Goal: Task Accomplishment & Management: Complete application form

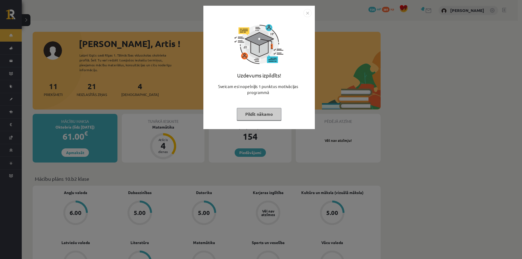
click at [267, 115] on button "Pildīt nākamo" at bounding box center [259, 114] width 45 height 12
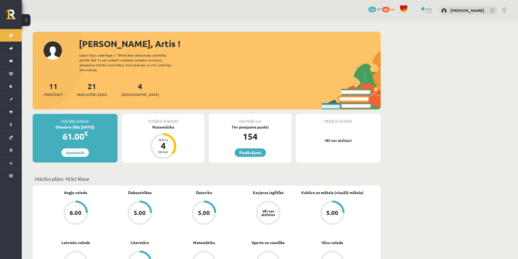
click at [166, 130] on div "Tuvākā ieskaite Matemātika Atlicis 4 dienas" at bounding box center [163, 138] width 83 height 49
click at [166, 129] on div "Matemātika" at bounding box center [163, 127] width 83 height 6
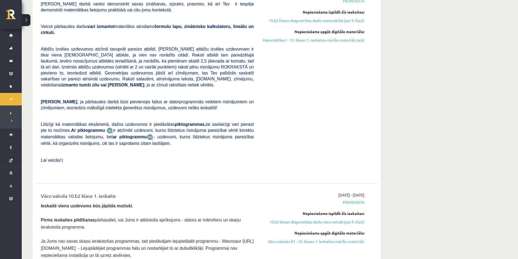
scroll to position [27, 0]
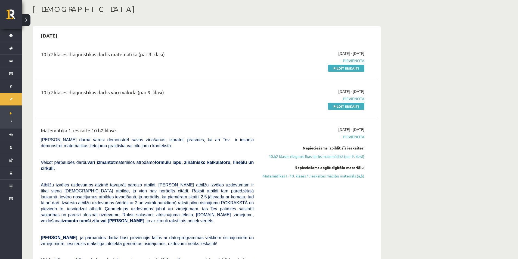
drag, startPoint x: 361, startPoint y: 129, endPoint x: 329, endPoint y: 130, distance: 32.4
click at [338, 131] on span "[DATE] - [DATE]" at bounding box center [351, 130] width 26 height 6
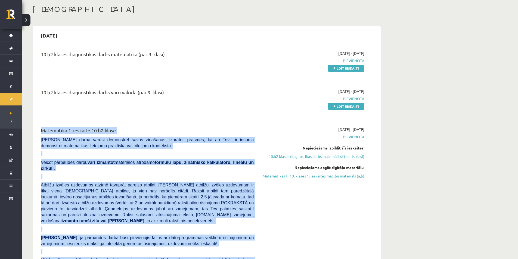
click at [268, 118] on div "10.b2 klases diagnostikas darbs matemātikā (par 9. klasi) 2025-10-01 - 2025-10-…" at bounding box center [206, 257] width 342 height 425
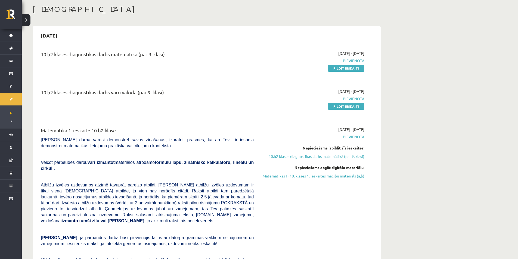
click at [249, 111] on div "10.b2 klases diagnostikas darbs vācu valodā (par 9. klasi) 2025-10-01 - 2025-10…" at bounding box center [206, 98] width 342 height 31
drag, startPoint x: 350, startPoint y: 67, endPoint x: 288, endPoint y: 29, distance: 73.0
click at [350, 67] on link "Pildīt ieskaiti" at bounding box center [346, 68] width 36 height 7
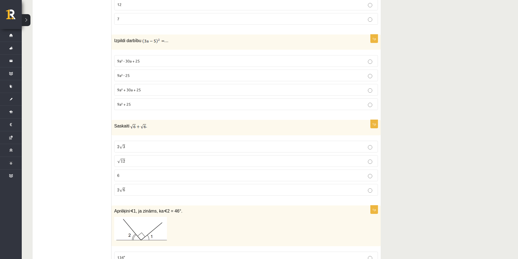
scroll to position [589, 0]
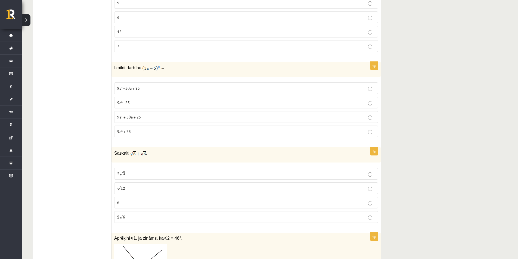
click at [372, 90] on p "9a² - 30a + 25" at bounding box center [246, 88] width 258 height 6
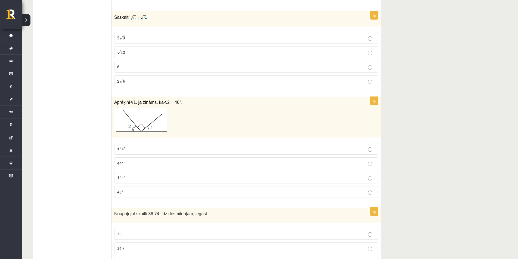
scroll to position [752, 0]
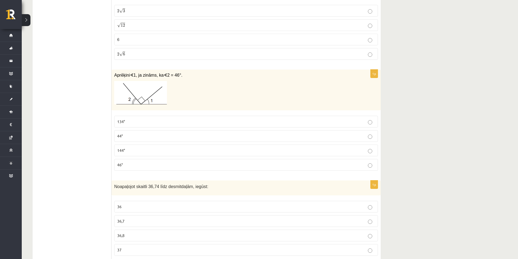
drag, startPoint x: 224, startPoint y: 92, endPoint x: 227, endPoint y: 83, distance: 9.7
click at [227, 83] on p at bounding box center [232, 92] width 236 height 23
drag, startPoint x: 170, startPoint y: 91, endPoint x: 264, endPoint y: 71, distance: 96.1
click at [264, 71] on div "Aprēķini ∢ 1, ja zināms, ka ∢ 2 = 46°." at bounding box center [245, 90] width 269 height 41
click at [371, 140] on label "44°" at bounding box center [246, 136] width 264 height 12
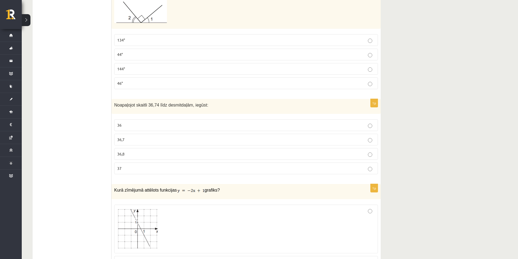
scroll to position [861, 0]
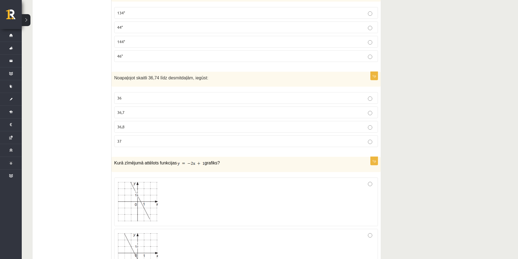
click at [369, 111] on label "36,7" at bounding box center [246, 113] width 264 height 12
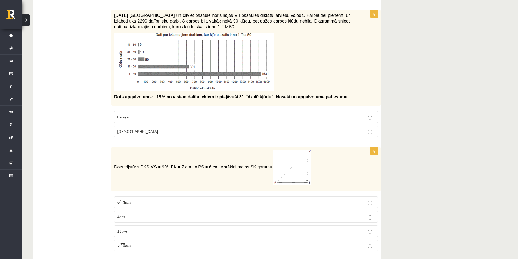
scroll to position [1214, 0]
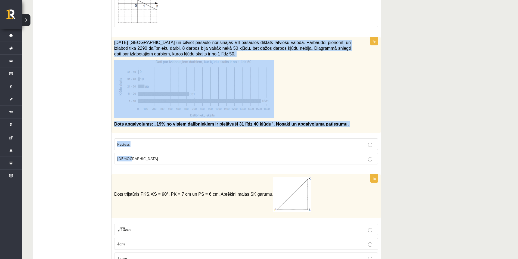
drag, startPoint x: 114, startPoint y: 43, endPoint x: 214, endPoint y: 156, distance: 151.5
click at [214, 156] on div "1p 2021. gada 27. novembrī Latvijā un citviet pasaulē norisinājās VII pasaules …" at bounding box center [245, 103] width 269 height 132
copy div "2021. gada 27. novembrī Latvijā un citviet pasaulē norisinājās VII pasaules dik…"
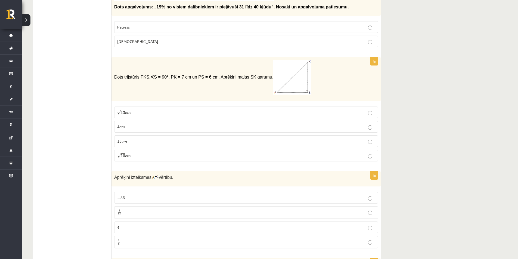
scroll to position [1359, 0]
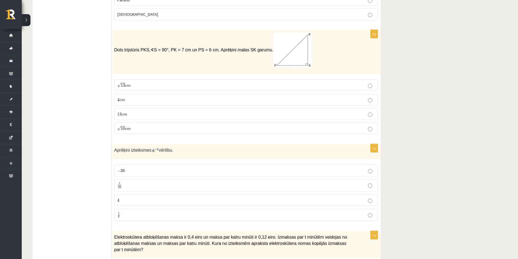
click at [369, 176] on label "− 36 − 36" at bounding box center [246, 171] width 264 height 12
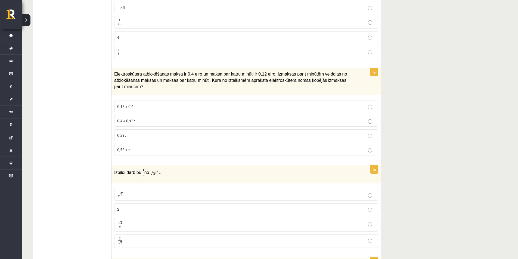
scroll to position [1549, 0]
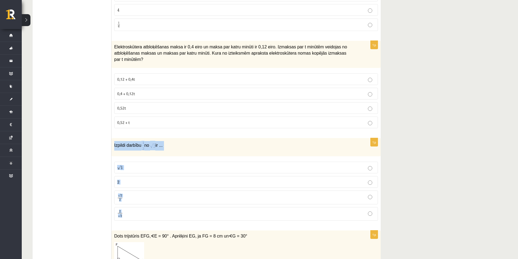
drag, startPoint x: 114, startPoint y: 140, endPoint x: 185, endPoint y: 200, distance: 92.9
click at [185, 200] on div "1p Izpildi darbību no ir ... √ 1 1 2 2 √ 2 2 2 2 2 √ 2 2 2" at bounding box center [245, 181] width 269 height 87
copy div "Izpildi darbību no ir ... √ 1 1 2 2 √ 2 2 2 2 2 √ 2"
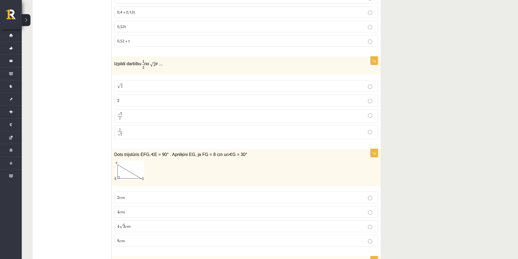
scroll to position [1658, 0]
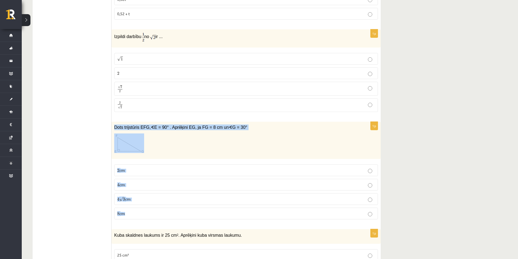
drag, startPoint x: 113, startPoint y: 122, endPoint x: 218, endPoint y: 204, distance: 133.2
click at [218, 204] on div "1p Dots trijstūris EFG, ∢ E = 90° . Aprēķini EG, ja FG = 8 cm un ∢ G = 30° 2 c …" at bounding box center [245, 173] width 269 height 102
copy div "Dots trijstūris EFG, ∢ E = 90° . Aprēķini EG, ja FG = 8 cm un ∢ G = 30° 2 c m 2…"
click at [168, 197] on p "4 √ 3 c m 4 3 c m" at bounding box center [246, 199] width 258 height 6
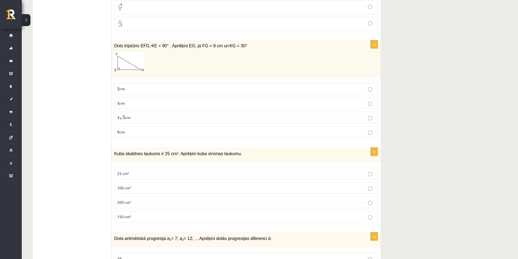
scroll to position [1793, 0]
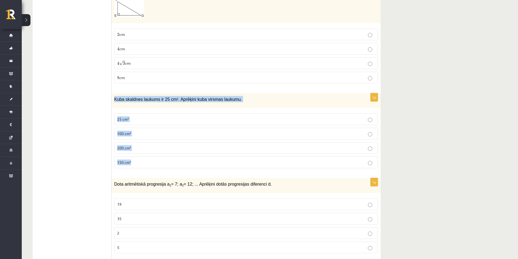
drag, startPoint x: 113, startPoint y: 94, endPoint x: 191, endPoint y: 152, distance: 96.9
click at [191, 152] on div "1p Kuba skaldnes laukums ir 25 cm 2 . Aprēķini kuba virsmas laukumu. 25 cm² 100…" at bounding box center [245, 133] width 269 height 80
copy div "Kuba skaldnes laukums ir 25 cm 2 . Aprēķini kuba virsmas laukumu. 25 cm² 100 cm…"
click at [373, 160] on p "150 cm²" at bounding box center [246, 163] width 258 height 6
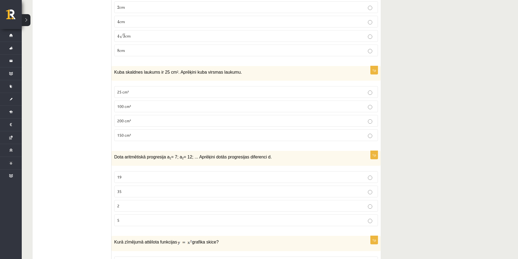
scroll to position [1848, 0]
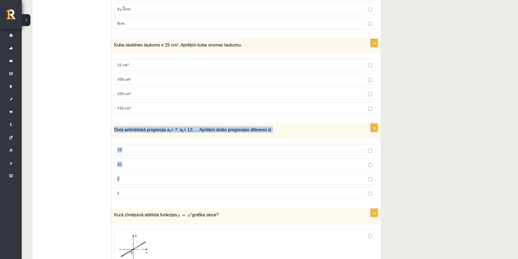
drag, startPoint x: 113, startPoint y: 125, endPoint x: 198, endPoint y: 179, distance: 100.6
click at [198, 179] on div "1p Dota aritmētiskā progresija a 1 = 7; a 2 = 12; ... Aprēķini dotās progresija…" at bounding box center [245, 164] width 269 height 80
click at [199, 179] on label "2" at bounding box center [246, 179] width 264 height 12
drag, startPoint x: 123, startPoint y: 134, endPoint x: 165, endPoint y: 187, distance: 67.4
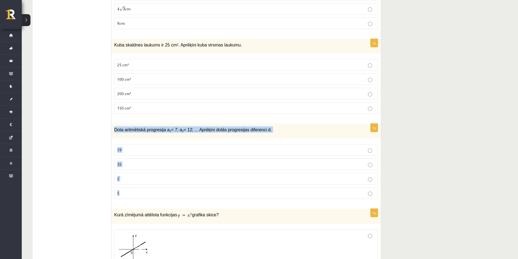
click at [165, 187] on div "1p Dota aritmētiskā progresija a 1 = 7; a 2 = 12; ... Aprēķini dotās progresija…" at bounding box center [245, 164] width 269 height 80
copy div "Dota aritmētiskā progresija a 1 = 7; a 2 = 12; ... Aprēķini dotās progresijas d…"
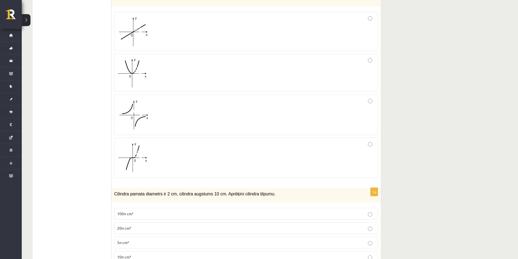
scroll to position [2147, 0]
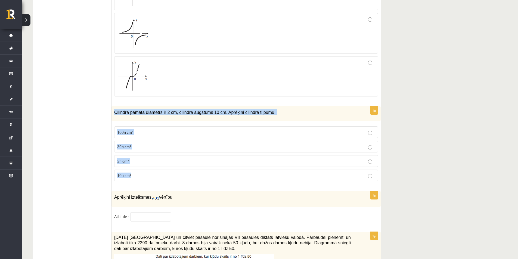
drag, startPoint x: 114, startPoint y: 106, endPoint x: 168, endPoint y: 166, distance: 80.2
click at [168, 166] on div "1p Cilindra pamata diametrs ir 2 cm, cilindra augstums 10 cm. Aprēķini cilindra…" at bounding box center [245, 146] width 269 height 80
copy div "Cilindra pamata diametrs ir 2 cm, cilindra augstums 10 cm. Aprēķini cilindra ti…"
click at [368, 174] on label "10π cm³" at bounding box center [246, 176] width 264 height 12
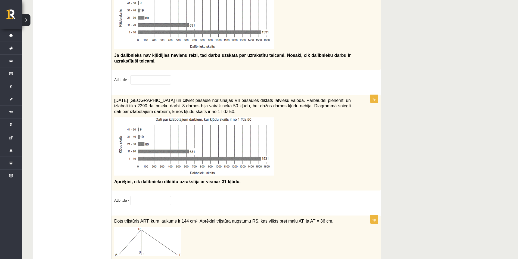
scroll to position [2437, 0]
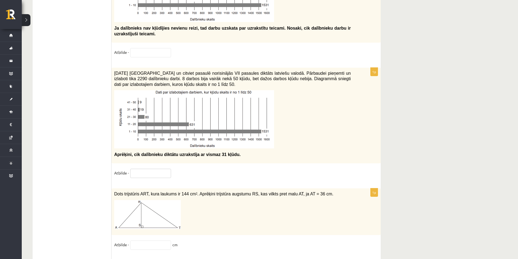
click at [133, 171] on input "text" at bounding box center [150, 173] width 41 height 9
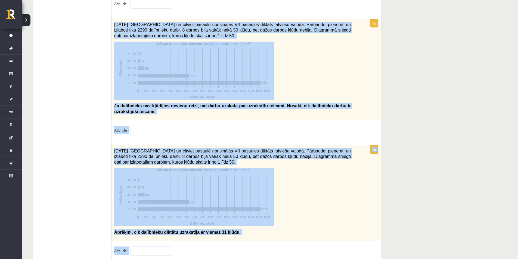
scroll to position [2380, 0]
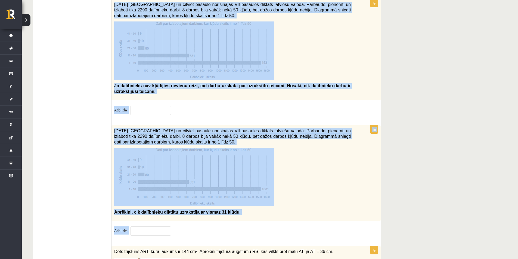
drag, startPoint x: 113, startPoint y: 77, endPoint x: 277, endPoint y: 218, distance: 215.6
copy form "2021. gada 27. novembrī Latvijā un citviet pasaulē norisinājās VII pasaules dik…"
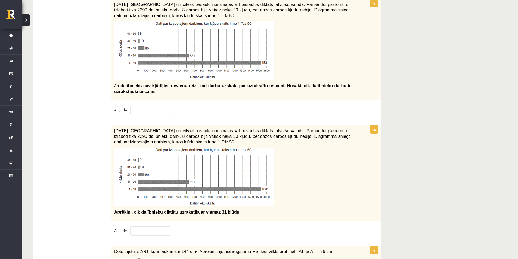
click at [142, 227] on input "text" at bounding box center [150, 230] width 41 height 9
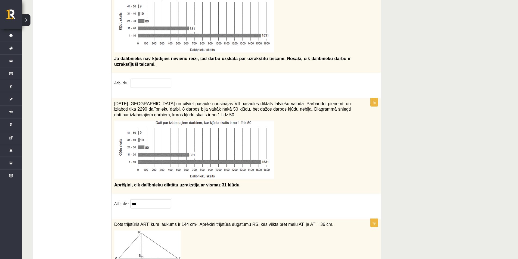
scroll to position [2325, 0]
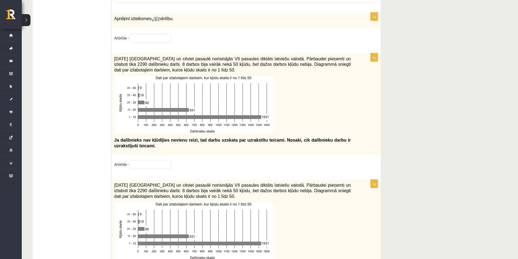
type input "***"
click at [140, 160] on input "text" at bounding box center [150, 164] width 41 height 9
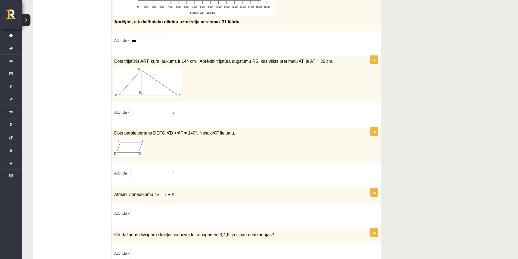
scroll to position [2543, 0]
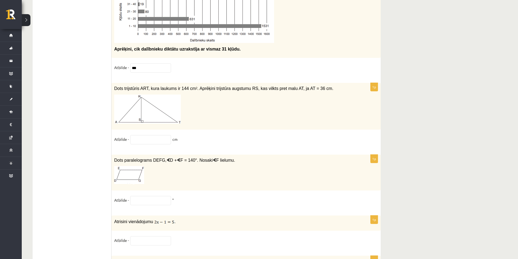
type input "**"
drag, startPoint x: 113, startPoint y: 86, endPoint x: 192, endPoint y: 132, distance: 91.4
click at [192, 132] on div "1p Dots trijstūris ART, kura laukums ir 144 cm 2 . Aprēķini trijstūra augstumu …" at bounding box center [245, 116] width 269 height 66
copy div "Dots trijstūris ART, kura laukums ir 144 cm 2 . Aprēķini trijstūra augstumu RS,…"
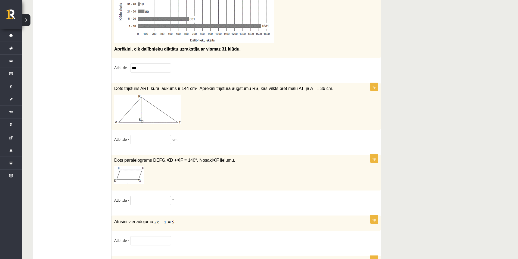
click at [152, 200] on input "text" at bounding box center [150, 200] width 41 height 9
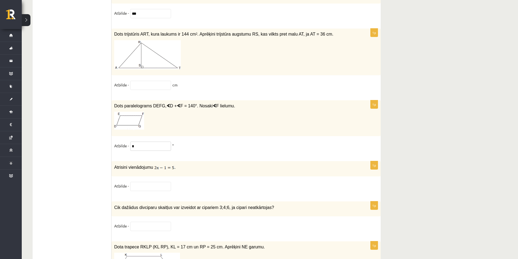
scroll to position [2624, 0]
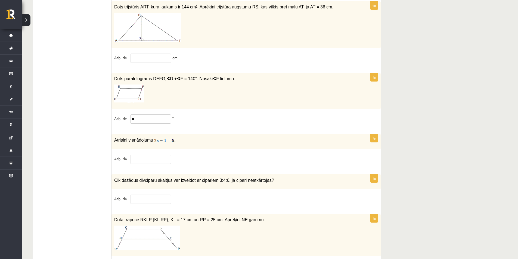
type input "*"
click at [133, 160] on input "text" at bounding box center [150, 159] width 41 height 9
drag, startPoint x: 114, startPoint y: 139, endPoint x: 177, endPoint y: 142, distance: 62.6
click at [177, 142] on p "Atrisini vienādojumu ." at bounding box center [232, 140] width 236 height 7
copy p "Atrisini vienādojumu ."
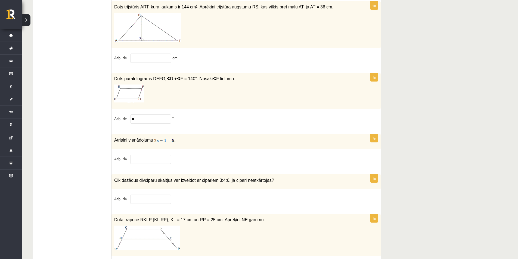
drag, startPoint x: 152, startPoint y: 139, endPoint x: 175, endPoint y: 140, distance: 22.8
click at [175, 140] on p "Atrisini vienādojumu ." at bounding box center [232, 140] width 236 height 7
drag, startPoint x: 152, startPoint y: 140, endPoint x: 173, endPoint y: 141, distance: 20.7
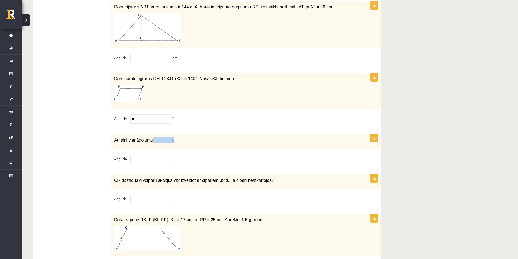
click at [173, 141] on p "Atrisini vienādojumu ." at bounding box center [232, 140] width 236 height 7
copy font
drag, startPoint x: 114, startPoint y: 139, endPoint x: 183, endPoint y: 140, distance: 69.0
click at [183, 140] on div "Atrisini vienādojumu ." at bounding box center [245, 141] width 269 height 15
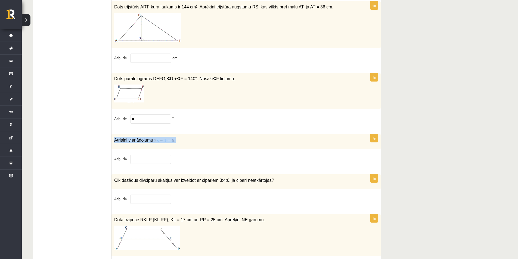
drag, startPoint x: 53, startPoint y: 146, endPoint x: 58, endPoint y: 149, distance: 5.3
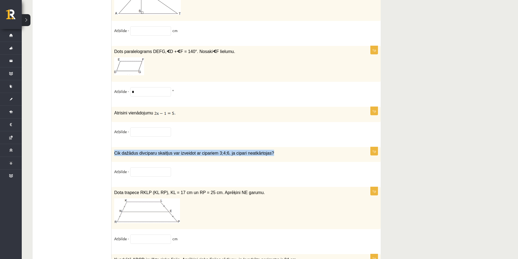
drag, startPoint x: 113, startPoint y: 154, endPoint x: 269, endPoint y: 152, distance: 156.3
click at [269, 152] on div "Cik dažādus divciparu skaitļus var izveidot ar cipariem 3;4;6, ja cipari neatkā…" at bounding box center [245, 154] width 269 height 15
click at [137, 171] on input "text" at bounding box center [150, 171] width 41 height 9
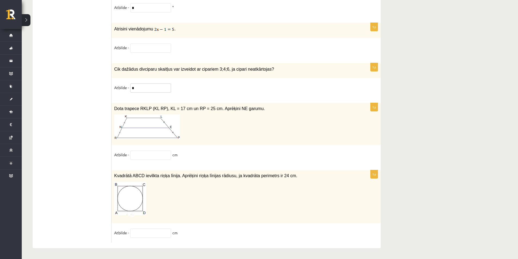
type input "*"
drag, startPoint x: 111, startPoint y: 105, endPoint x: 248, endPoint y: 108, distance: 137.0
click at [248, 108] on div "Dota trapece RKLP (KL RP), KL = 17 cm un RP = 25 cm. Aprēķini NE garumu." at bounding box center [245, 124] width 269 height 42
click at [142, 156] on input "text" at bounding box center [150, 155] width 41 height 9
type input "**"
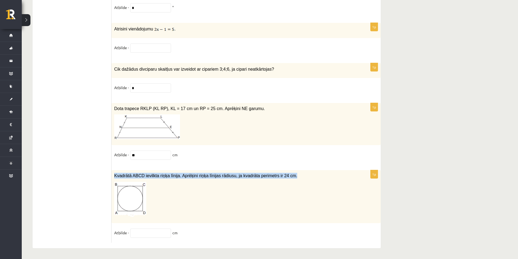
drag, startPoint x: 114, startPoint y: 175, endPoint x: 286, endPoint y: 175, distance: 172.5
click at [286, 175] on div "Kvadrātā ABCD ievilkta riņķa līnija. Aprēķini riņķa līnijas rādiusu, ja kvadrāt…" at bounding box center [245, 196] width 269 height 53
click at [144, 235] on input "text" at bounding box center [150, 233] width 41 height 9
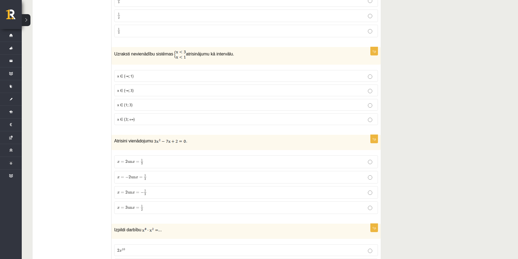
scroll to position [0, 0]
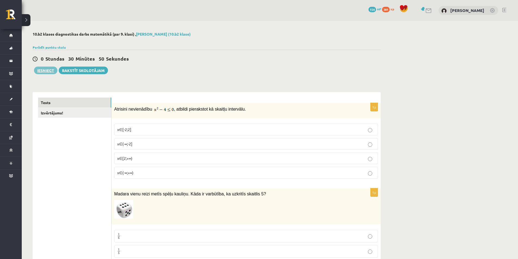
type input "*"
click at [46, 68] on button "Iesniegt" at bounding box center [45, 71] width 23 height 8
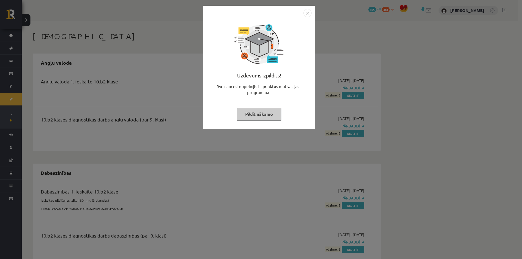
click at [260, 116] on button "Pildīt nākamo" at bounding box center [259, 114] width 45 height 12
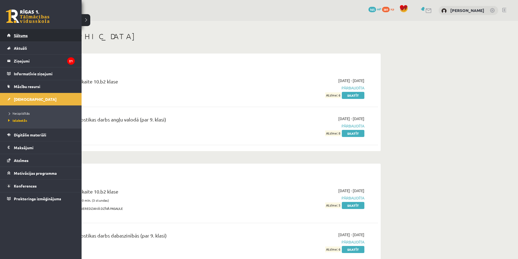
click at [31, 31] on link "Sākums" at bounding box center [41, 35] width 68 height 12
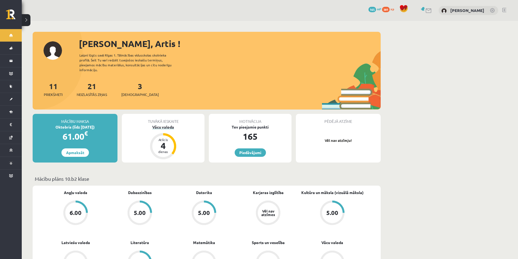
click at [173, 148] on div "Atlicis 4 dienas" at bounding box center [163, 146] width 22 height 22
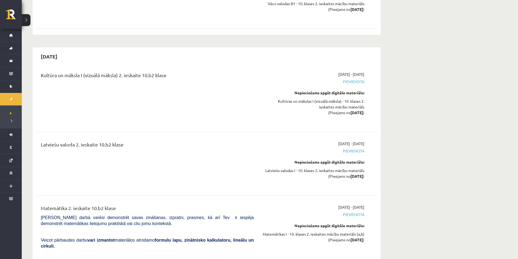
scroll to position [1277, 0]
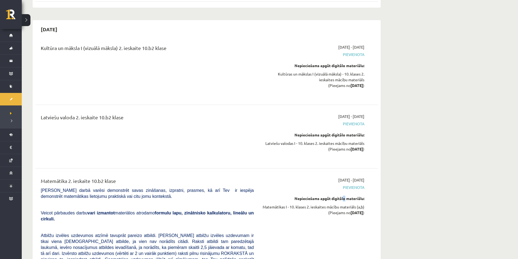
click at [340, 196] on div "Nepieciešams apgūt digitālo materiālu:" at bounding box center [313, 199] width 102 height 6
drag, startPoint x: 280, startPoint y: 187, endPoint x: 270, endPoint y: 187, distance: 10.1
click at [277, 196] on div "Nepieciešams apgūt digitālo materiālu:" at bounding box center [313, 199] width 102 height 6
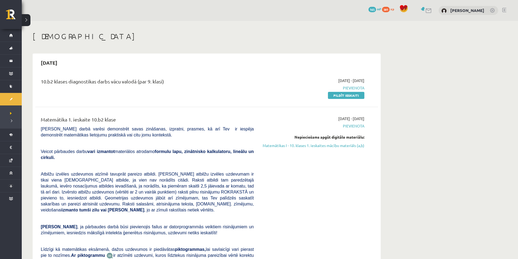
scroll to position [54, 0]
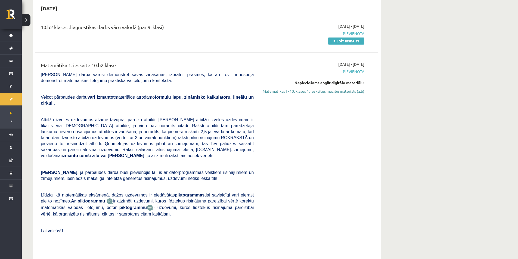
click at [347, 90] on link "Matemātikas I - 10. klases 1. ieskaites mācību materiāls (a,b)" at bounding box center [313, 91] width 102 height 6
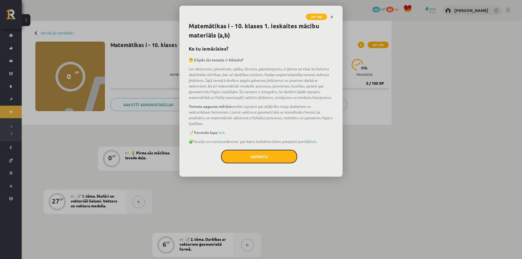
click at [265, 151] on button "Sapratu" at bounding box center [259, 157] width 76 height 14
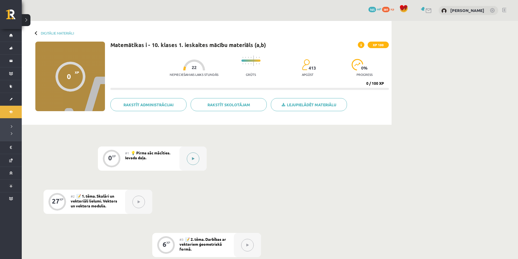
click at [194, 156] on button at bounding box center [193, 158] width 12 height 12
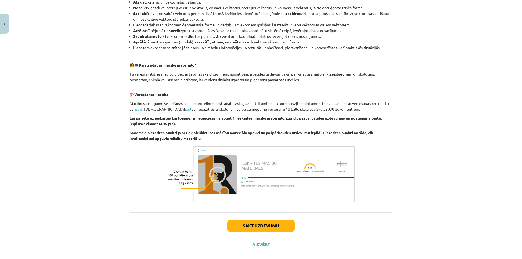
scroll to position [226, 0]
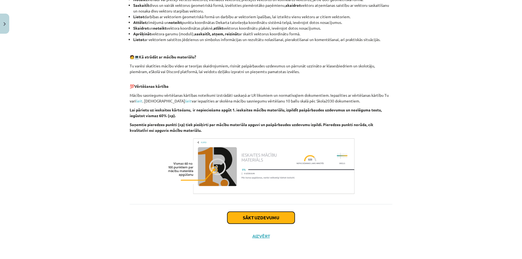
click at [245, 216] on button "Sākt uzdevumu" at bounding box center [260, 218] width 67 height 12
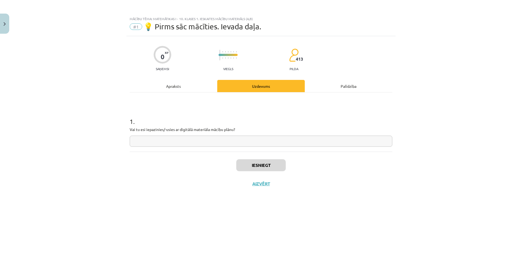
click at [190, 144] on input "text" at bounding box center [261, 141] width 262 height 11
type input "*"
type input "**"
click at [276, 171] on button "Iesniegt" at bounding box center [260, 165] width 49 height 12
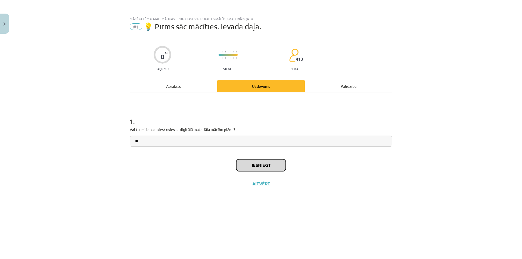
click at [264, 166] on button "Iesniegt" at bounding box center [260, 165] width 49 height 12
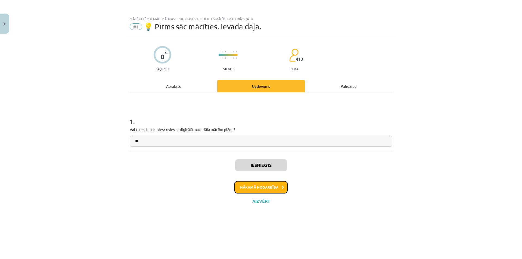
click at [269, 189] on button "Nākamā nodarbība" at bounding box center [260, 187] width 53 height 12
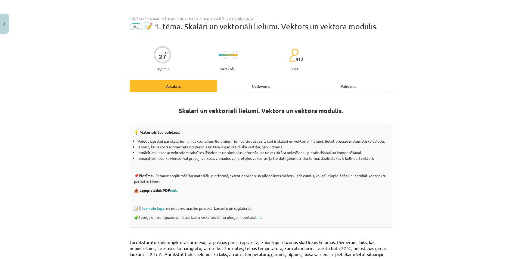
scroll to position [54, 0]
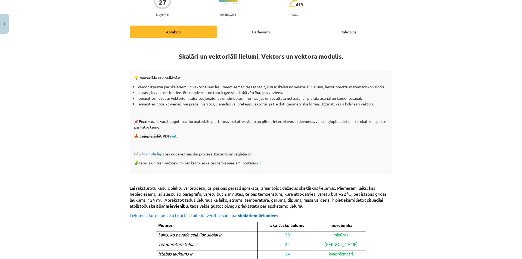
click at [158, 154] on link "formulu lapa" at bounding box center [153, 153] width 23 height 5
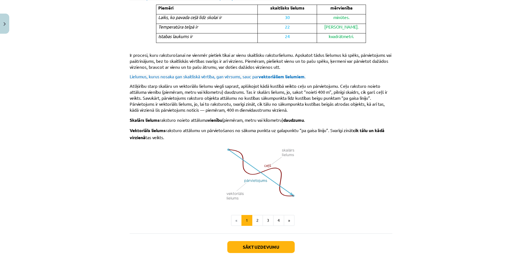
scroll to position [301, 0]
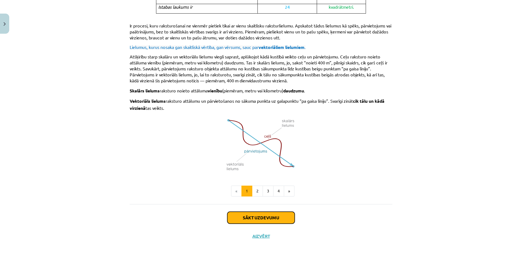
click at [262, 213] on button "Sākt uzdevumu" at bounding box center [260, 218] width 67 height 12
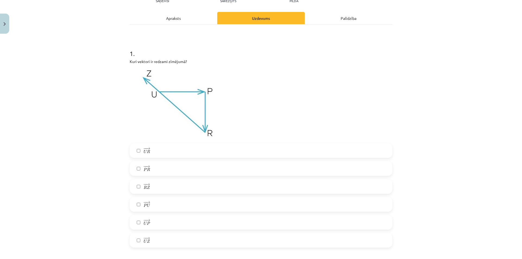
scroll to position [95, 0]
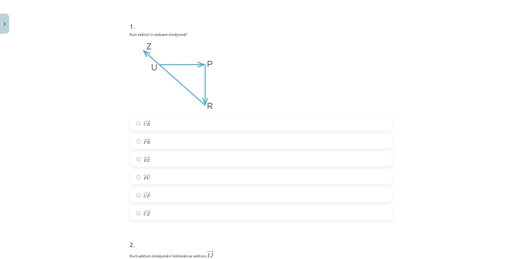
click at [136, 157] on label "− − → R Z R Z →" at bounding box center [260, 159] width 261 height 14
drag, startPoint x: 145, startPoint y: 168, endPoint x: 199, endPoint y: 192, distance: 59.5
click at [199, 192] on label "− − → U P U P →" at bounding box center [260, 195] width 261 height 14
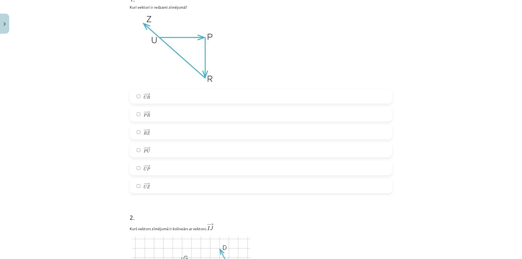
click at [136, 183] on label "− − → U Z U Z →" at bounding box center [260, 186] width 261 height 14
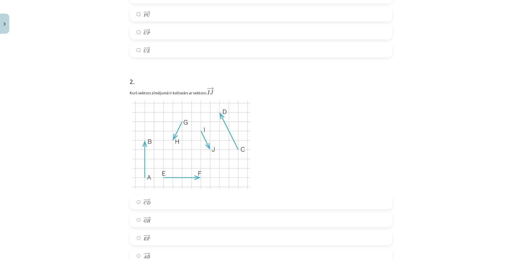
scroll to position [312, 0]
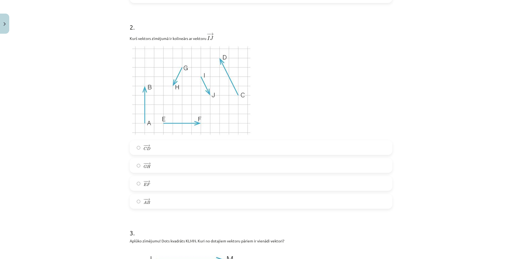
click at [135, 144] on label "− − → C D C D →" at bounding box center [260, 148] width 261 height 14
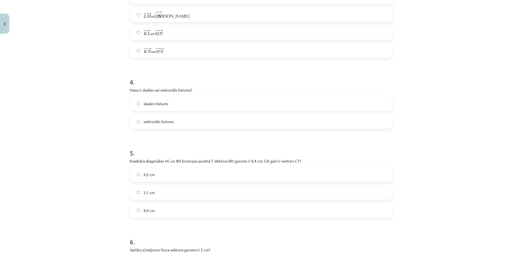
scroll to position [720, 0]
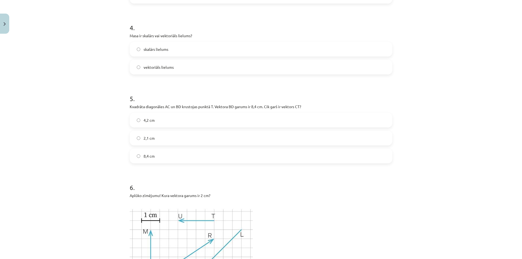
drag, startPoint x: 131, startPoint y: 118, endPoint x: 247, endPoint y: 121, distance: 116.6
click at [247, 121] on label "4,2 cm" at bounding box center [260, 120] width 261 height 14
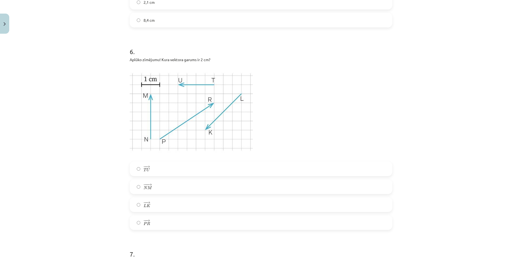
scroll to position [883, 0]
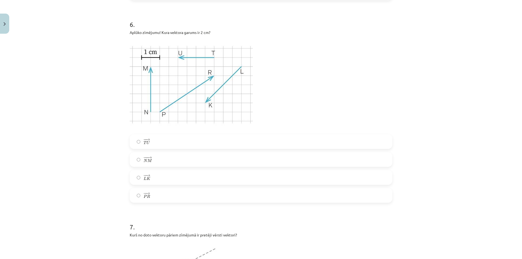
click at [138, 141] on label "− − → T U T U →" at bounding box center [260, 142] width 261 height 14
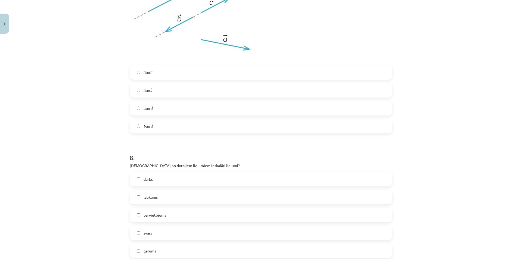
scroll to position [1182, 0]
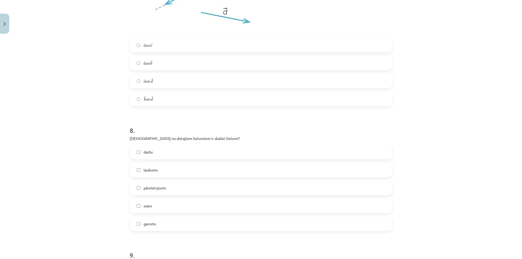
click at [138, 187] on label "pārvietojums" at bounding box center [260, 188] width 261 height 14
click at [137, 203] on label "svars" at bounding box center [260, 206] width 261 height 14
drag, startPoint x: 146, startPoint y: 209, endPoint x: 273, endPoint y: 194, distance: 127.7
click at [273, 194] on label "pārvietojums" at bounding box center [260, 188] width 261 height 14
click at [137, 190] on label "pārvietojums" at bounding box center [260, 188] width 261 height 14
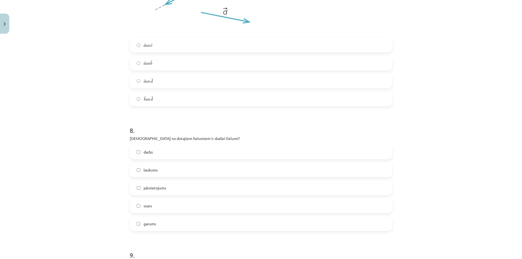
click at [136, 221] on label "garums" at bounding box center [260, 224] width 261 height 14
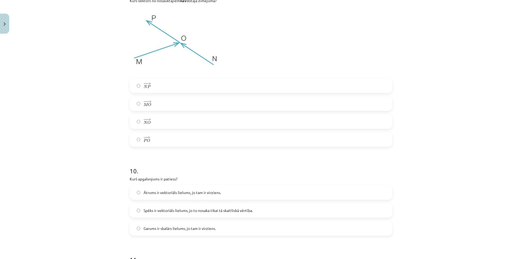
scroll to position [1417, 0]
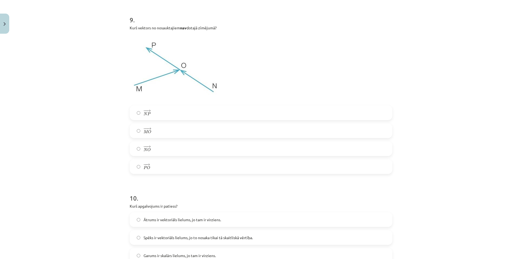
click at [136, 115] on label "− − → N P N P →" at bounding box center [260, 113] width 261 height 14
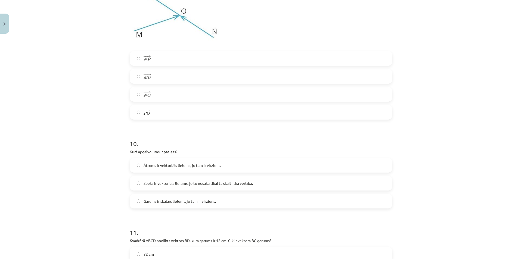
scroll to position [1499, 0]
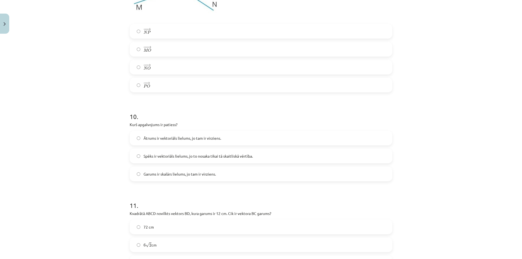
drag, startPoint x: 130, startPoint y: 119, endPoint x: 248, endPoint y: 122, distance: 118.0
click at [248, 122] on p "Kurš apgalvojums ir patiess?" at bounding box center [261, 125] width 262 height 6
click at [139, 137] on label "Ātrums ir vektoriāls lielums, jo tam ir virziens." at bounding box center [260, 138] width 261 height 14
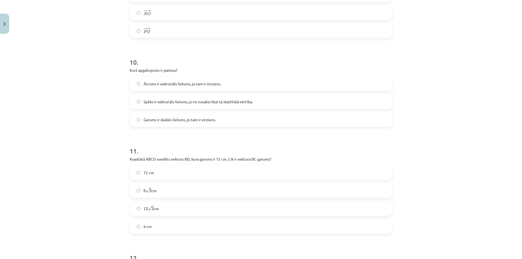
scroll to position [1580, 0]
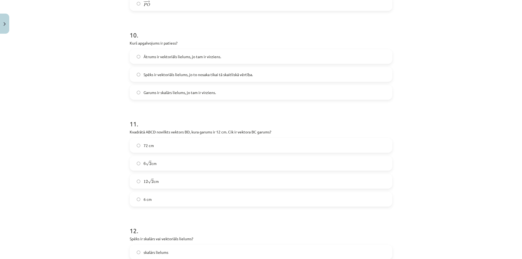
click at [162, 192] on div "6 cm" at bounding box center [261, 199] width 262 height 15
drag, startPoint x: 162, startPoint y: 192, endPoint x: 284, endPoint y: 166, distance: 125.0
click at [286, 166] on label "6 √ 2 6 2 cm" at bounding box center [260, 164] width 261 height 14
click at [133, 200] on label "6 cm" at bounding box center [260, 199] width 261 height 14
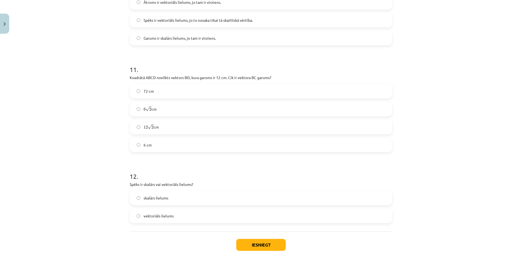
scroll to position [1662, 0]
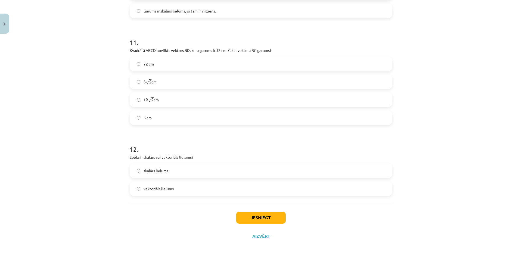
click at [139, 168] on label "skalārs lielums" at bounding box center [260, 171] width 261 height 14
click at [240, 217] on button "Iesniegt" at bounding box center [260, 218] width 49 height 12
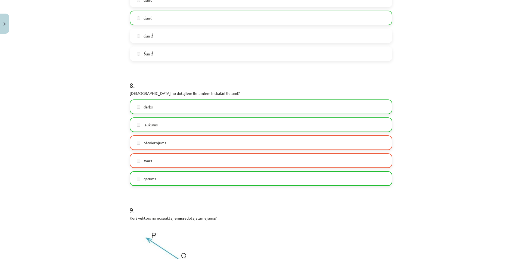
scroll to position [1254, 0]
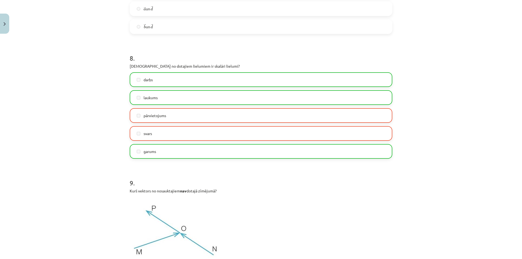
click at [145, 120] on label "pārvietojums" at bounding box center [260, 116] width 261 height 14
click at [143, 129] on label "svars" at bounding box center [260, 134] width 261 height 14
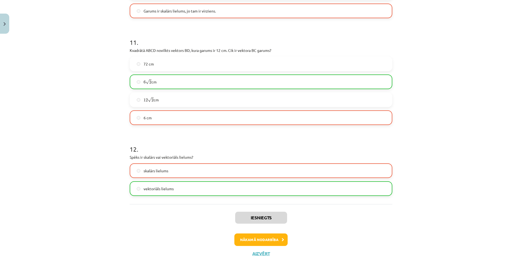
scroll to position [1679, 0]
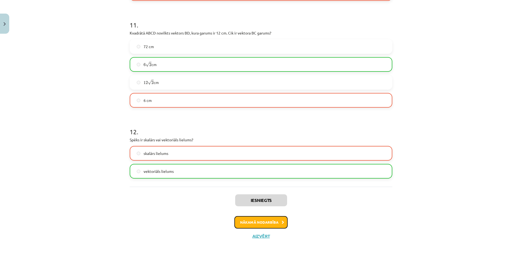
click at [253, 223] on button "Nākamā nodarbība" at bounding box center [260, 222] width 53 height 12
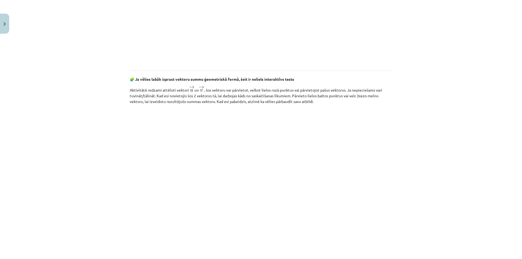
scroll to position [747, 0]
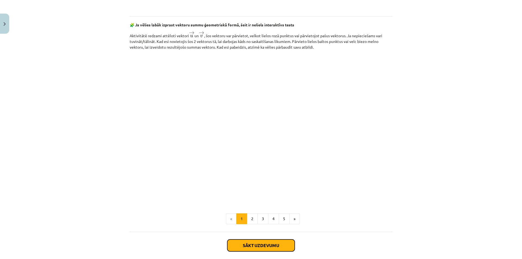
click at [239, 239] on button "Sākt uzdevumu" at bounding box center [260, 245] width 67 height 12
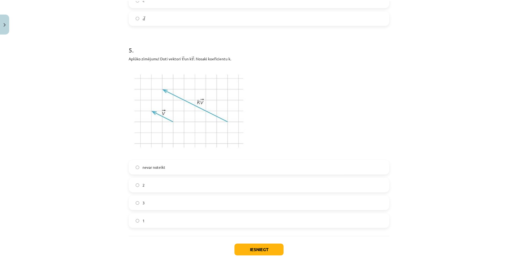
scroll to position [861, 0]
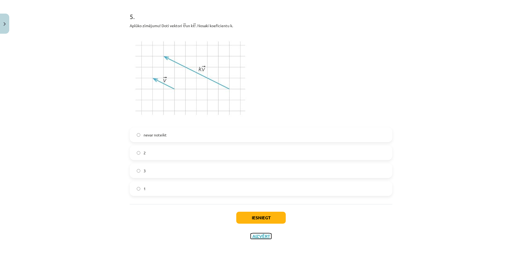
click at [252, 236] on button "Aizvērt" at bounding box center [261, 235] width 21 height 5
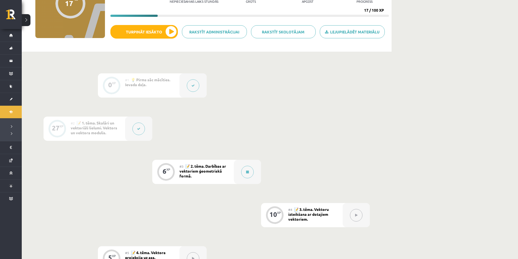
scroll to position [46, 0]
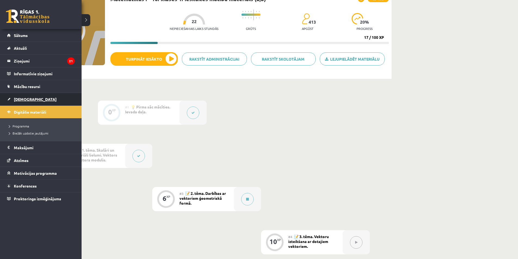
click at [37, 98] on link "[DEMOGRAPHIC_DATA]" at bounding box center [41, 99] width 68 height 12
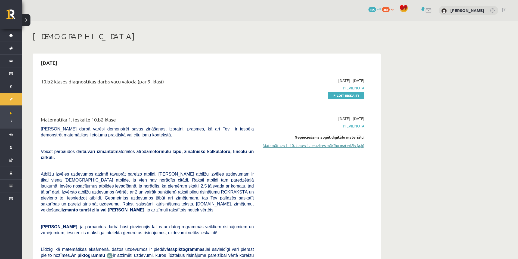
click at [329, 146] on link "Matemātikas I - 10. klases 1. ieskaites mācību materiāls (a,b)" at bounding box center [313, 146] width 102 height 6
click at [322, 148] on link "Matemātikas I - 10. klases 1. ieskaites mācību materiāls (a,b)" at bounding box center [313, 146] width 102 height 6
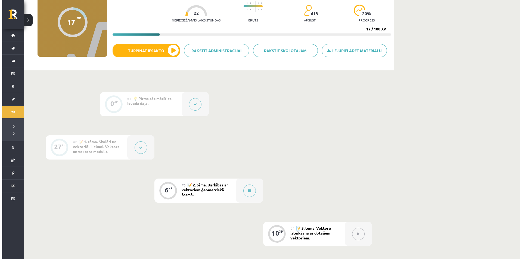
scroll to position [109, 0]
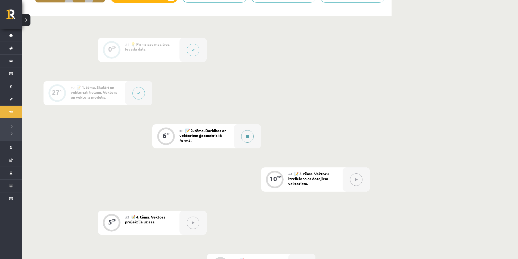
click at [248, 137] on icon at bounding box center [247, 136] width 3 height 3
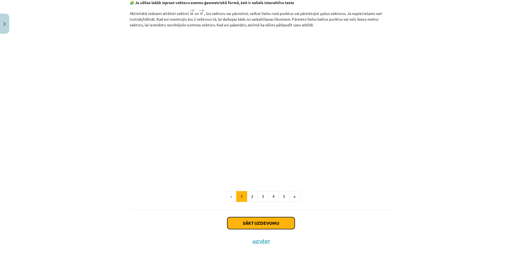
click at [268, 217] on button "Sākt uzdevumu" at bounding box center [260, 223] width 67 height 12
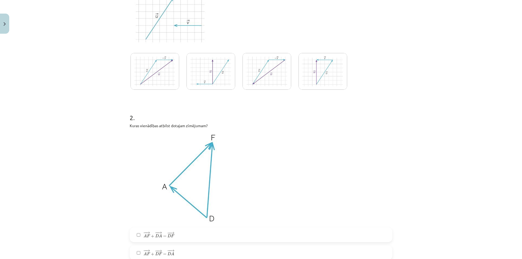
scroll to position [68, 0]
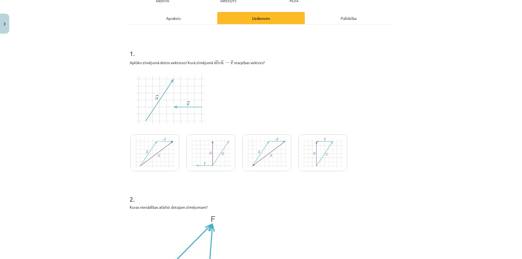
click at [166, 140] on img at bounding box center [154, 153] width 49 height 37
click at [153, 151] on img at bounding box center [154, 153] width 49 height 37
click at [194, 148] on img at bounding box center [210, 153] width 49 height 37
click at [184, 152] on div at bounding box center [239, 154] width 218 height 41
drag, startPoint x: 160, startPoint y: 152, endPoint x: 206, endPoint y: 151, distance: 46.8
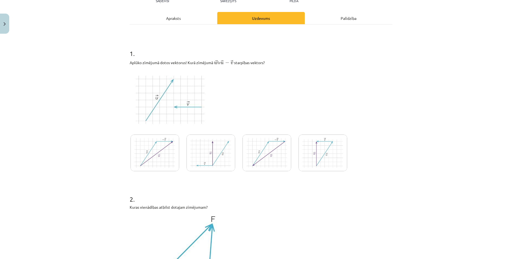
click at [160, 152] on img at bounding box center [154, 153] width 49 height 37
click at [265, 148] on img at bounding box center [266, 153] width 49 height 37
click at [320, 149] on img at bounding box center [322, 153] width 49 height 37
click at [216, 158] on img at bounding box center [210, 153] width 49 height 37
click at [158, 161] on img at bounding box center [154, 153] width 49 height 37
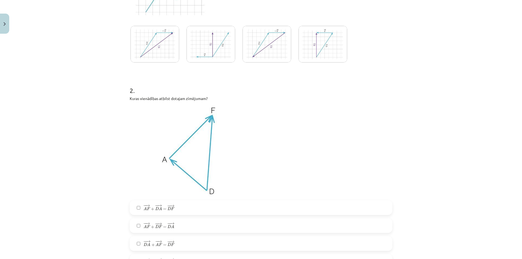
scroll to position [231, 0]
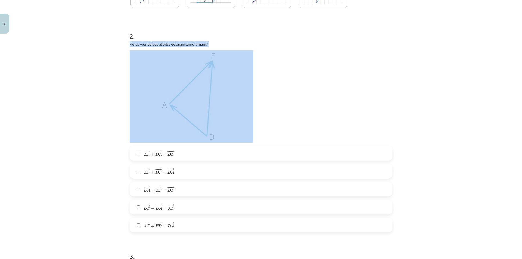
drag, startPoint x: 124, startPoint y: 43, endPoint x: 175, endPoint y: 126, distance: 96.8
click at [116, 48] on div "Mācību tēma: Matemātikas i - 10. klases 1. ieskaites mācību materiāls (a,b) #3 …" at bounding box center [261, 129] width 522 height 259
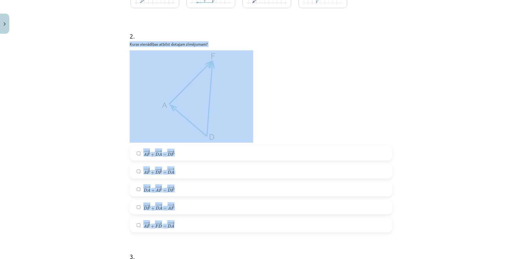
drag, startPoint x: 128, startPoint y: 43, endPoint x: 203, endPoint y: 221, distance: 193.6
click at [203, 221] on div "2 . Kuras vienādības atbilst dotajam zīmējumam? − − → A F + − − → D A = − − → D…" at bounding box center [261, 128] width 262 height 210
copy div "Kuras vienādības atbilst dotajam zīmējumam? − − → A F + − − → D A = − − → D F A…"
click at [83, 182] on div "Mācību tēma: Matemātikas i - 10. klases 1. ieskaites mācību materiāls (a,b) #3 …" at bounding box center [261, 129] width 522 height 259
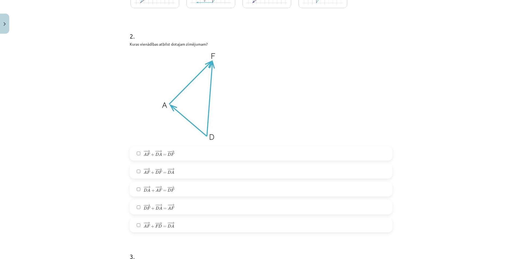
click at [135, 191] on label "− − → D A + − − → A F = − − → D F D A → + A F → = D F →" at bounding box center [260, 189] width 261 height 14
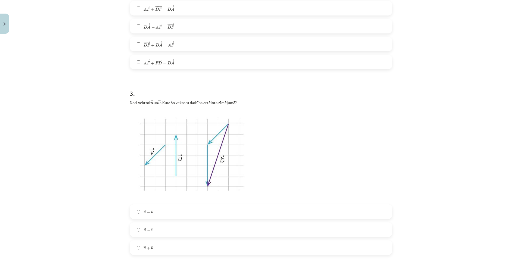
scroll to position [421, 0]
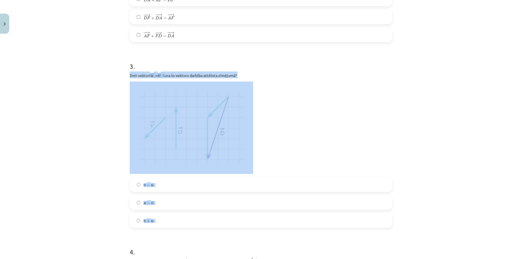
drag, startPoint x: 126, startPoint y: 75, endPoint x: 182, endPoint y: 214, distance: 150.2
click at [182, 214] on div "6 XP Saņemsi Sarežģīts 413 pilda Apraksts Uzdevums Palīdzība 1 . Aplūko zīmējum…" at bounding box center [260, 150] width 269 height 1071
copy div "Doti vektori → u u → ﻿﻿ un ﻿﻿ → v v → . Kura šo vektoru darbība attēlota zīmēju…"
click at [117, 145] on div "Mācību tēma: Matemātikas i - 10. klases 1. ieskaites mācību materiāls (a,b) #3 …" at bounding box center [261, 129] width 522 height 259
click at [98, 149] on div "Mācību tēma: Matemātikas i - 10. klases 1. ieskaites mācību materiāls (a,b) #3 …" at bounding box center [261, 129] width 522 height 259
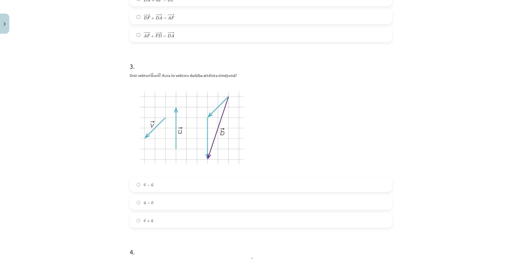
click at [137, 180] on label "→ v − → u v → − u →" at bounding box center [260, 185] width 261 height 14
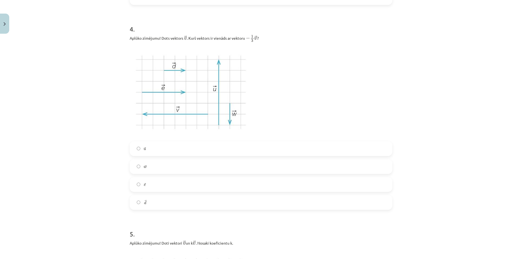
scroll to position [617, 0]
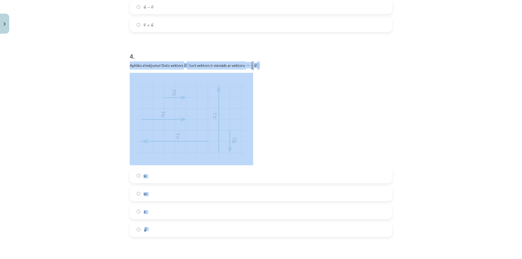
drag, startPoint x: 126, startPoint y: 65, endPoint x: 190, endPoint y: 225, distance: 172.2
copy div "Aplūko zīmējumu! Dots vektors ﻿ → v v → ﻿. Kurš vektors ir vienāds ar vektoru ﻿…"
click at [96, 104] on div "Mācību tēma: Matemātikas i - 10. klases 1. ieskaites mācību materiāls (a,b) #3 …" at bounding box center [261, 129] width 522 height 259
click at [89, 140] on div "Mācību tēma: Matemātikas i - 10. klases 1. ieskaites mācību materiāls (a,b) #3 …" at bounding box center [261, 129] width 522 height 259
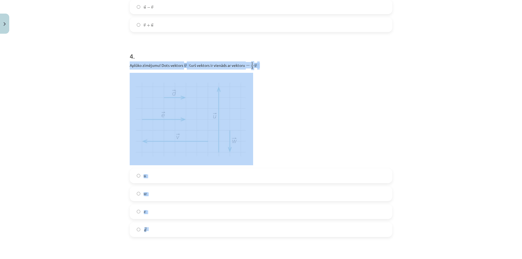
click at [82, 205] on div "Mācību tēma: Matemātikas i - 10. klases 1. ieskaites mācību materiāls (a,b) #3 …" at bounding box center [261, 129] width 522 height 259
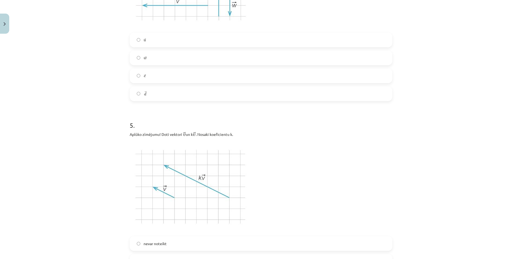
scroll to position [834, 0]
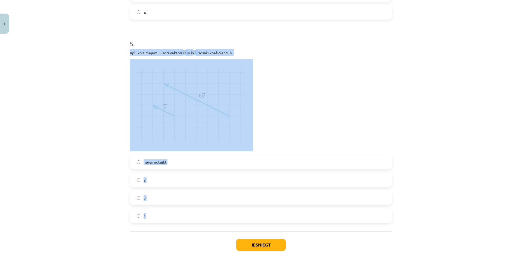
drag, startPoint x: 126, startPoint y: 52, endPoint x: 184, endPoint y: 214, distance: 172.3
copy div "Aplūko zīmējumu! Doti vektori ﻿ → v v → un ﻿k → v v → ﻿. Nosaki koeficientu ﻿k﻿…"
click at [256, 242] on button "Iesniegt" at bounding box center [260, 245] width 49 height 12
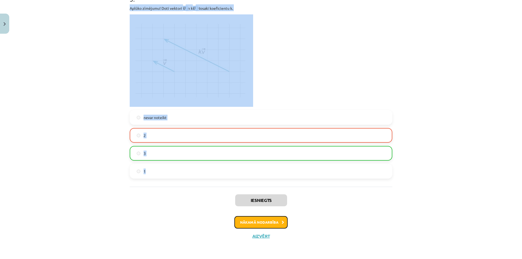
click at [259, 225] on button "Nākamā nodarbība" at bounding box center [260, 222] width 53 height 12
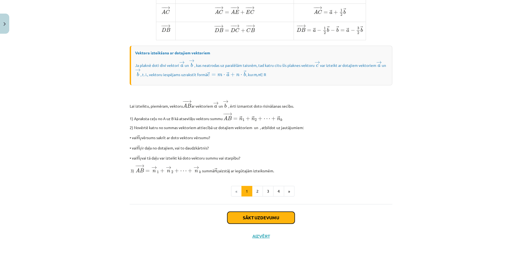
click at [261, 221] on button "Sākt uzdevumu" at bounding box center [260, 218] width 67 height 12
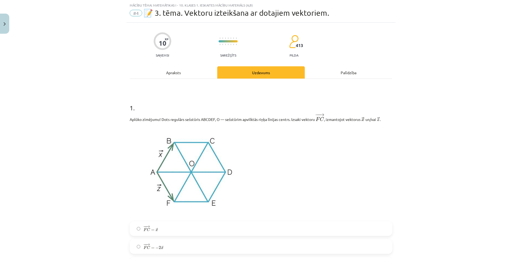
scroll to position [68, 0]
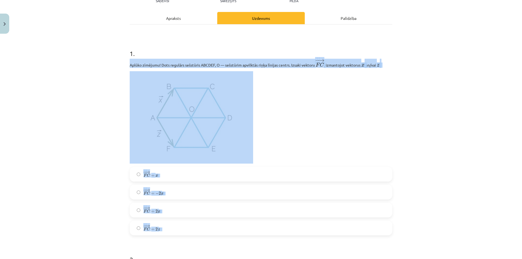
drag, startPoint x: 127, startPoint y: 65, endPoint x: 202, endPoint y: 223, distance: 175.0
copy div "Aplūko zīmējumu! Dots regulārs sešstūris ABCDEF, O — sešstūrim apvilktās riņķa …"
click at [83, 155] on div "Mācību tēma: Matemātikas i - 10. klases 1. ieskaites mācību materiāls (a,b) #4 …" at bounding box center [261, 129] width 522 height 259
click at [272, 176] on label "− − → F C = → x F C → = x →" at bounding box center [260, 174] width 261 height 14
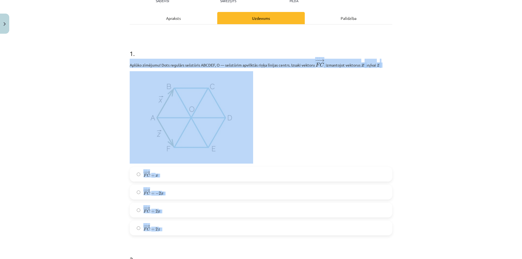
click at [310, 139] on p at bounding box center [261, 117] width 262 height 92
click at [140, 176] on label "− − → F C = → x F C → = x →" at bounding box center [260, 174] width 261 height 14
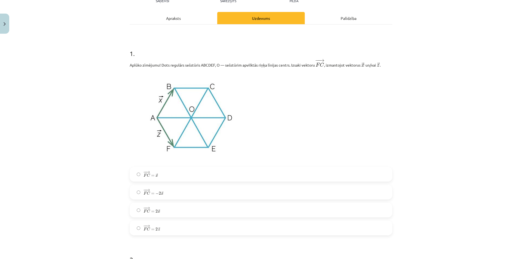
click at [102, 177] on div "Mācību tēma: Matemātikas i - 10. klases 1. ieskaites mācību materiāls (a,b) #4 …" at bounding box center [261, 129] width 522 height 259
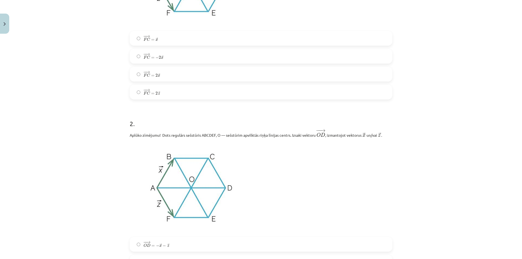
scroll to position [312, 0]
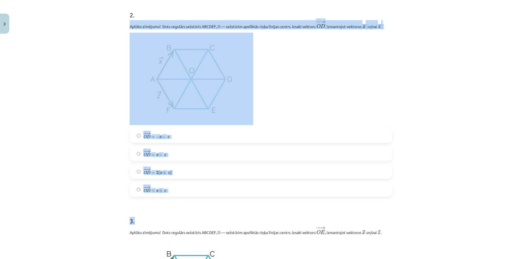
drag, startPoint x: 129, startPoint y: 25, endPoint x: 212, endPoint y: 199, distance: 193.5
click at [106, 177] on div "Mācību tēma: Matemātikas i - 10. klases 1. ieskaites mācību materiāls (a,b) #4 …" at bounding box center [261, 129] width 522 height 259
drag, startPoint x: 119, startPoint y: 70, endPoint x: 115, endPoint y: 65, distance: 6.4
click at [119, 70] on div "Mācību tēma: Matemātikas i - 10. klases 1. ieskaites mācību materiāls (a,b) #4 …" at bounding box center [261, 129] width 522 height 259
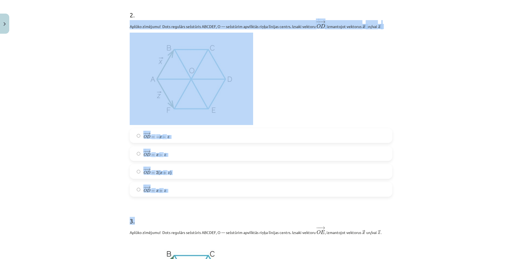
click at [120, 35] on div "Mācību tēma: Matemātikas i - 10. klases 1. ieskaites mācību materiāls (a,b) #4 …" at bounding box center [261, 129] width 522 height 259
drag, startPoint x: 128, startPoint y: 26, endPoint x: 199, endPoint y: 180, distance: 170.2
click at [199, 180] on div "2 . Aplūko zīmējumu! Dots regulārs sešstūris ABCDEF, O — sešstūrim apvilktās ri…" at bounding box center [261, 99] width 262 height 195
copy div "Aplūko zīmējumu! Dots regulārs sešstūris ABCDEF, O — sešstūrim apvilktās riņķa …"
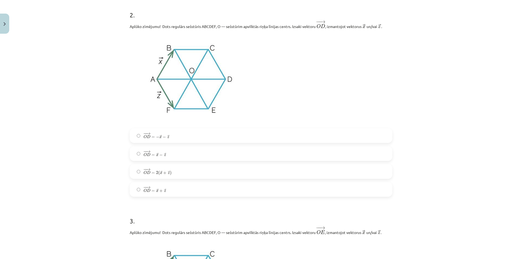
click at [196, 195] on label "− − → O D = → x + → z O D → = x → + z →" at bounding box center [260, 190] width 261 height 14
click at [138, 156] on label "− − → O D = → x − → z O D → = x → − z →" at bounding box center [260, 154] width 261 height 14
click at [139, 192] on label "− − → O D = → x + → z O D → = x → + z →" at bounding box center [260, 190] width 261 height 14
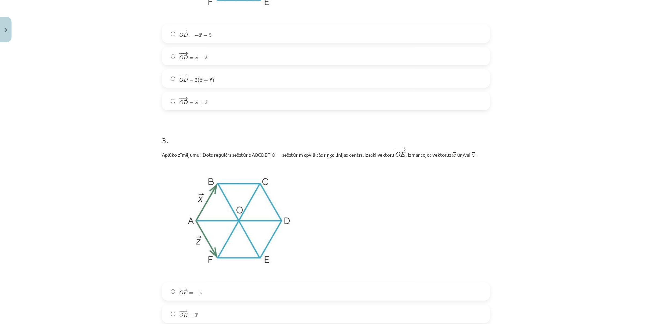
scroll to position [476, 0]
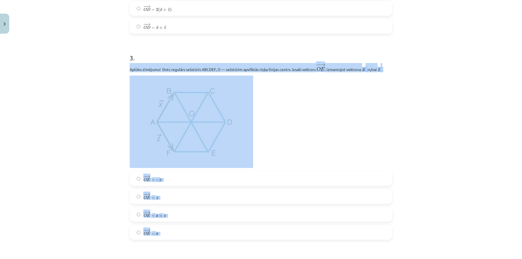
drag, startPoint x: 127, startPoint y: 70, endPoint x: 215, endPoint y: 227, distance: 180.3
click at [215, 227] on div "10 XP Saņemsi Sarežģīts 413 pilda Apraksts Uzdevums Palīdzība 1 . Aplūko zīmēju…" at bounding box center [260, 139] width 269 height 1156
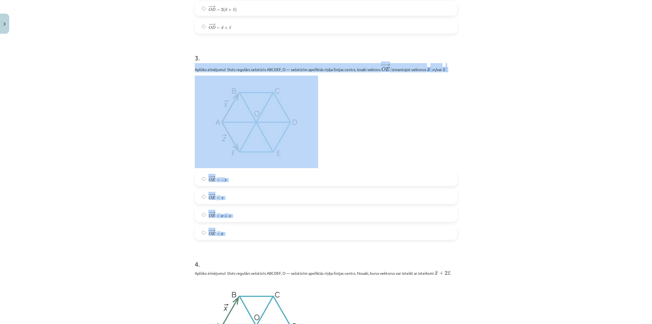
copy div "Aplūko zīmējumu! Dots regulārs sešstūris ABCDEF, O — sešstūrim apvilktās riņķa …"
click at [171, 221] on div "Mācību tēma: Matemātikas i - 10. klases 1. ieskaites mācību materiāls (a,b) #4 …" at bounding box center [326, 162] width 652 height 324
click at [172, 220] on div "Mācību tēma: Matemātikas i - 10. klases 1. ieskaites mācību materiāls (a,b) #4 …" at bounding box center [326, 162] width 652 height 324
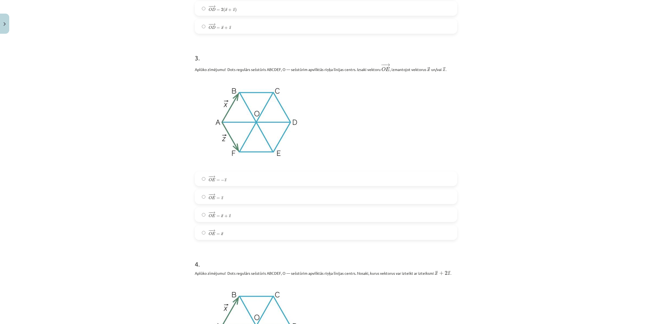
click at [196, 199] on label "− − → O E = → z O E → = z →" at bounding box center [325, 197] width 261 height 14
drag, startPoint x: 177, startPoint y: 210, endPoint x: 171, endPoint y: 206, distance: 6.9
click at [177, 208] on div "Mācību tēma: Matemātikas i - 10. klases 1. ieskaites mācību materiāls (a,b) #4 …" at bounding box center [326, 162] width 652 height 324
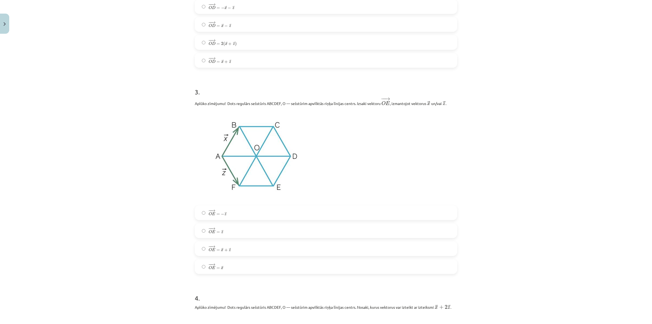
drag, startPoint x: 170, startPoint y: 206, endPoint x: 136, endPoint y: 217, distance: 35.7
click at [136, 217] on div "Mācību tēma: Matemātikas i - 10. klases 1. ieskaites mācību materiāls (a,b) #4 …" at bounding box center [326, 162] width 652 height 324
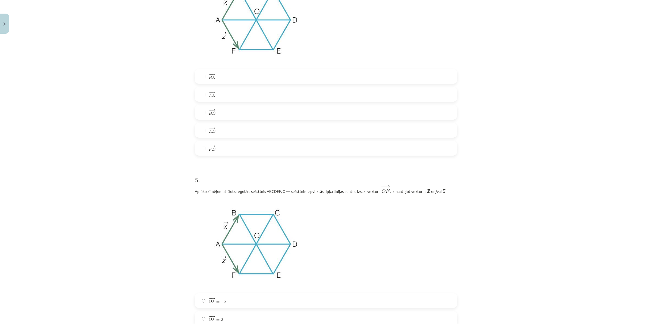
scroll to position [645, 0]
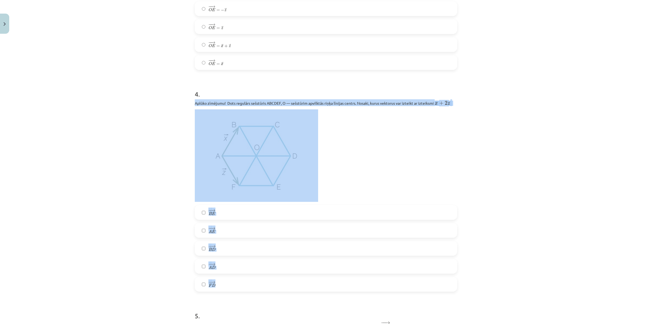
drag, startPoint x: 193, startPoint y: 103, endPoint x: 323, endPoint y: 284, distance: 222.6
copy div "Aplūko zīmējumu! Dots regulārs sešstūris ABCDEF, O — sešstūrim apvilktās riņķa …"
click at [177, 215] on div "Mācību tēma: Matemātikas i - 10. klases 1. ieskaites mācību materiāls (a,b) #4 …" at bounding box center [326, 162] width 652 height 324
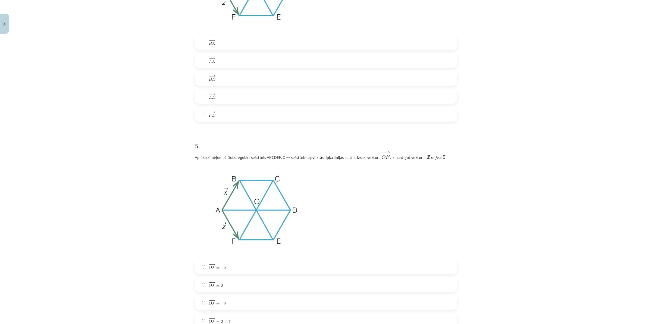
scroll to position [781, 0]
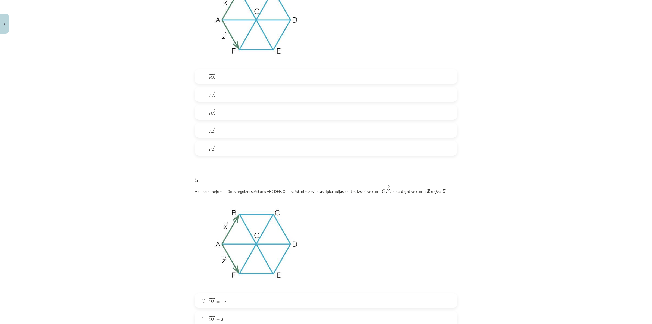
drag, startPoint x: 179, startPoint y: 214, endPoint x: 169, endPoint y: 207, distance: 12.2
click at [169, 207] on div "Mācību tēma: Matemātikas i - 10. klases 1. ieskaites mācību materiāls (a,b) #4 …" at bounding box center [326, 162] width 652 height 324
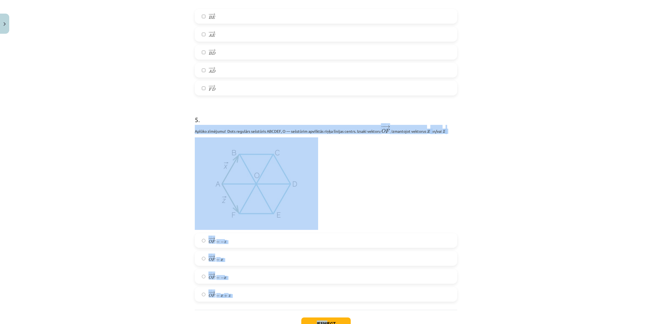
scroll to position [883, 0]
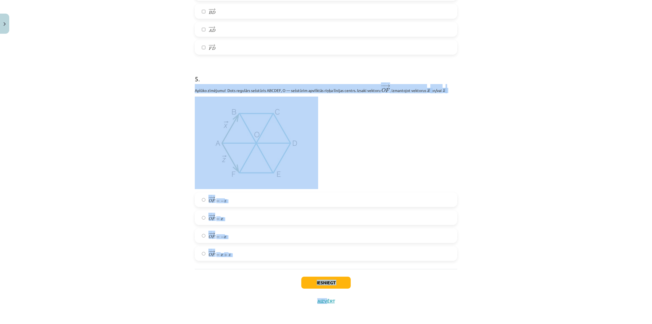
drag, startPoint x: 192, startPoint y: 157, endPoint x: 324, endPoint y: 320, distance: 210.0
click at [325, 259] on div "Mācību tēma: Matemātikas i - 10. klases 1. ieskaites mācību materiāls (a,b) #4 …" at bounding box center [326, 162] width 652 height 324
click at [166, 244] on div "Mācību tēma: Matemātikas i - 10. klases 1. ieskaites mācību materiāls (a,b) #4 …" at bounding box center [326, 162] width 652 height 324
click at [183, 140] on div "Mācību tēma: Matemātikas i - 10. klases 1. ieskaites mācību materiāls (a,b) #4 …" at bounding box center [326, 162] width 652 height 324
drag, startPoint x: 192, startPoint y: 90, endPoint x: 277, endPoint y: 249, distance: 180.2
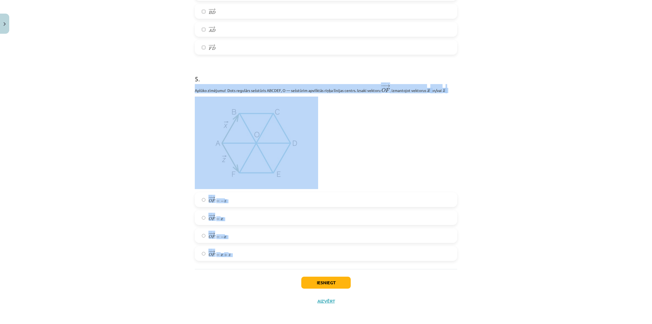
copy div "Aplūko zīmējumu! Dots regulārs sešstūris ABCDEF, O — sešstūrim apvilktās riņķa …"
click at [69, 180] on div "Mācību tēma: Matemātikas i - 10. klases 1. ieskaites mācību materiāls (a,b) #4 …" at bounding box center [326, 162] width 652 height 324
click at [110, 215] on div "Mācību tēma: Matemātikas i - 10. klases 1. ieskaites mācību materiāls (a,b) #4 …" at bounding box center [326, 162] width 652 height 324
click at [144, 207] on div "Mācību tēma: Matemātikas i - 10. klases 1. ieskaites mācību materiāls (a,b) #4 …" at bounding box center [326, 162] width 652 height 324
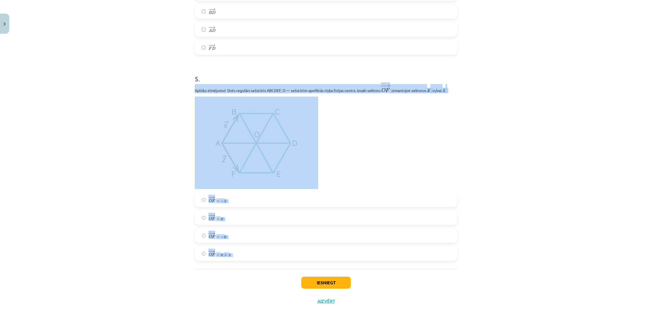
click at [279, 222] on label "− − → O F = → x O F → = x →" at bounding box center [325, 218] width 261 height 14
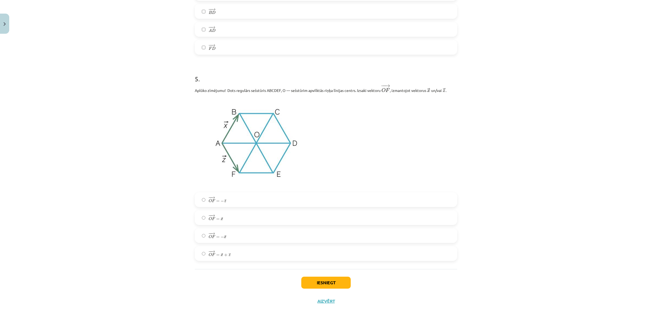
click at [203, 202] on label "− − → O F = − → z O F → = − z →" at bounding box center [325, 200] width 261 height 14
click at [317, 259] on button "Iesniegt" at bounding box center [325, 282] width 49 height 12
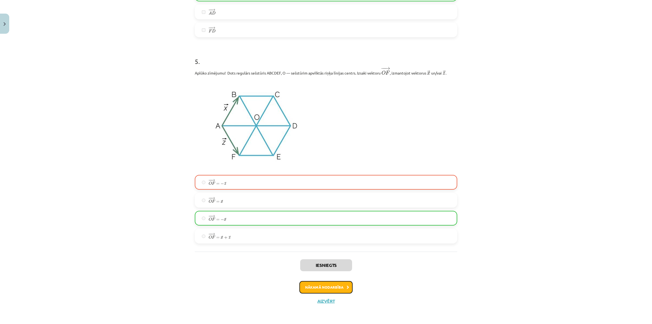
click at [328, 259] on button "Nākamā nodarbība" at bounding box center [325, 287] width 53 height 12
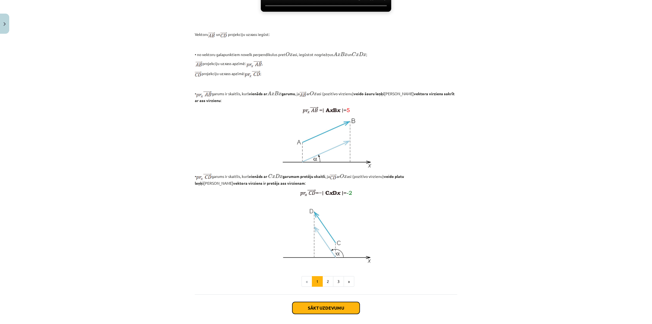
click at [331, 259] on button "Sākt uzdevumu" at bounding box center [325, 308] width 67 height 12
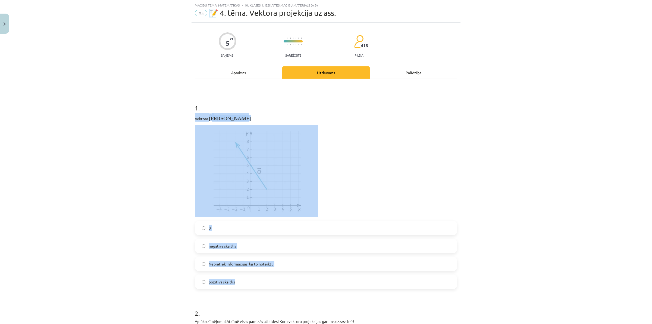
drag, startPoint x: 192, startPoint y: 118, endPoint x: 287, endPoint y: 276, distance: 184.9
copy div "Vektora ﻿ → а а → projekcija uz x ass ir ... 0 negatīvs skaitlis Nepietiek info…"
click at [131, 155] on div "Mācību tēma: Matemātikas i - 10. klases 1. ieskaites mācību materiāls (a,b) #5 …" at bounding box center [326, 162] width 652 height 324
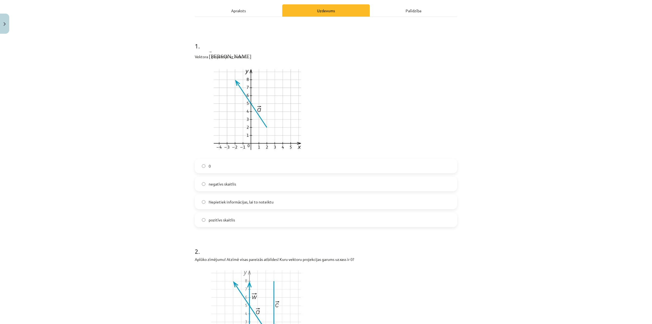
scroll to position [0, 0]
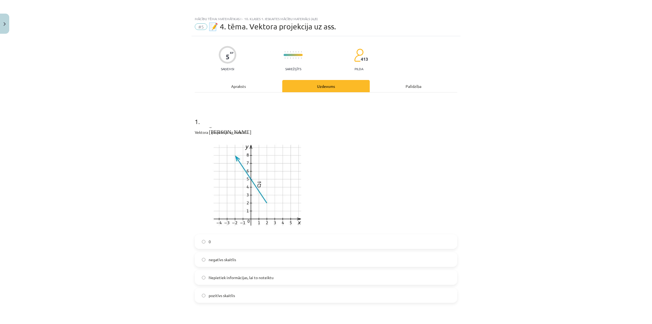
click at [200, 259] on label "Nepietiek informācijas, lai to noteiktu" at bounding box center [325, 277] width 261 height 14
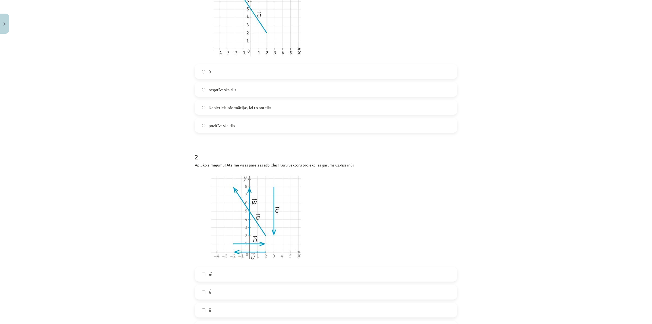
scroll to position [238, 0]
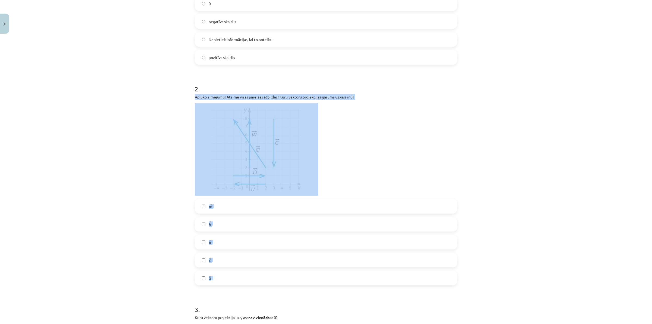
drag, startPoint x: 191, startPoint y: 96, endPoint x: 275, endPoint y: 271, distance: 193.6
click at [274, 259] on div "5 XP Saņemsi Sarežģīts 413 pilda Apraksts Uzdevums Palīdzība 1 . Vektora ﻿ → а …" at bounding box center [326, 176] width 269 height 756
click at [128, 140] on div "Mācību tēma: Matemātikas i - 10. klases 1. ieskaites mācību materiāls (a,b) #5 …" at bounding box center [326, 162] width 652 height 324
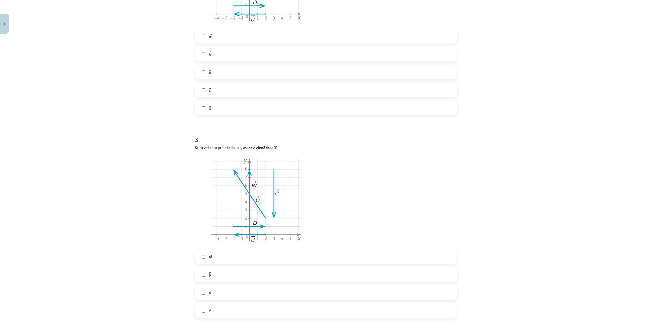
scroll to position [483, 0]
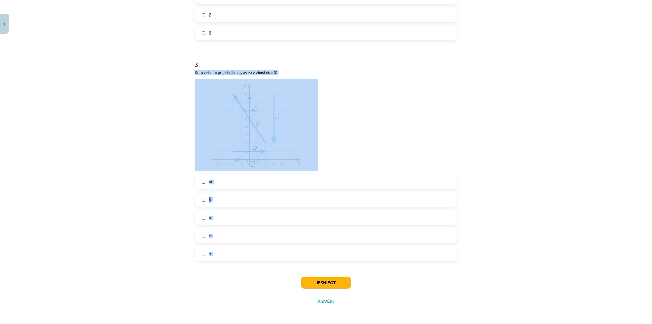
drag, startPoint x: 192, startPoint y: 71, endPoint x: 284, endPoint y: 248, distance: 199.1
drag, startPoint x: 111, startPoint y: 202, endPoint x: 110, endPoint y: 198, distance: 4.8
click at [110, 202] on div "Mācību tēma: Matemātikas i - 10. klases 1. ieskaites mācību materiāls (a,b) #5 …" at bounding box center [326, 162] width 652 height 324
click at [147, 204] on div "Mācību tēma: Matemātikas i - 10. klases 1. ieskaites mācību materiāls (a,b) #5 …" at bounding box center [326, 162] width 652 height 324
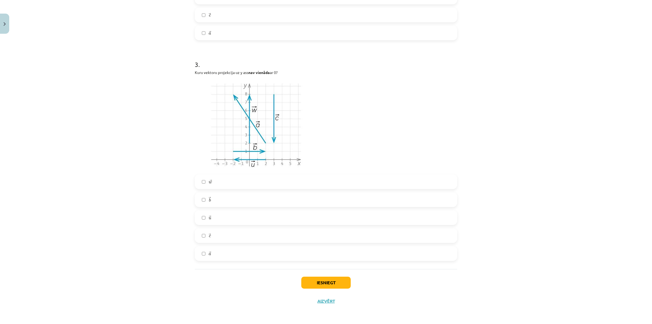
click at [200, 203] on label "→ b b →" at bounding box center [325, 200] width 261 height 14
click at [324, 259] on button "Iesniegt" at bounding box center [325, 282] width 49 height 12
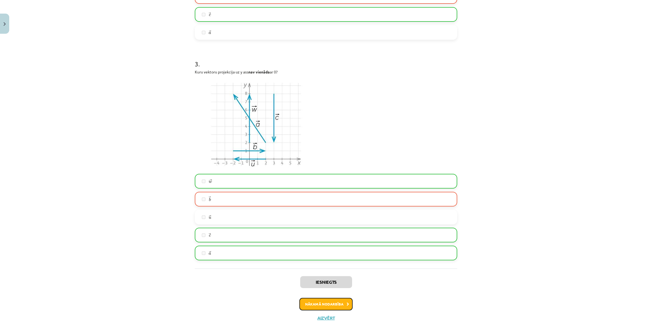
click at [310, 259] on button "Nākamā nodarbība" at bounding box center [325, 304] width 53 height 12
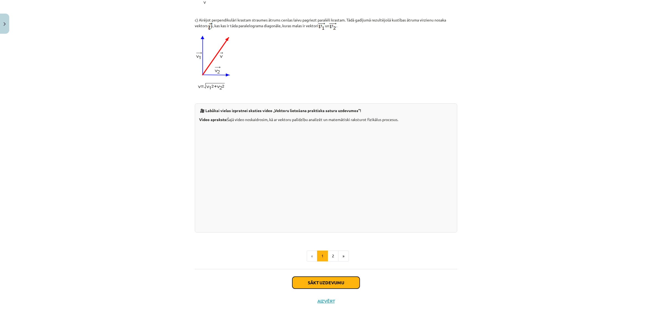
click at [329, 259] on button "Sākt uzdevumu" at bounding box center [325, 282] width 67 height 12
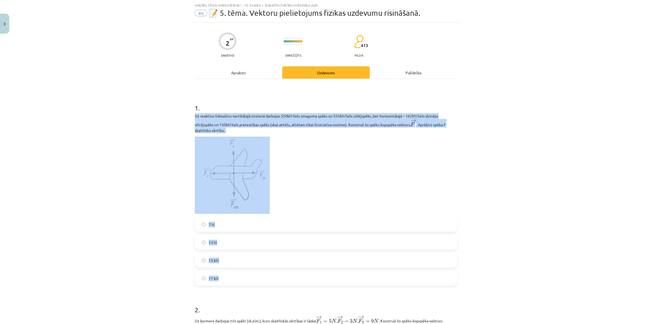
drag, startPoint x: 192, startPoint y: 116, endPoint x: 292, endPoint y: 271, distance: 185.0
click at [292, 259] on div "1 . Uz reaktīvo lidmašīnu vertikālajā virzienā darbojas 550kN liels smaguma spē…" at bounding box center [326, 190] width 262 height 191
click at [133, 194] on div "Mācību tēma: Matemātikas i - 10. klases 1. ieskaites mācību materiāls (a,b) #6 …" at bounding box center [326, 162] width 652 height 324
click at [156, 259] on div "Mācību tēma: Matemātikas i - 10. klases 1. ieskaites mācību materiāls (a,b) #6 …" at bounding box center [326, 162] width 652 height 324
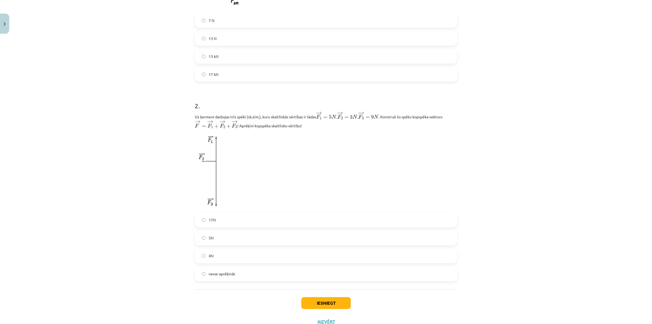
scroll to position [239, 0]
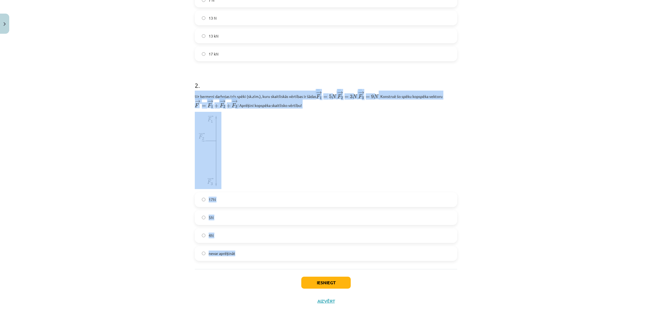
drag, startPoint x: 193, startPoint y: 95, endPoint x: 279, endPoint y: 252, distance: 178.9
click at [279, 252] on div "2 . Uz ķermeni darbojas trīs spēki (sk.zīm.), kuru skaitliskās vērtības ir šāda…" at bounding box center [326, 166] width 262 height 188
click at [204, 255] on label "nevar aprēķināt" at bounding box center [325, 253] width 261 height 14
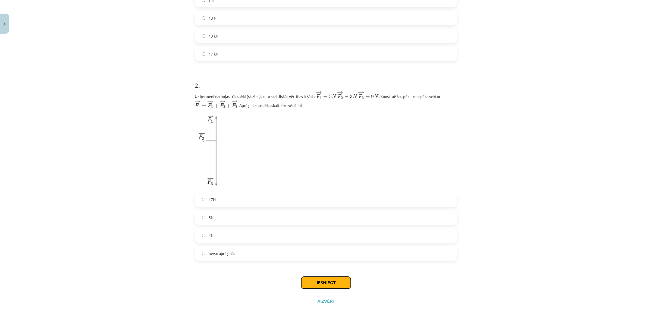
click at [308, 259] on button "Iesniegt" at bounding box center [325, 282] width 49 height 12
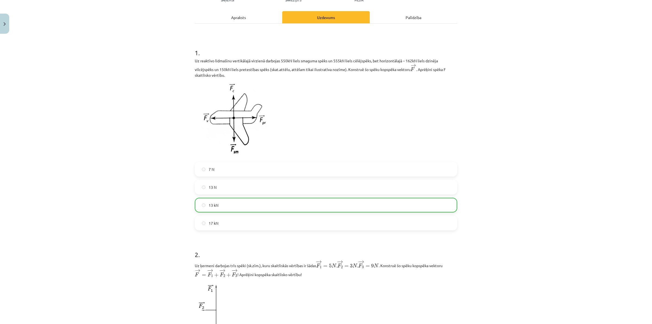
scroll to position [0, 0]
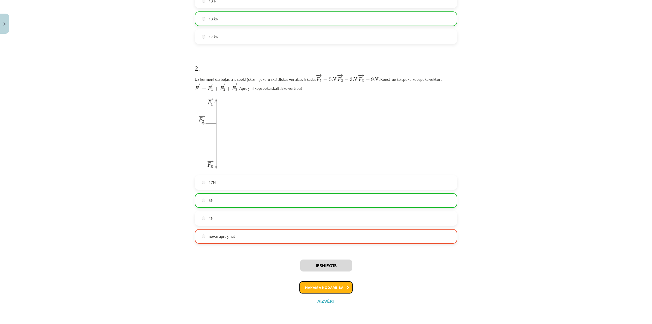
click at [321, 259] on button "Nākamā nodarbība" at bounding box center [325, 287] width 53 height 12
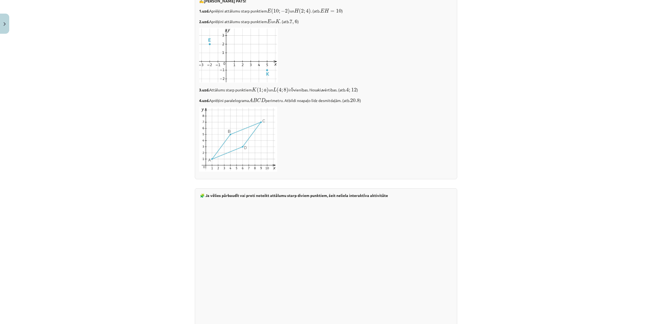
scroll to position [835, 0]
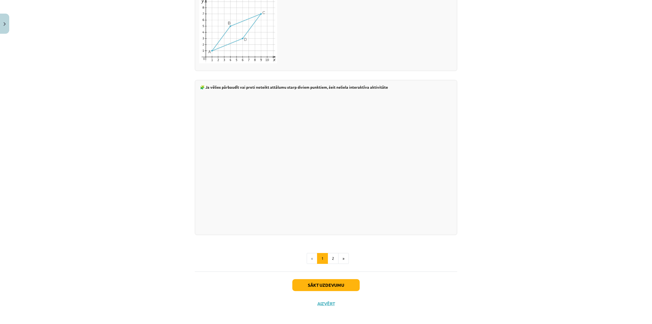
click at [328, 259] on div "Sākt uzdevumu Aizvērt" at bounding box center [326, 290] width 262 height 38
click at [328, 259] on button "Sākt uzdevumu" at bounding box center [325, 285] width 67 height 12
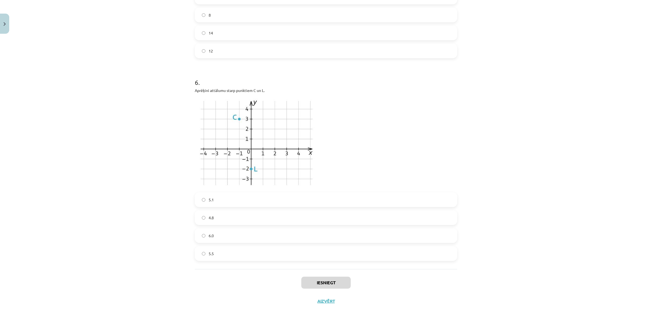
scroll to position [14, 0]
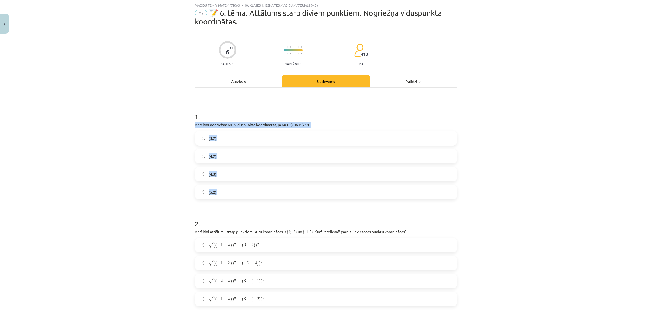
drag, startPoint x: 192, startPoint y: 123, endPoint x: 266, endPoint y: 199, distance: 106.1
click at [180, 166] on div "Mācību tēma: Matemātikas i - 10. klases 1. ieskaites mācību materiāls (a,b) #7 …" at bounding box center [326, 162] width 652 height 324
click at [199, 158] on label "(4;2)" at bounding box center [325, 156] width 261 height 14
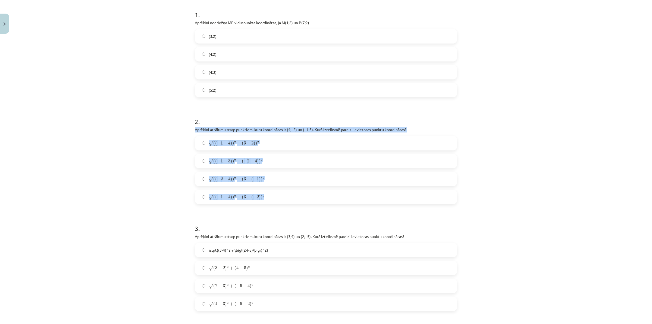
drag, startPoint x: 193, startPoint y: 127, endPoint x: 286, endPoint y: 198, distance: 117.3
click at [286, 198] on div "2 . Aprēķini attālumu starp punktiem, kuru koordinātas ir ﻿(4;−2) un ﻿(−1;3)﻿. …" at bounding box center [326, 156] width 262 height 96
click at [148, 192] on div "Mācību tēma: Matemātikas i - 10. klases 1. ieskaites mācību materiāls (a,b) #7 …" at bounding box center [326, 162] width 652 height 324
click at [169, 194] on div "Mācību tēma: Matemātikas i - 10. klases 1. ieskaites mācību materiāls (a,b) #7 …" at bounding box center [326, 162] width 652 height 324
click at [175, 192] on div "Mācību tēma: Matemātikas i - 10. klases 1. ieskaites mācību materiāls (a,b) #7 …" at bounding box center [326, 162] width 652 height 324
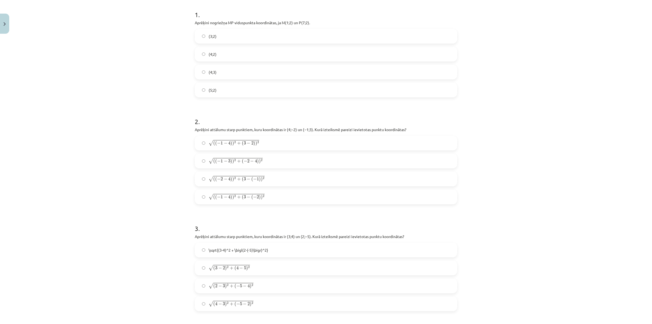
scroll to position [217, 0]
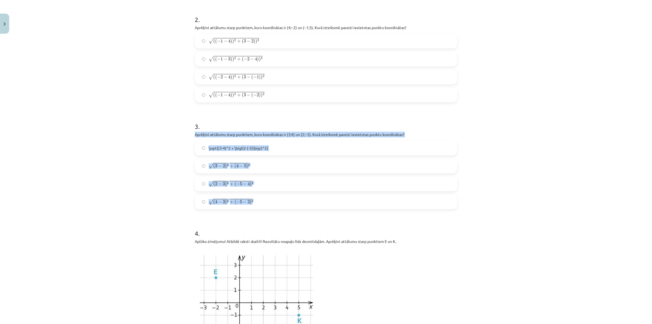
drag, startPoint x: 192, startPoint y: 133, endPoint x: 258, endPoint y: 201, distance: 94.7
click at [258, 201] on div "3 . Aprēķini attālumu starp punktiem, kuru koordinātas ir ﻿(3;4)﻿ un ﻿(2;−5). K…" at bounding box center [326, 161] width 262 height 96
click at [130, 164] on div "Mācību tēma: Matemātikas i - 10. klases 1. ieskaites mācību materiāls (a,b) #7 …" at bounding box center [326, 162] width 652 height 324
click at [136, 168] on div "Mācību tēma: Matemātikas i - 10. klases 1. ieskaites mācību materiāls (a,b) #7 …" at bounding box center [326, 162] width 652 height 324
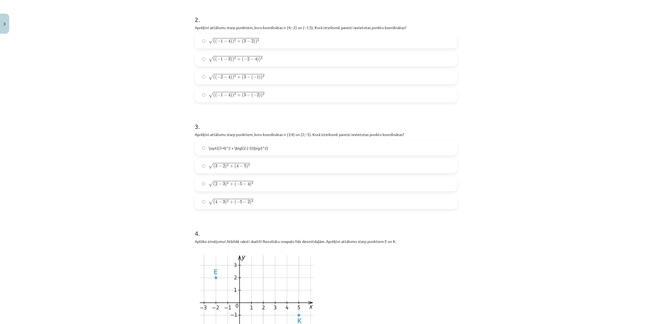
scroll to position [387, 0]
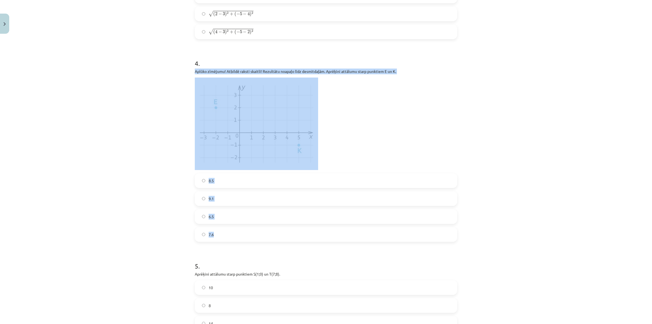
drag, startPoint x: 192, startPoint y: 71, endPoint x: 284, endPoint y: 232, distance: 185.5
click at [284, 232] on div "4 . Aplūko zīmējumu! Atbildē raksti skaitli! Rezultātu noapaļo līdz desmitdaļām…" at bounding box center [326, 146] width 262 height 192
click at [142, 228] on div "Mācību tēma: Matemātikas i - 10. klases 1. ieskaites mācību materiāls (a,b) #7 …" at bounding box center [326, 162] width 652 height 324
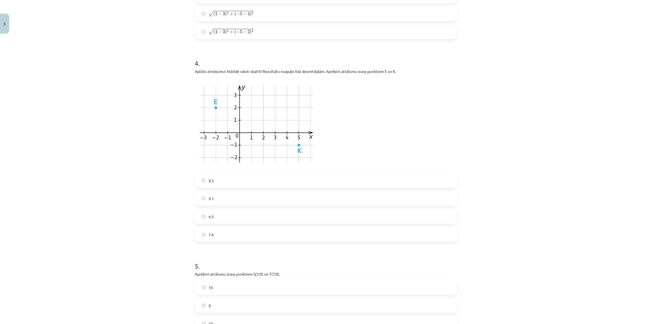
click at [200, 183] on label "8.5" at bounding box center [325, 181] width 261 height 14
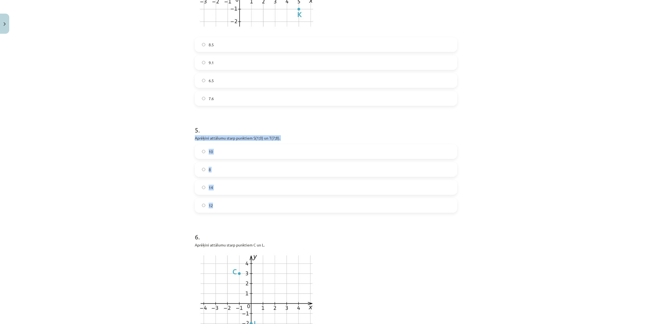
drag, startPoint x: 192, startPoint y: 139, endPoint x: 247, endPoint y: 202, distance: 84.4
click at [198, 154] on label "10" at bounding box center [325, 152] width 261 height 14
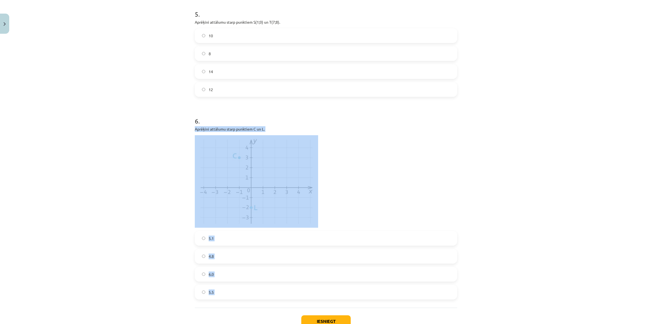
scroll to position [648, 0]
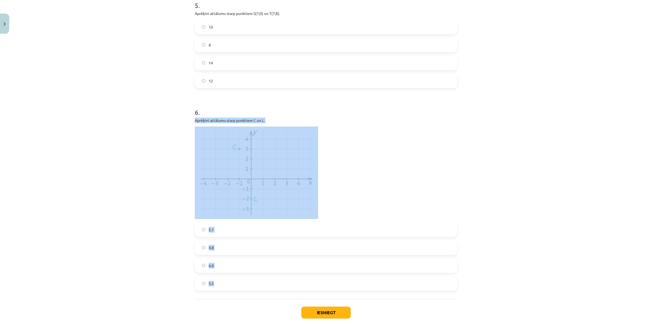
drag, startPoint x: 191, startPoint y: 143, endPoint x: 254, endPoint y: 280, distance: 150.8
click at [146, 170] on div "Mācību tēma: Matemātikas i - 10. klases 1. ieskaites mācību materiāls (a,b) #7 …" at bounding box center [326, 162] width 652 height 324
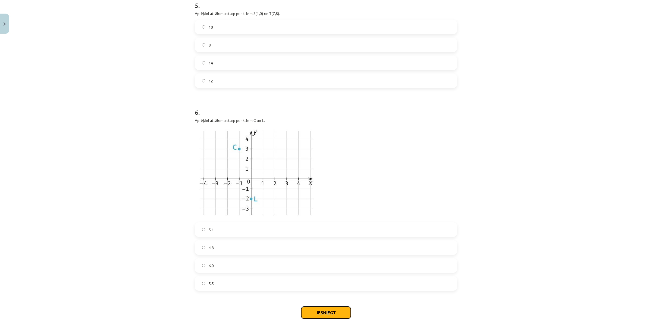
click at [315, 259] on button "Iesniegt" at bounding box center [325, 312] width 49 height 12
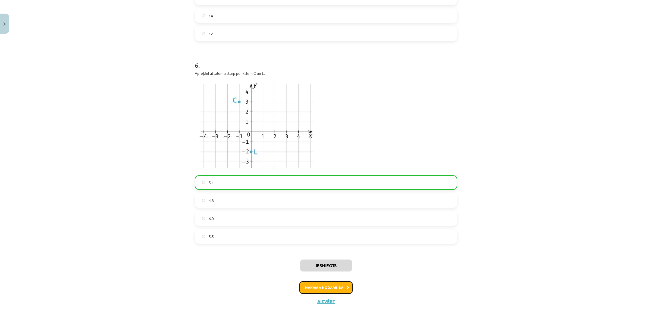
click at [325, 259] on button "Nākamā nodarbība" at bounding box center [325, 287] width 53 height 12
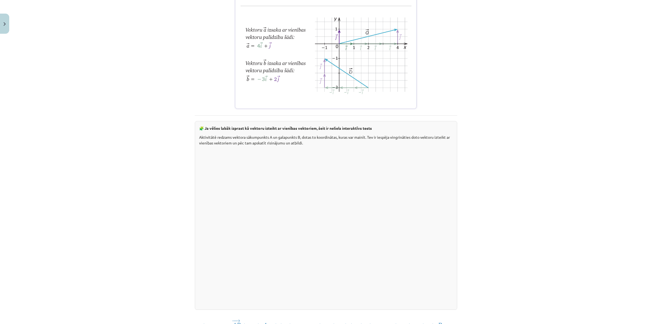
scroll to position [632, 0]
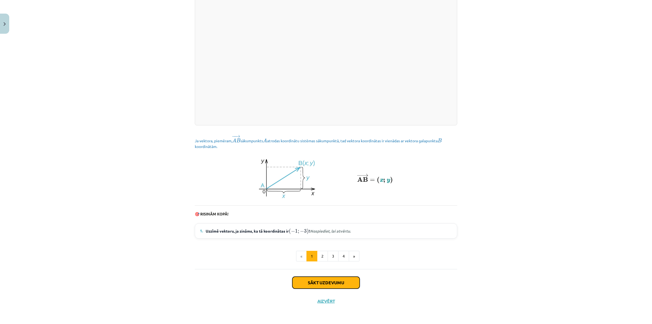
click at [340, 259] on button "Sākt uzdevumu" at bounding box center [325, 282] width 67 height 12
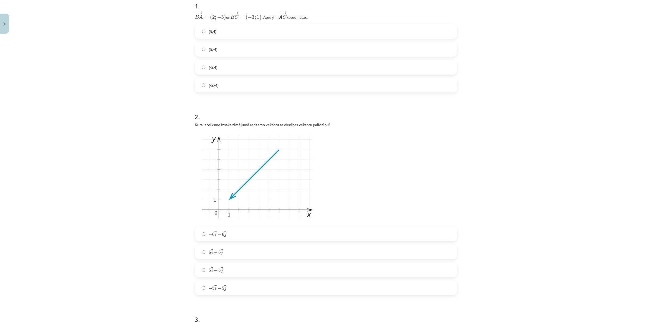
scroll to position [0, 0]
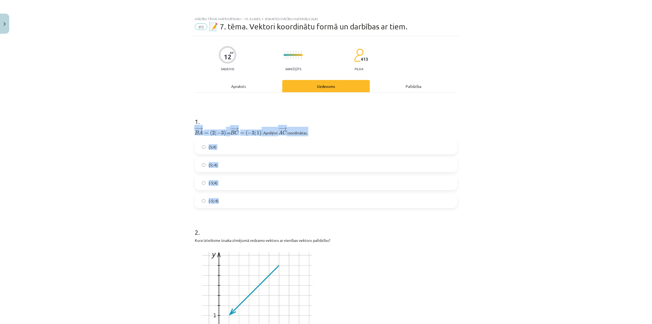
drag, startPoint x: 192, startPoint y: 132, endPoint x: 294, endPoint y: 200, distance: 122.8
click at [170, 184] on div "Mācību tēma: Matemātikas i - 10. klases 1. ieskaites mācību materiāls (a,b) #8 …" at bounding box center [326, 162] width 652 height 324
click at [201, 185] on label "(-5;4)" at bounding box center [325, 183] width 261 height 14
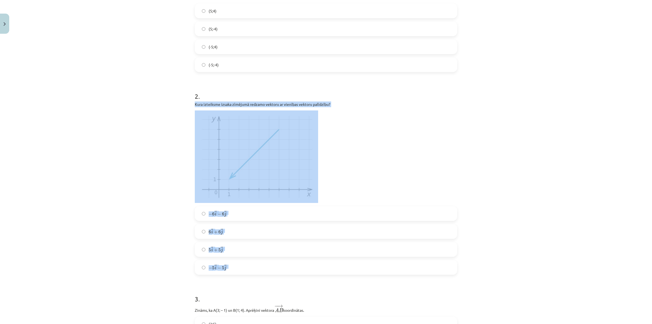
drag, startPoint x: 201, startPoint y: 111, endPoint x: 286, endPoint y: 260, distance: 172.2
click at [158, 212] on div "Mācību tēma: Matemātikas i - 10. klases 1. ieskaites mācību materiāls (a,b) #8 …" at bounding box center [326, 162] width 652 height 324
click at [160, 221] on div "Mācību tēma: Matemātikas i - 10. klases 1. ieskaites mācību materiāls (a,b) #8 …" at bounding box center [326, 162] width 652 height 324
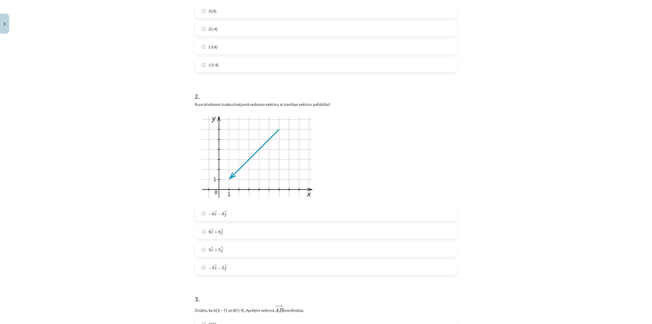
click at [199, 213] on label "− 6 → i − 6 → j − 6 i → − 6 j →" at bounding box center [325, 214] width 261 height 14
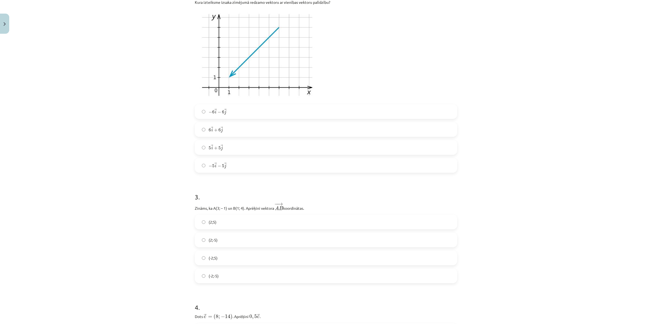
scroll to position [306, 0]
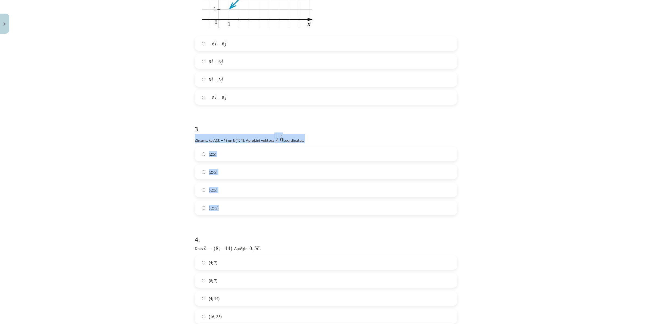
drag, startPoint x: 192, startPoint y: 141, endPoint x: 243, endPoint y: 214, distance: 88.7
click at [243, 214] on div "3 . Zināms, ka A(3; – 1) un B(1; 4). Aprēķini vektora ﻿ − − → A B A B → ﻿ koord…" at bounding box center [326, 164] width 262 height 99
click at [180, 182] on div "Mācību tēma: Matemātikas i - 10. klases 1. ieskaites mācību materiāls (a,b) #8 …" at bounding box center [326, 162] width 652 height 324
click at [203, 190] on label "(-2;5)" at bounding box center [325, 190] width 261 height 14
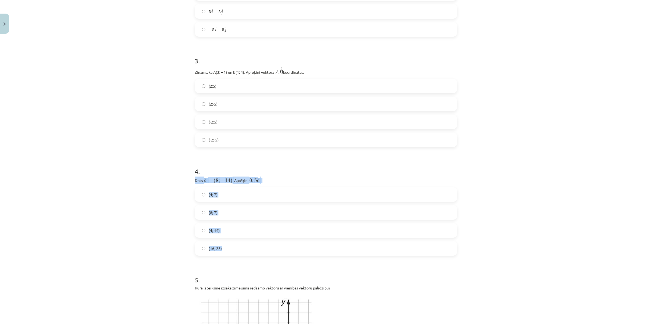
drag, startPoint x: 192, startPoint y: 179, endPoint x: 255, endPoint y: 254, distance: 98.1
click at [178, 199] on div "Mācību tēma: Matemātikas i - 10. klases 1. ieskaites mācību materiāls (a,b) #8 …" at bounding box center [326, 162] width 652 height 324
click at [200, 199] on label "(4;-7)" at bounding box center [325, 194] width 261 height 14
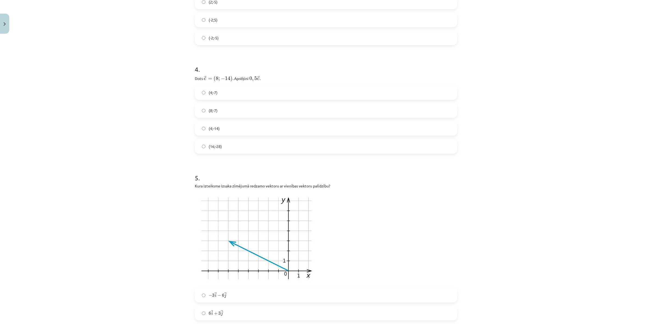
scroll to position [577, 0]
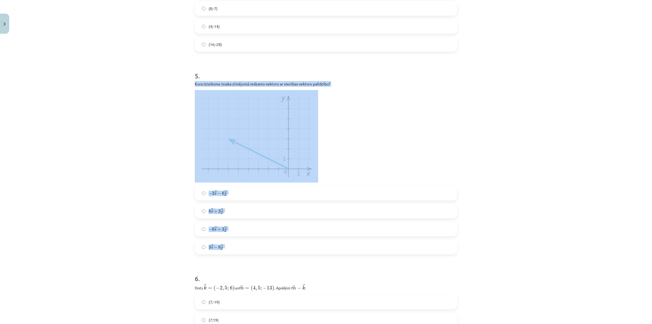
drag, startPoint x: 192, startPoint y: 82, endPoint x: 277, endPoint y: 236, distance: 175.6
click at [275, 238] on div "5 . Kura izteiksme izsaka zīmējumā redzamo vektoru ar vienības vektoru palīdzīb…" at bounding box center [326, 158] width 262 height 192
click at [94, 181] on div "Mācību tēma: Matemātikas i - 10. klases 1. ieskaites mācību materiāls (a,b) #8 …" at bounding box center [326, 162] width 652 height 324
click at [180, 236] on div "Mācību tēma: Matemātikas i - 10. klases 1. ieskaites mācību materiāls (a,b) #8 …" at bounding box center [326, 162] width 652 height 324
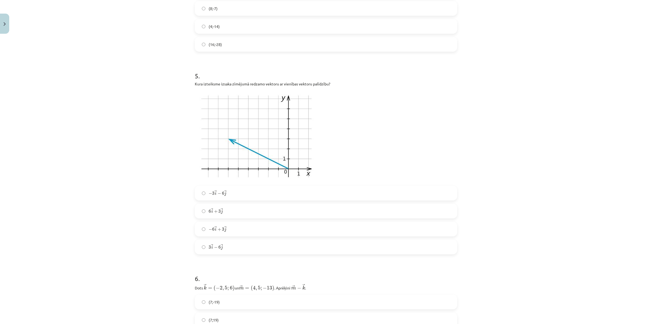
scroll to position [679, 0]
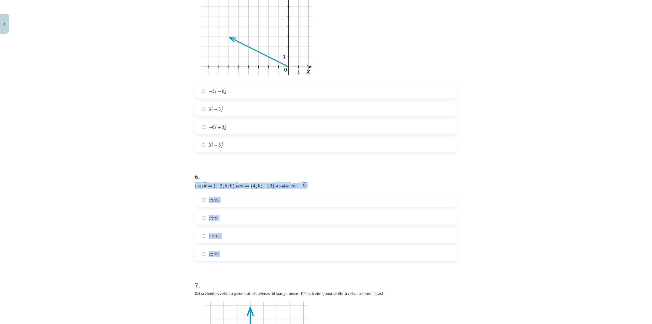
drag, startPoint x: 192, startPoint y: 184, endPoint x: 241, endPoint y: 244, distance: 77.4
click at [239, 250] on div "12 XP Saņemsi Sarežģīts 413 pilda Apraksts Uzdevums Palīdzība 1 . − − → B A = (…" at bounding box center [326, 255] width 269 height 1796
click at [142, 209] on div "Mācību tēma: Matemātikas i - 10. klases 1. ieskaites mācību materiāls (a,b) #8 …" at bounding box center [326, 162] width 652 height 324
click at [201, 219] on label "(7;19)" at bounding box center [325, 218] width 261 height 14
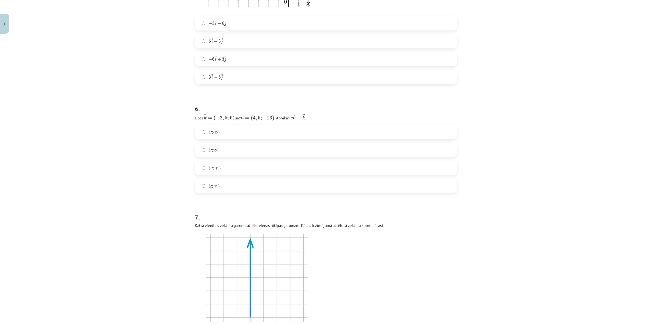
scroll to position [849, 0]
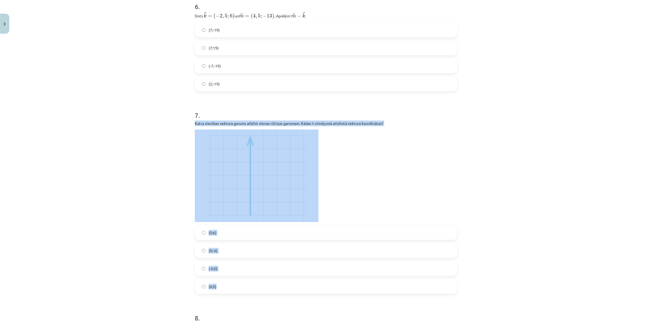
drag, startPoint x: 192, startPoint y: 124, endPoint x: 272, endPoint y: 279, distance: 174.9
click at [272, 259] on div "7 . Katra vienības vektora garums atbilst vienas rūtiņas garumam. Kādas ir zīmē…" at bounding box center [326, 198] width 262 height 192
click at [136, 233] on div "Mācību tēma: Matemātikas i - 10. klases 1. ieskaites mācību materiāls (a,b) #8 …" at bounding box center [326, 162] width 652 height 324
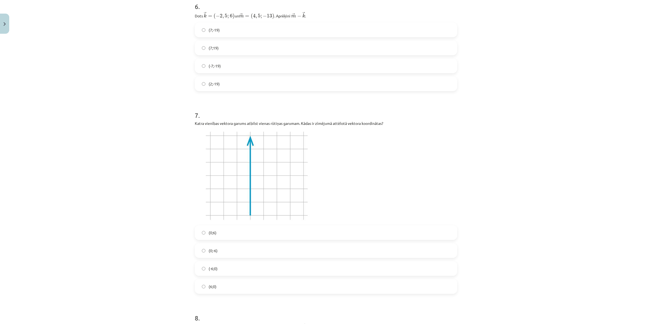
click at [198, 235] on label "(0;6)" at bounding box center [325, 233] width 261 height 14
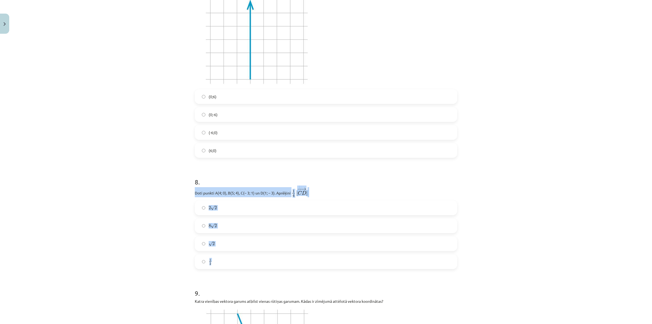
drag, startPoint x: 193, startPoint y: 193, endPoint x: 261, endPoint y: 263, distance: 98.0
click at [261, 259] on div "8 . Doti punkti A(4; 0), B(5; 4), C(– 3; 1) un D(1; – 3). Aprēķini ﻿ 1 4 | − − …" at bounding box center [326, 218] width 262 height 100
click at [162, 222] on div "Mācību tēma: Matemātikas i - 10. klases 1. ieskaites mācību materiāls (a,b) #8 …" at bounding box center [326, 162] width 652 height 324
click at [167, 227] on div "Mācību tēma: Matemātikas i - 10. klases 1. ieskaites mācību materiāls (a,b) #8 …" at bounding box center [326, 162] width 652 height 324
click at [196, 245] on label "√ 2 2" at bounding box center [325, 244] width 261 height 14
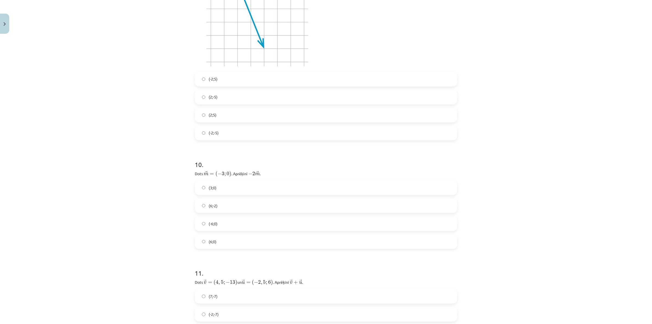
scroll to position [1329, 0]
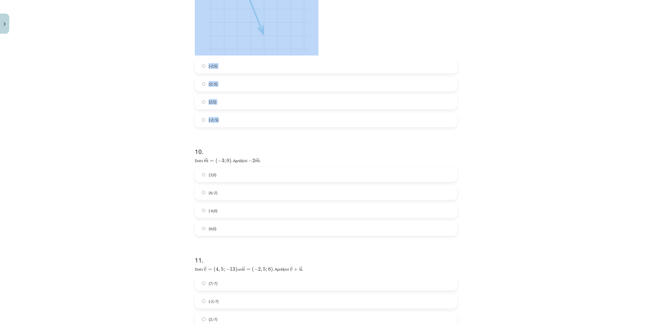
drag, startPoint x: 192, startPoint y: 163, endPoint x: 277, endPoint y: 118, distance: 96.3
click at [277, 118] on div "9 . Katra vienības vektora garums atbilst vienas rūtiņas garumam. Kādas ir zīmē…" at bounding box center [326, 32] width 262 height 192
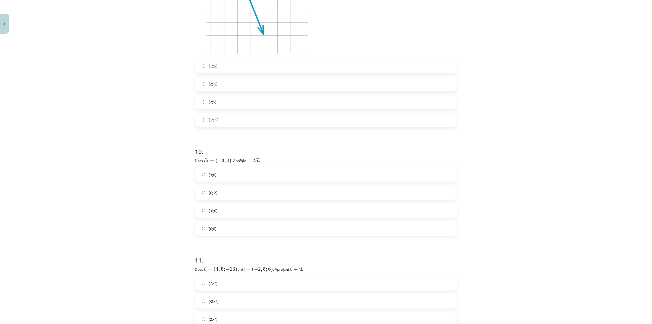
drag, startPoint x: 148, startPoint y: 201, endPoint x: 146, endPoint y: 198, distance: 3.3
click at [148, 201] on div "Mācību tēma: Matemātikas i - 10. klases 1. ieskaites mācību materiāls (a,b) #8 …" at bounding box center [326, 162] width 652 height 324
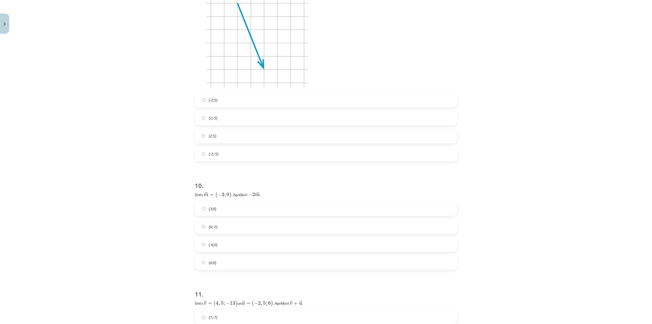
click at [197, 98] on label "(-2;5)" at bounding box center [325, 100] width 261 height 14
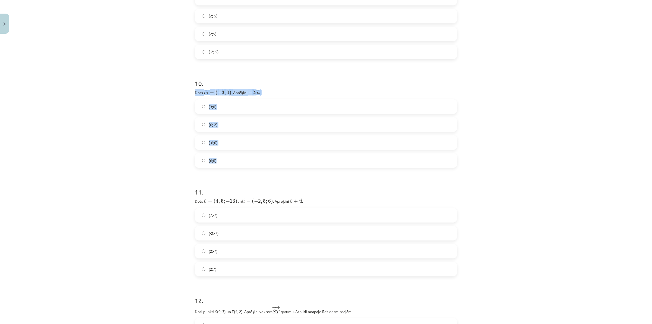
drag, startPoint x: 192, startPoint y: 91, endPoint x: 267, endPoint y: 158, distance: 100.9
click at [143, 210] on div "Mācību tēma: Matemātikas i - 10. klases 1. ieskaites mācību materiāls (a,b) #8 …" at bounding box center [326, 162] width 652 height 324
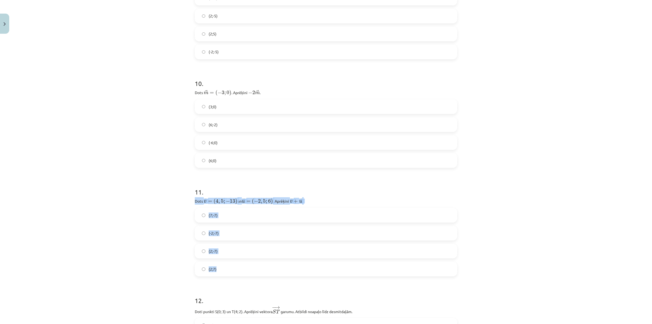
drag, startPoint x: 192, startPoint y: 199, endPoint x: 252, endPoint y: 260, distance: 86.3
click at [152, 222] on div "Mācību tēma: Matemātikas i - 10. klases 1. ieskaites mācību materiāls (a,b) #8 …" at bounding box center [326, 162] width 652 height 324
click at [173, 239] on div "Mācību tēma: Matemātikas i - 10. klases 1. ieskaites mācību materiāls (a,b) #8 …" at bounding box center [326, 162] width 652 height 324
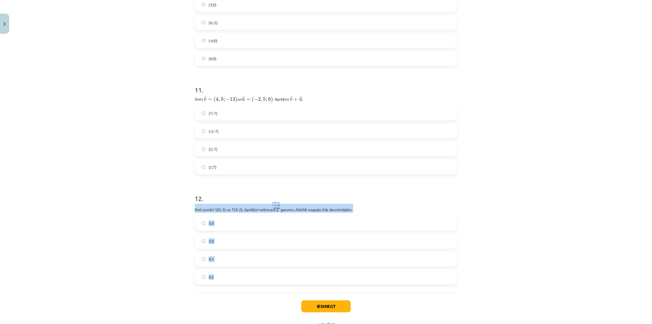
drag, startPoint x: 192, startPoint y: 207, endPoint x: 258, endPoint y: 272, distance: 92.8
click at [258, 259] on div "12 . Doti punkti S(0; 3) un T(4; 2). Aprēķini vektora − → S T S T → ﻿ garumu. A…" at bounding box center [326, 234] width 262 height 99
click at [200, 259] on label "4.1" at bounding box center [325, 259] width 261 height 14
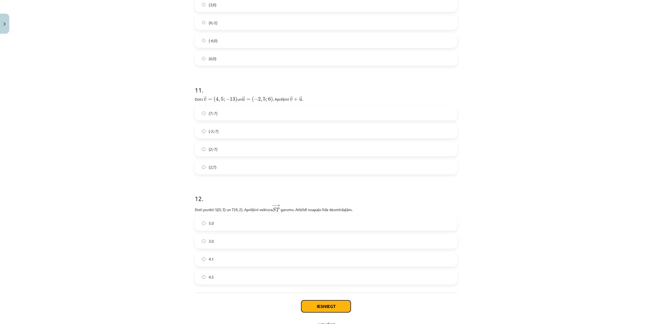
click at [322, 259] on button "Iesniegt" at bounding box center [325, 306] width 49 height 12
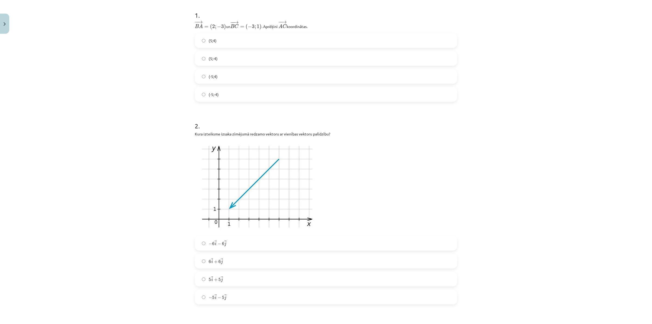
scroll to position [0, 0]
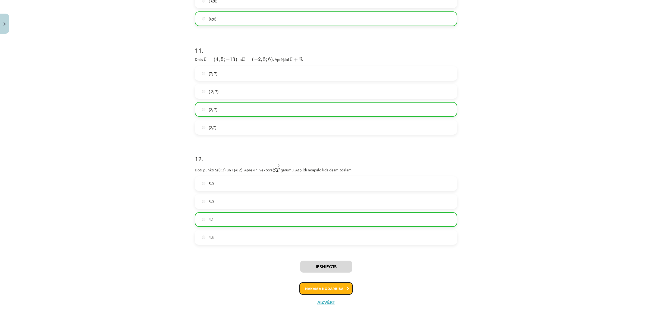
click at [331, 259] on button "Nākamā nodarbība" at bounding box center [325, 288] width 53 height 12
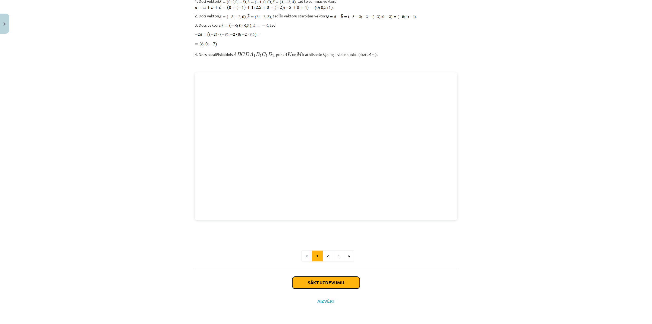
click at [321, 259] on button "Sākt uzdevumu" at bounding box center [325, 282] width 67 height 12
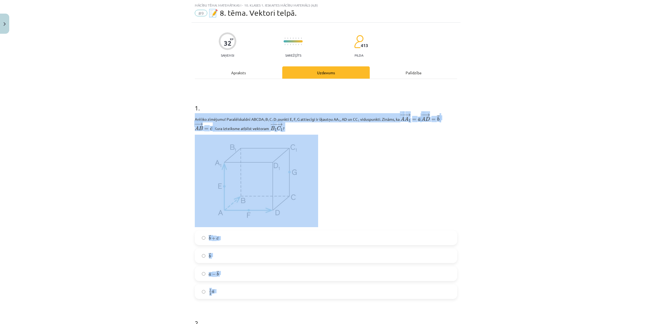
drag, startPoint x: 192, startPoint y: 119, endPoint x: 279, endPoint y: 286, distance: 188.3
click at [279, 259] on div "1 . Aplūko zīmējumu! Paralēlskaldnī ABCDA 1 B 1 C 1 D 1 punkti E, F, G attiecīg…" at bounding box center [326, 197] width 262 height 204
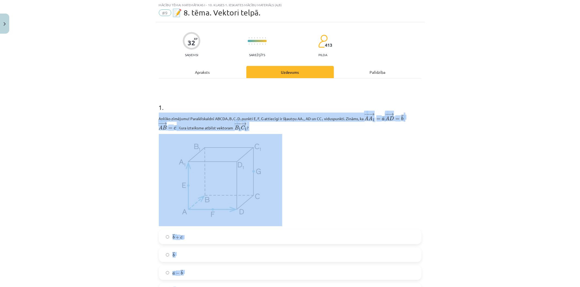
click at [96, 160] on div "Mācību tēma: Matemātikas i - 10. klases 1. ieskaites mācību materiāls (a,b) #9 …" at bounding box center [290, 143] width 580 height 287
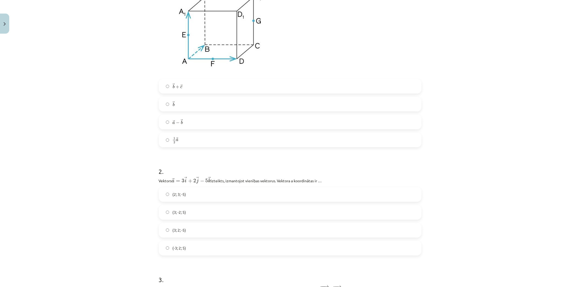
scroll to position [195, 0]
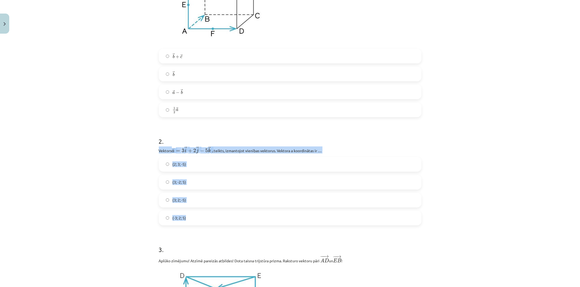
drag, startPoint x: 157, startPoint y: 150, endPoint x: 212, endPoint y: 212, distance: 82.8
click at [212, 212] on div "2 . Vektors ﻿ → a = 3 → i + 2 → j − 5 → k a → = 3 i → + 2 j → − 5 k → izteikts,…" at bounding box center [290, 176] width 262 height 97
click at [142, 191] on div "Mācību tēma: Matemātikas i - 10. klases 1. ieskaites mācību materiāls (a,b) #9 …" at bounding box center [290, 143] width 580 height 287
click at [148, 188] on div "Mācību tēma: Matemātikas i - 10. klases 1. ieskaites mācību materiāls (a,b) #9 …" at bounding box center [290, 143] width 580 height 287
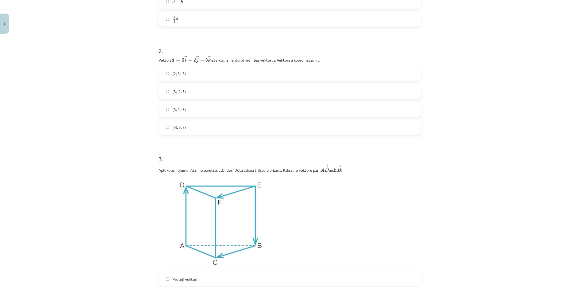
scroll to position [376, 0]
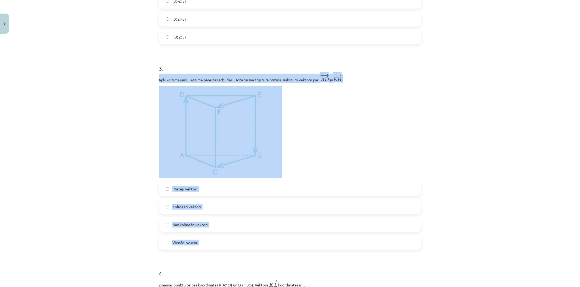
drag, startPoint x: 156, startPoint y: 79, endPoint x: 249, endPoint y: 232, distance: 179.1
click at [249, 234] on div "3 . Aplūko zīmējumu! Atzīmē pareizās atbildes! Dota taisna trijstūra prizma. Ra…" at bounding box center [290, 152] width 262 height 195
click at [148, 231] on div "Mācību tēma: Matemātikas i - 10. klases 1. ieskaites mācību materiāls (a,b) #9 …" at bounding box center [290, 143] width 580 height 287
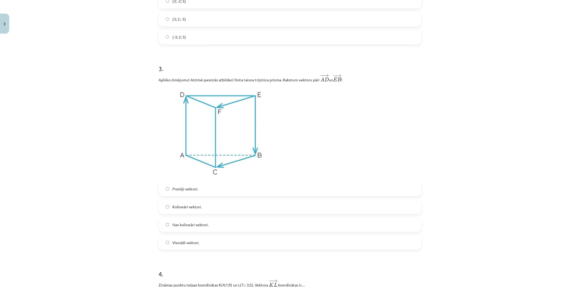
click at [162, 210] on label "Kolineāri vektori." at bounding box center [289, 207] width 261 height 14
click at [161, 192] on label "Pretēji vektori." at bounding box center [289, 189] width 261 height 14
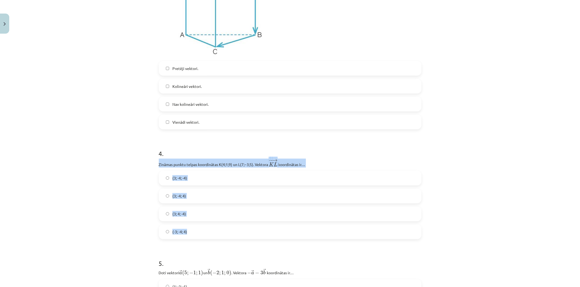
drag, startPoint x: 156, startPoint y: 165, endPoint x: 208, endPoint y: 229, distance: 82.7
click at [208, 229] on div "4 . Zināmas punktu telpas koordinātas ﻿K(4;1;9)﻿ un ﻿L(7;−3;5)﻿. Vektora ﻿ − − …" at bounding box center [290, 189] width 262 height 99
click at [150, 219] on div "Mācību tēma: Matemātikas i - 10. klases 1. ieskaites mācību materiāls (a,b) #9 …" at bounding box center [290, 143] width 580 height 287
click at [162, 216] on label "(3; 4; -4)" at bounding box center [289, 215] width 261 height 14
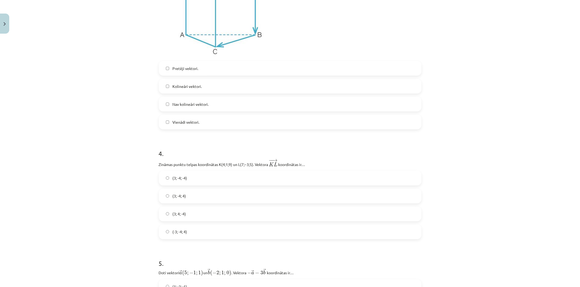
click at [166, 182] on label "(3; -4; -4)" at bounding box center [289, 179] width 261 height 14
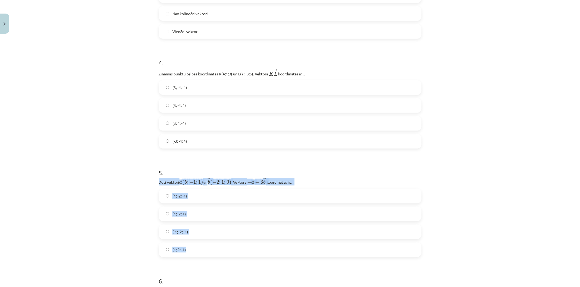
drag, startPoint x: 156, startPoint y: 182, endPoint x: 213, endPoint y: 246, distance: 86.6
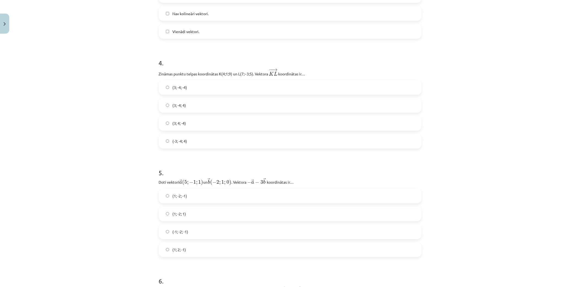
click at [112, 162] on div "Mācību tēma: Matemātikas i - 10. klases 1. ieskaites mācību materiāls (a,b) #9 …" at bounding box center [290, 143] width 580 height 287
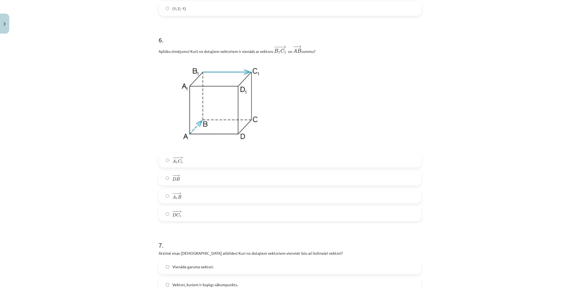
scroll to position [768, 0]
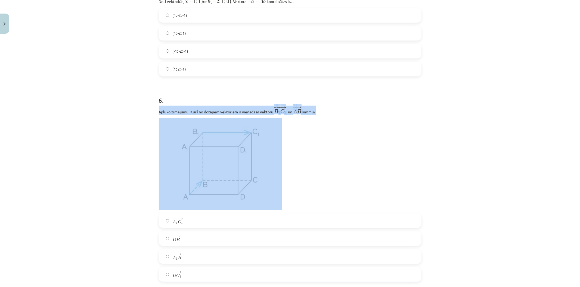
click at [121, 175] on div "Mācību tēma: Matemātikas i - 10. klases 1. ieskaites mācību materiāls (a,b) #9 …" at bounding box center [290, 143] width 580 height 287
click at [110, 148] on div "Mācību tēma: Matemātikas i - 10. klases 1. ieskaites mācību materiāls (a,b) #9 …" at bounding box center [290, 143] width 580 height 287
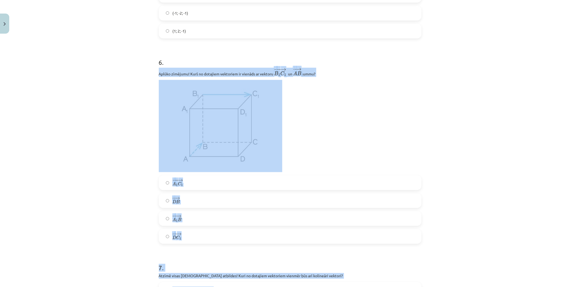
scroll to position [815, 0]
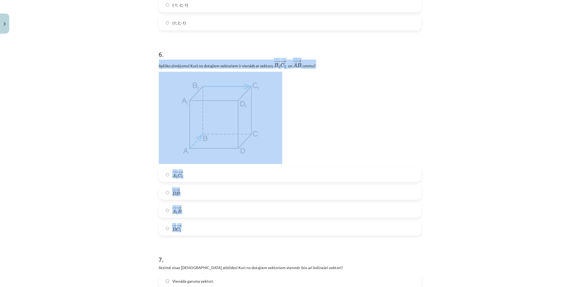
drag, startPoint x: 156, startPoint y: 110, endPoint x: 230, endPoint y: 235, distance: 145.3
click at [230, 235] on div "6 . Aplūko zīmējumu! Kurš no dotajiem vektoriem ir vienāds ar vektoru ﻿ − −− → …" at bounding box center [290, 138] width 262 height 195
click at [129, 204] on div "Mācību tēma: Matemātikas i - 10. klases 1. ieskaites mācību materiāls (a,b) #9 …" at bounding box center [290, 143] width 580 height 287
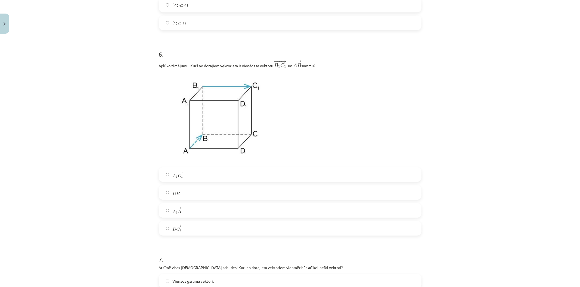
scroll to position [966, 0]
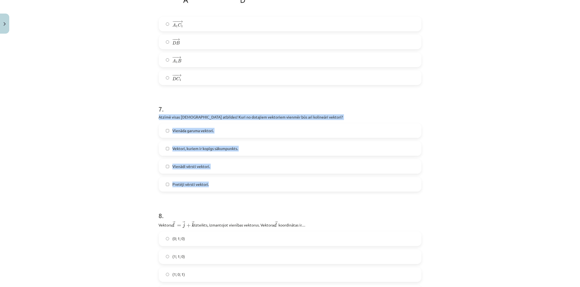
drag, startPoint x: 156, startPoint y: 117, endPoint x: 225, endPoint y: 186, distance: 97.6
click at [96, 154] on div "Mācību tēma: Matemātikas i - 10. klases 1. ieskaites mācību materiāls (a,b) #9 …" at bounding box center [290, 143] width 580 height 287
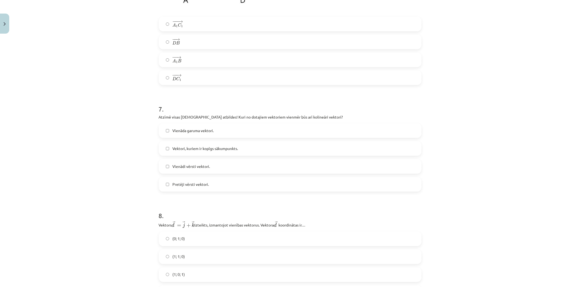
scroll to position [1056, 0]
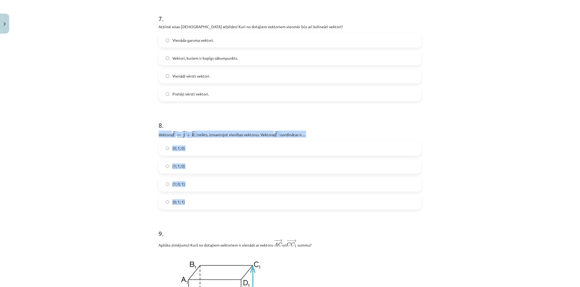
drag, startPoint x: 160, startPoint y: 142, endPoint x: 218, endPoint y: 193, distance: 77.4
click at [218, 196] on div "8 . Vektors ﻿﻿ → d = → j + → k d → = j → + k → izteikts, izmantojot vienības ve…" at bounding box center [290, 160] width 262 height 97
click at [155, 164] on div "32 XP Saņemsi Sarežģīts 413 pilda Apraksts Uzdevums Palīdzība 1 . Aplūko zīmēju…" at bounding box center [289, 285] width 269 height 2610
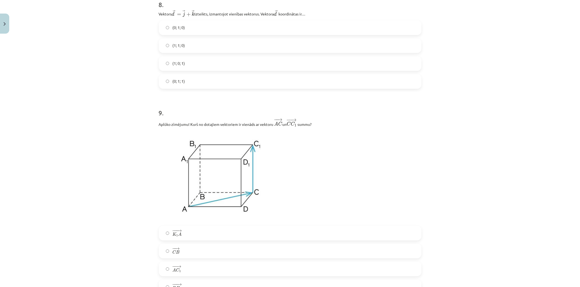
scroll to position [1207, 0]
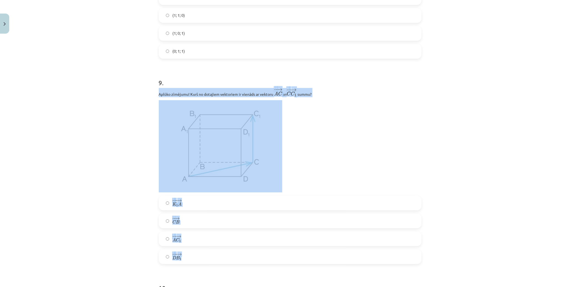
drag, startPoint x: 157, startPoint y: 96, endPoint x: 234, endPoint y: 251, distance: 172.8
click at [234, 251] on div "9 . Aplūko zīmējumu! Kurš no dotajiem vektoriem ir vienāds ar vektoru ﻿ − − → A…" at bounding box center [290, 167] width 262 height 195
click at [129, 181] on div "Mācību tēma: Matemātikas i - 10. klases 1. ieskaites mācību materiāls (a,b) #9 …" at bounding box center [290, 143] width 580 height 287
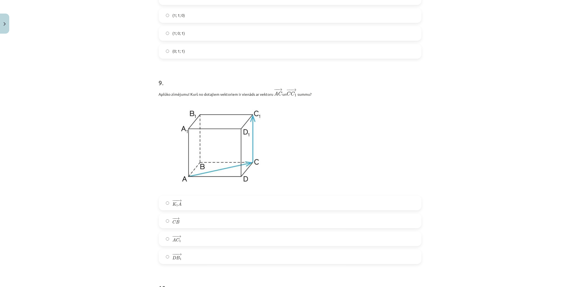
click at [165, 244] on label "− − → A C 1 A C 1 →" at bounding box center [289, 239] width 261 height 14
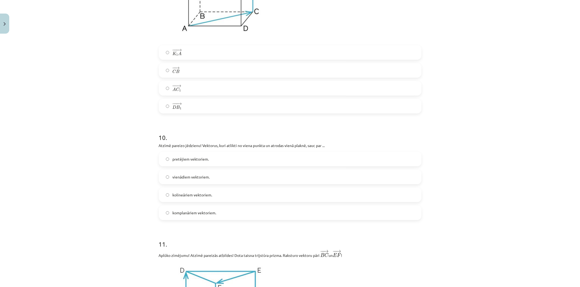
scroll to position [1419, 0]
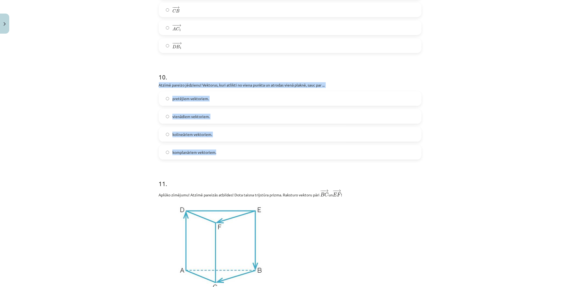
drag, startPoint x: 154, startPoint y: 83, endPoint x: 243, endPoint y: 152, distance: 112.4
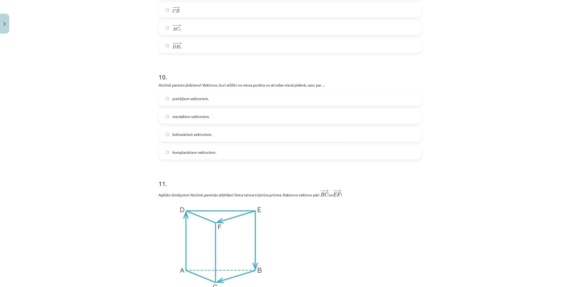
click at [109, 167] on div "Mācību tēma: Matemātikas i - 10. klases 1. ieskaites mācību materiāls (a,b) #9 …" at bounding box center [290, 143] width 580 height 287
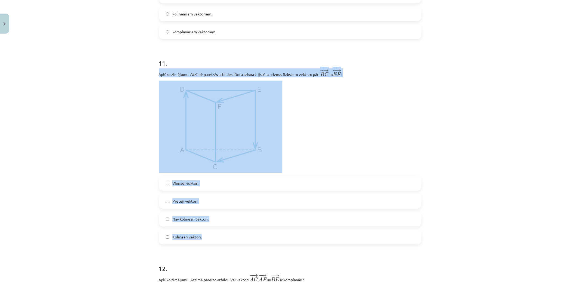
drag, startPoint x: 156, startPoint y: 76, endPoint x: 245, endPoint y: 230, distance: 177.9
click at [247, 233] on div "11 . Aplūko zīmējumu! Atzīmē pareizās atbildes! Dota taisna trijstūra prizma. R…" at bounding box center [290, 147] width 262 height 195
click at [132, 169] on div "Mācību tēma: Matemātikas i - 10. klases 1. ieskaites mācību materiāls (a,b) #9 …" at bounding box center [290, 143] width 580 height 287
click at [108, 214] on div "Mācību tēma: Matemātikas i - 10. klases 1. ieskaites mācību materiāls (a,b) #9 …" at bounding box center [290, 143] width 580 height 287
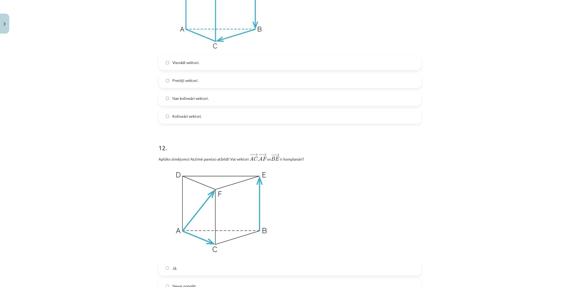
scroll to position [1751, 0]
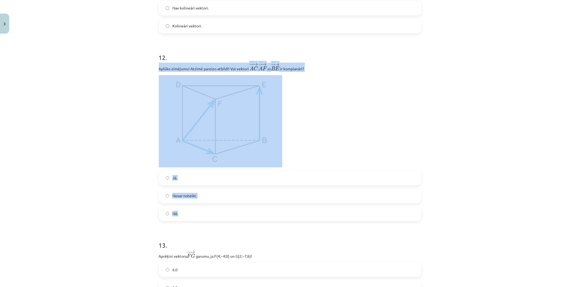
drag, startPoint x: 155, startPoint y: 70, endPoint x: 242, endPoint y: 207, distance: 162.4
click at [165, 182] on label "Jā." at bounding box center [289, 178] width 261 height 14
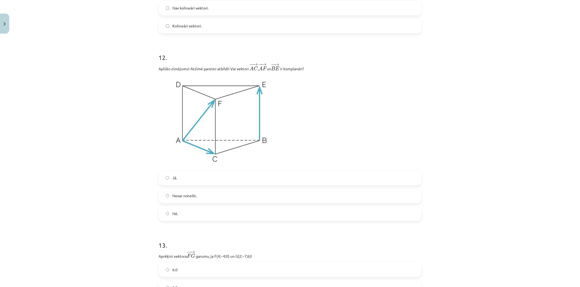
scroll to position [1871, 0]
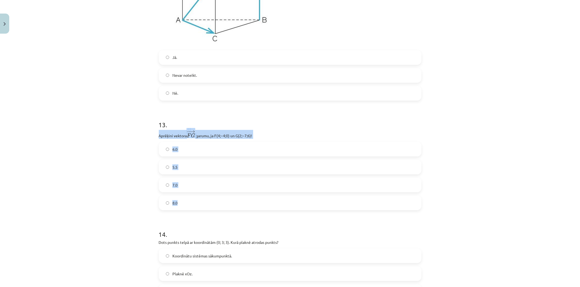
drag, startPoint x: 153, startPoint y: 137, endPoint x: 218, endPoint y: 202, distance: 92.0
click at [218, 202] on div "Mācību tēma: Matemātikas i - 10. klases 1. ieskaites mācību materiāls (a,b) #9 …" at bounding box center [290, 143] width 580 height 287
click at [161, 187] on label "7.0" at bounding box center [289, 186] width 261 height 14
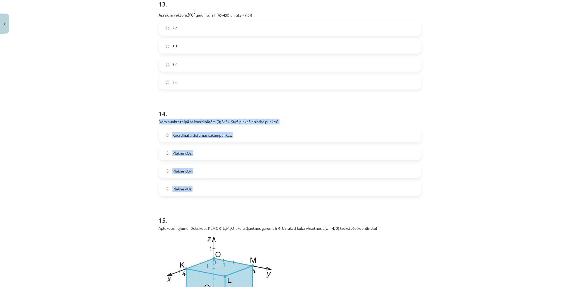
drag, startPoint x: 154, startPoint y: 120, endPoint x: 207, endPoint y: 192, distance: 89.2
click at [127, 192] on div "Mācību tēma: Matemātikas i - 10. klases 1. ieskaites mācību materiāls (a,b) #9 …" at bounding box center [290, 143] width 580 height 287
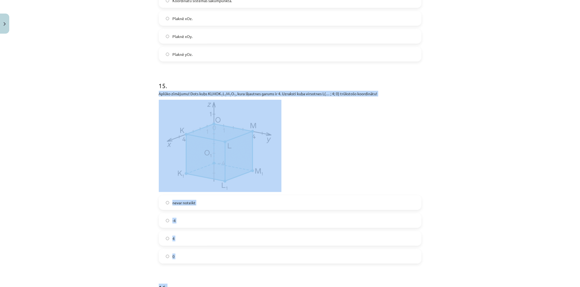
scroll to position [2157, 0]
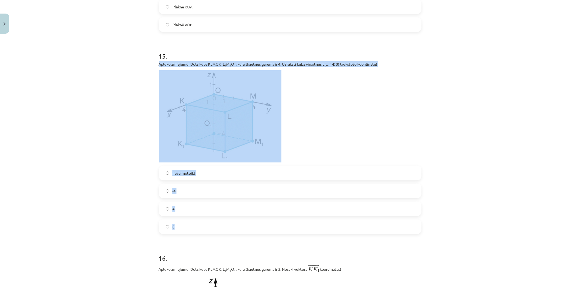
drag, startPoint x: 156, startPoint y: 139, endPoint x: 246, endPoint y: 220, distance: 121.6
click at [162, 212] on label "4" at bounding box center [289, 209] width 261 height 14
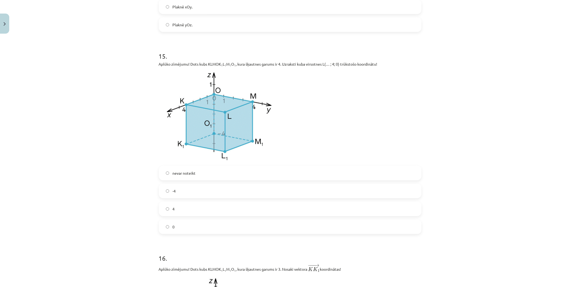
scroll to position [2308, 0]
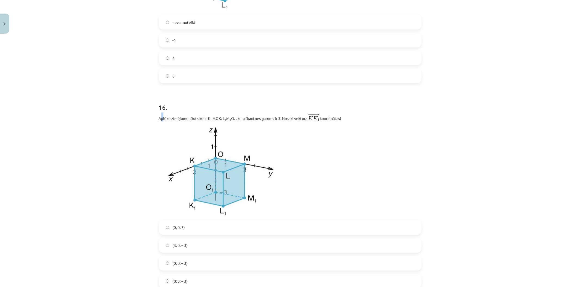
drag, startPoint x: 158, startPoint y: 120, endPoint x: 161, endPoint y: 123, distance: 3.5
click at [161, 122] on p "Aplūko zīmējumu! Dots kubs KLMOK 1 L 1 M 1 O 1 , kura šķautnes garums ir 3. Nos…" at bounding box center [290, 117] width 262 height 9
click at [144, 126] on div "Mācību tēma: Matemātikas i - 10. klases 1. ieskaites mācību materiāls (a,b) #9 …" at bounding box center [290, 143] width 580 height 287
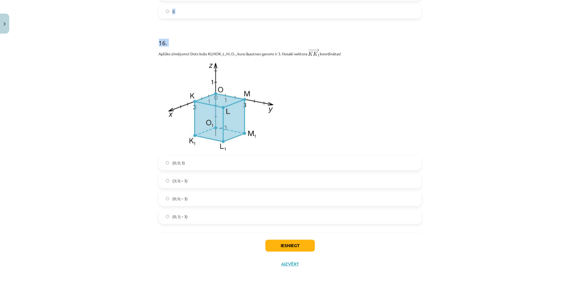
scroll to position [2374, 0]
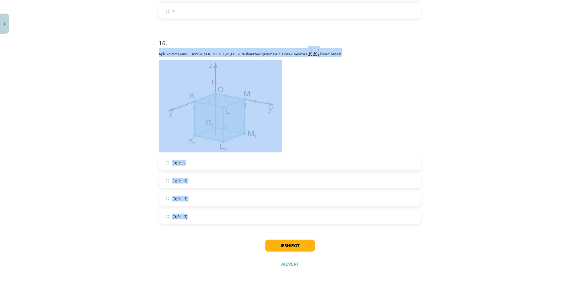
drag, startPoint x: 166, startPoint y: 123, endPoint x: 247, endPoint y: 224, distance: 129.2
click at [103, 166] on div "Mācību tēma: Matemātikas i - 10. klases 1. ieskaites mācību materiāls (a,b) #9 …" at bounding box center [290, 143] width 580 height 287
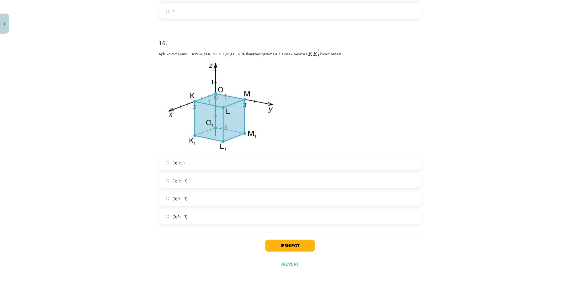
click at [166, 202] on label "(0; 0; – 3)" at bounding box center [289, 199] width 261 height 14
click at [285, 247] on button "Iesniegt" at bounding box center [289, 246] width 49 height 12
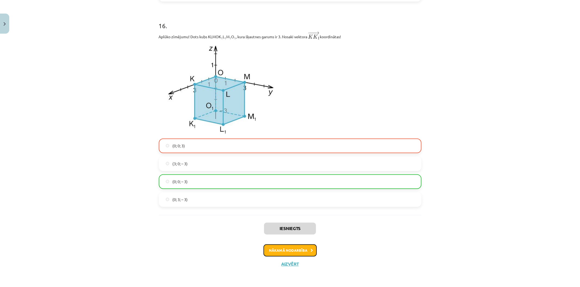
click at [300, 249] on button "Nākamā nodarbība" at bounding box center [289, 251] width 53 height 12
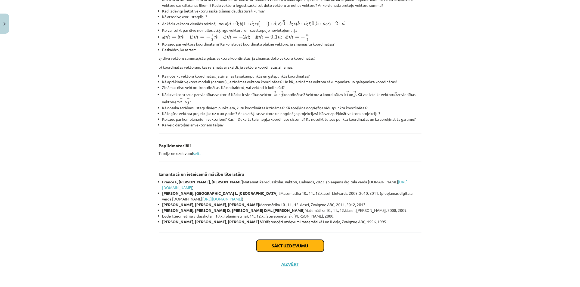
click at [290, 243] on button "Sākt uzdevumu" at bounding box center [289, 246] width 67 height 12
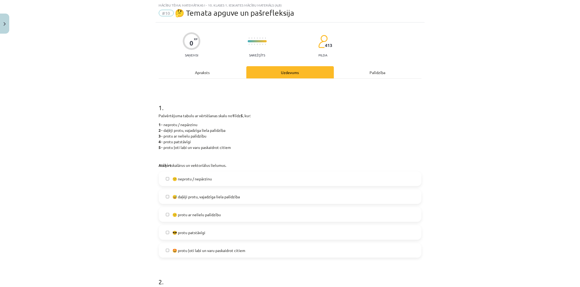
click at [168, 214] on label "🙂 protu ar nelielu palīdzību" at bounding box center [289, 215] width 261 height 14
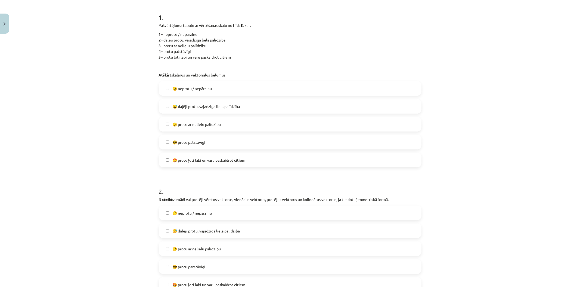
scroll to position [134, 0]
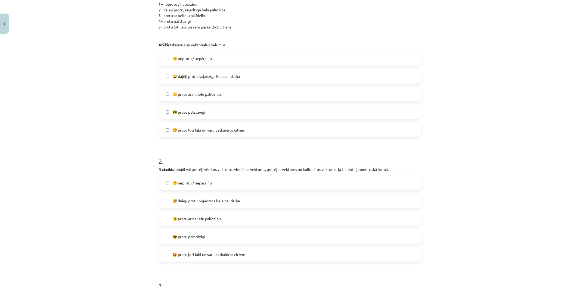
click at [168, 215] on label "🙂 protu ar nelielu palīdzību" at bounding box center [289, 219] width 261 height 14
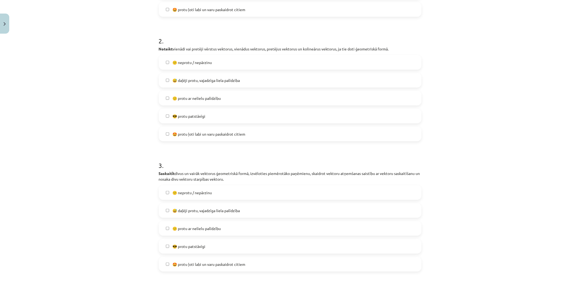
click at [172, 229] on span "🙂 protu ar nelielu palīdzību" at bounding box center [196, 229] width 48 height 6
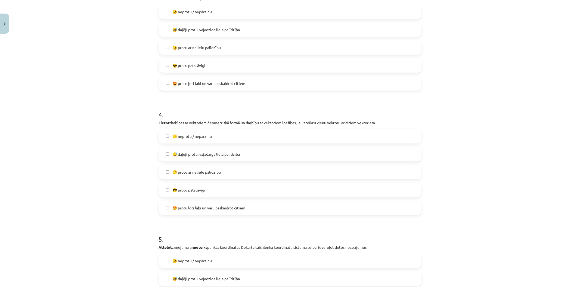
click at [164, 176] on label "🙂 protu ar nelielu palīdzību" at bounding box center [289, 172] width 261 height 14
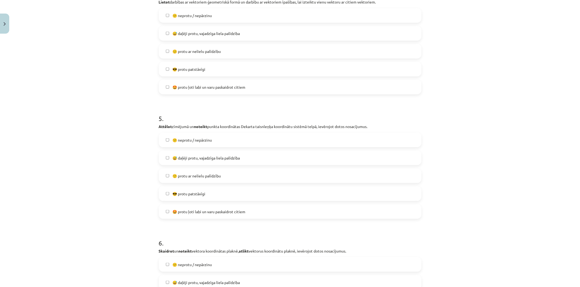
scroll to position [708, 0]
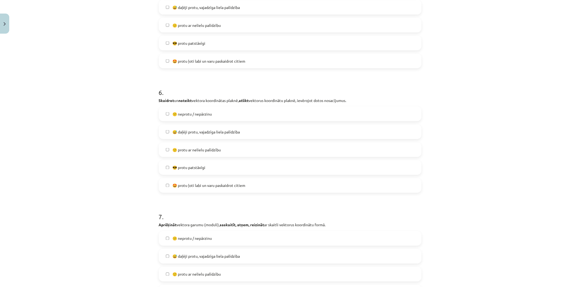
click at [166, 152] on label "🙂 protu ar nelielu palīdzību" at bounding box center [289, 150] width 261 height 14
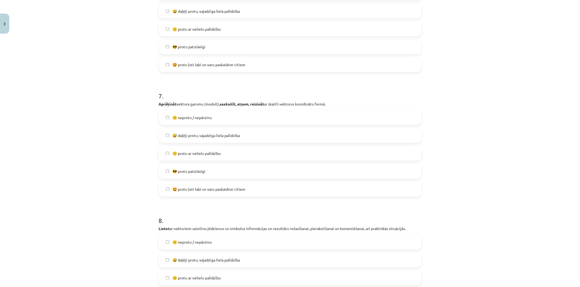
scroll to position [925, 0]
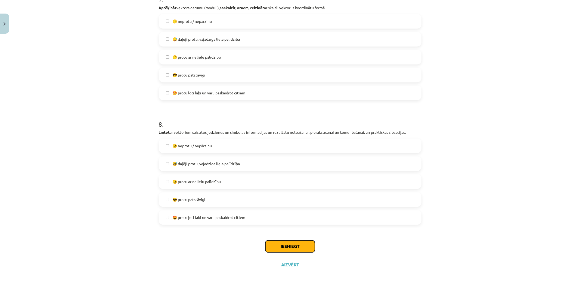
click at [292, 249] on button "Iesniegt" at bounding box center [289, 247] width 49 height 12
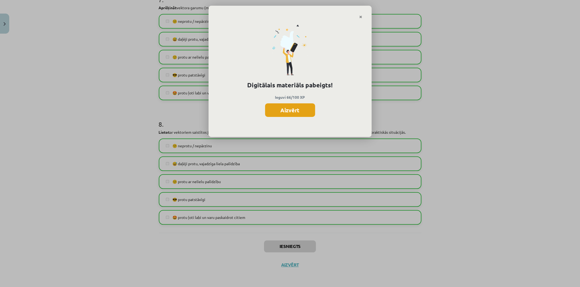
click at [277, 112] on button "Aizvērt" at bounding box center [290, 111] width 50 height 14
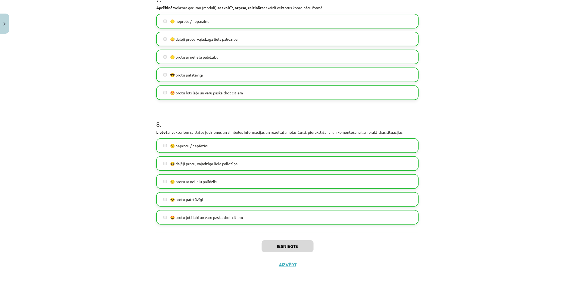
scroll to position [320, 0]
click at [282, 259] on div "Iesniegts Aizvērt" at bounding box center [287, 252] width 262 height 38
click at [289, 259] on button "Aizvērt" at bounding box center [287, 264] width 21 height 5
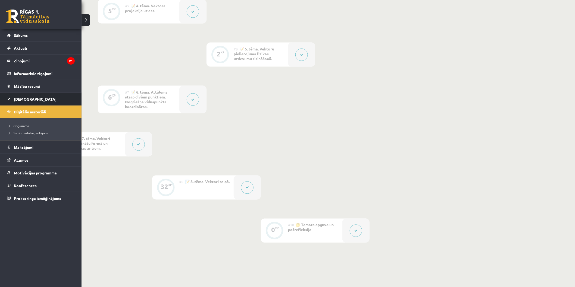
click at [36, 95] on link "[DEMOGRAPHIC_DATA]" at bounding box center [41, 99] width 68 height 12
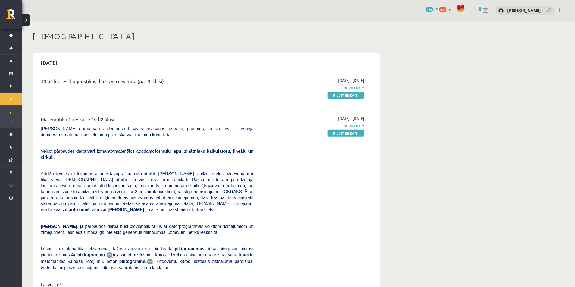
scroll to position [60, 0]
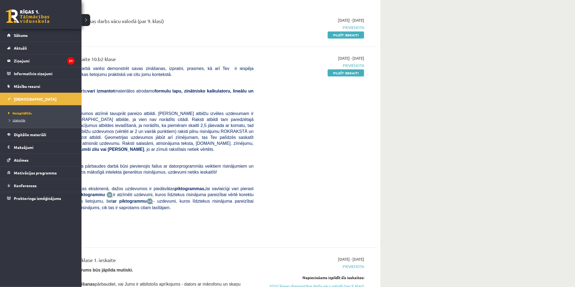
click at [21, 121] on span "Izlabotās" at bounding box center [16, 120] width 18 height 4
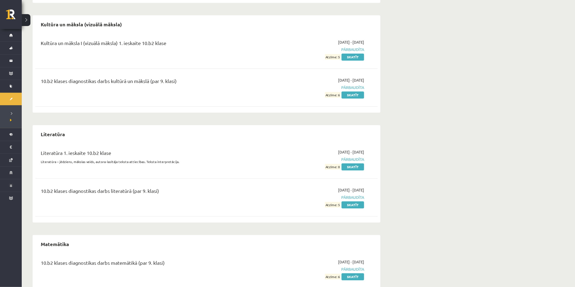
scroll to position [471, 0]
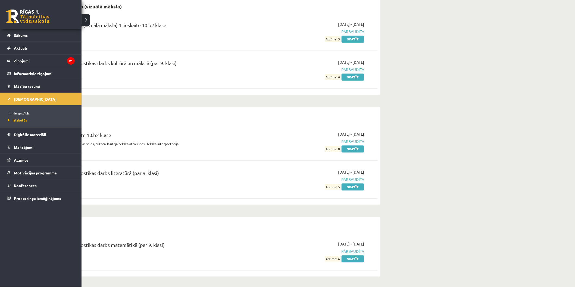
click at [23, 115] on span "Neizpildītās" at bounding box center [18, 113] width 23 height 4
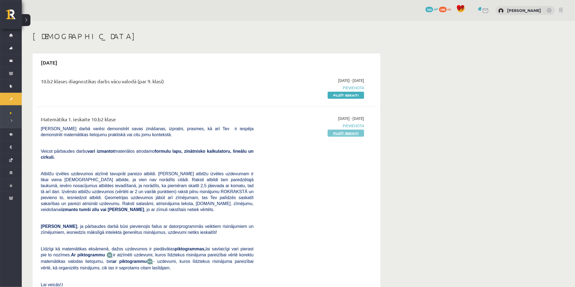
click at [340, 135] on link "Pildīt ieskaiti" at bounding box center [346, 133] width 36 height 7
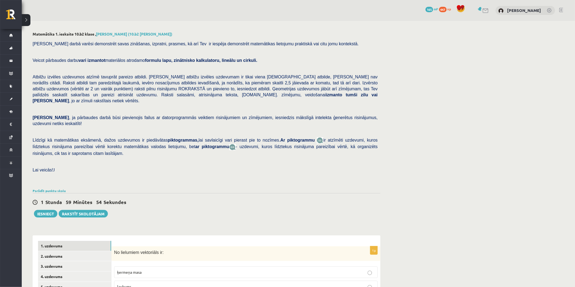
scroll to position [85, 0]
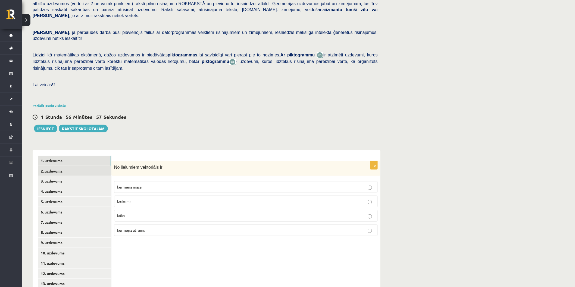
click at [72, 166] on link "2. uzdevums" at bounding box center [74, 171] width 73 height 10
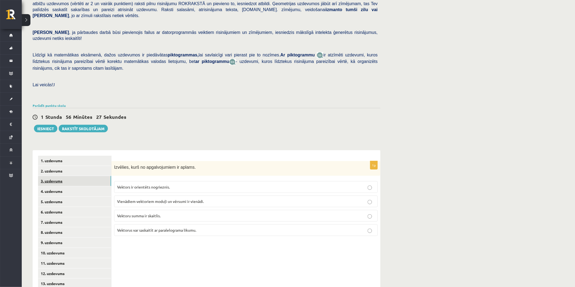
click at [89, 176] on link "3. uzdevums" at bounding box center [74, 181] width 73 height 10
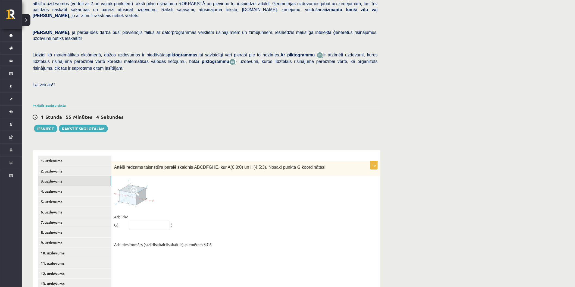
click at [156, 214] on fieldset "Atbilde: G( ) Atbildes formāts (skaitlis;skaitlis;skaitlis), piemēram 6;7;8" at bounding box center [246, 231] width 264 height 36
click at [146, 221] on input "text" at bounding box center [149, 225] width 41 height 9
click at [187, 213] on fieldset "Atbilde: G( ) Atbildes formāts (skaitlis;skaitlis;skaitlis), piemēram 6;7;8" at bounding box center [246, 231] width 264 height 36
click at [154, 221] on input "text" at bounding box center [149, 225] width 41 height 9
type input "*****"
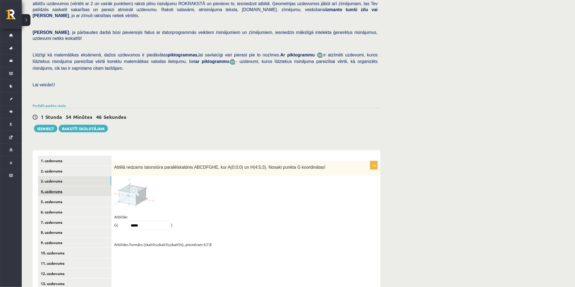
click at [55, 187] on link "4. uzdevums" at bounding box center [74, 192] width 73 height 10
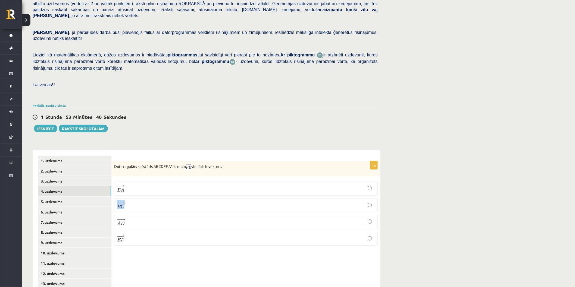
click at [371, 199] on label "− − → B C B C →" at bounding box center [246, 206] width 264 height 14
click at [73, 197] on link "5. uzdevums" at bounding box center [74, 202] width 73 height 10
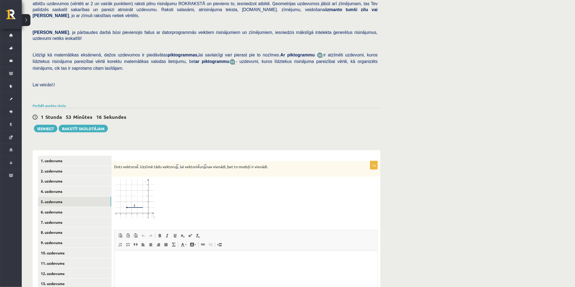
scroll to position [139, 0]
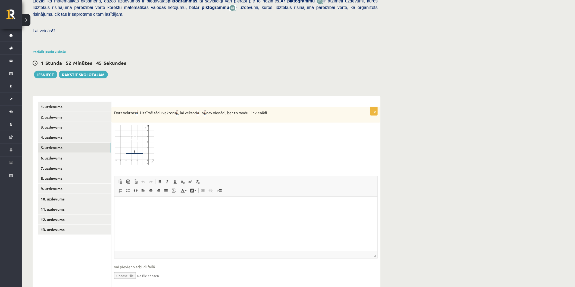
click at [131, 140] on img at bounding box center [134, 146] width 41 height 40
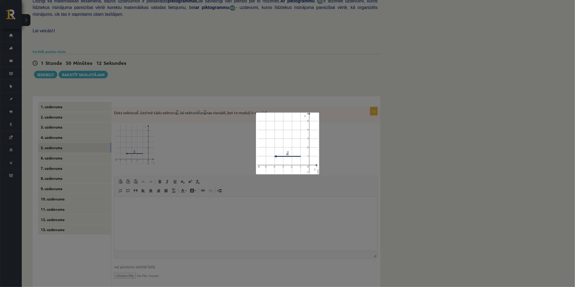
click at [335, 123] on div at bounding box center [287, 143] width 575 height 287
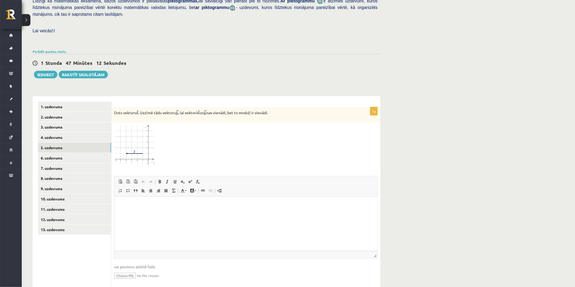
click at [133, 126] on img at bounding box center [134, 146] width 41 height 40
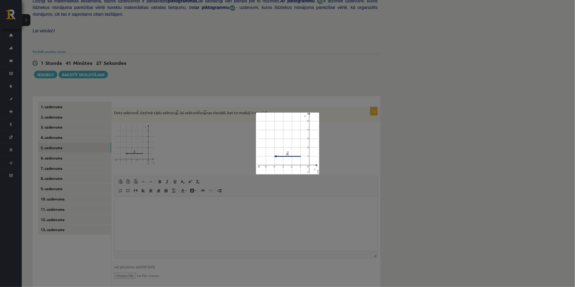
drag, startPoint x: 234, startPoint y: 221, endPoint x: 221, endPoint y: 220, distance: 13.6
click at [234, 220] on div at bounding box center [287, 143] width 575 height 287
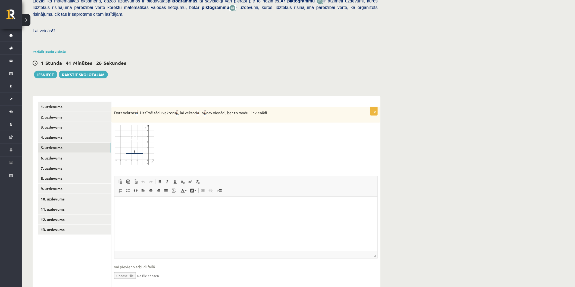
click at [129, 270] on input "file" at bounding box center [246, 275] width 264 height 11
type input "**********"
click at [147, 270] on input "file" at bounding box center [246, 275] width 264 height 11
click at [169, 202] on p "Editor, wiswyg-editor-user-answer-47433860393460" at bounding box center [246, 205] width 252 height 6
click at [143, 281] on link "Iesniegtā atbilde" at bounding box center [128, 284] width 29 height 6
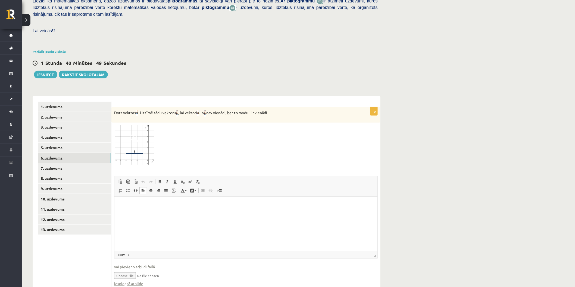
click at [90, 153] on link "6. uzdevums" at bounding box center [74, 158] width 73 height 10
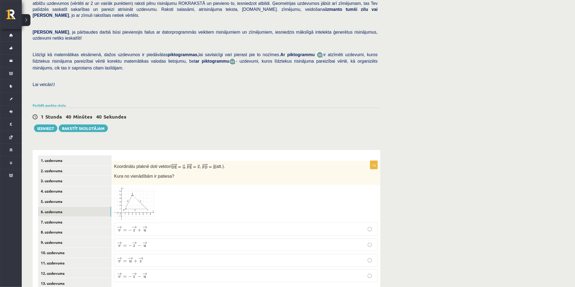
click at [137, 188] on link at bounding box center [134, 204] width 41 height 33
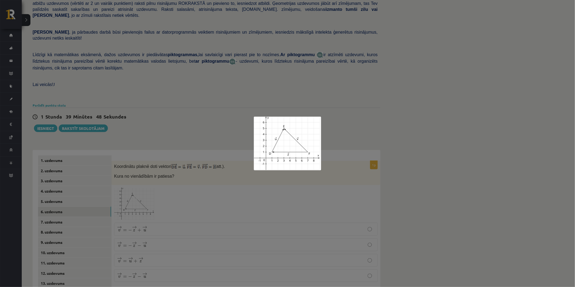
click at [208, 177] on div at bounding box center [287, 143] width 575 height 287
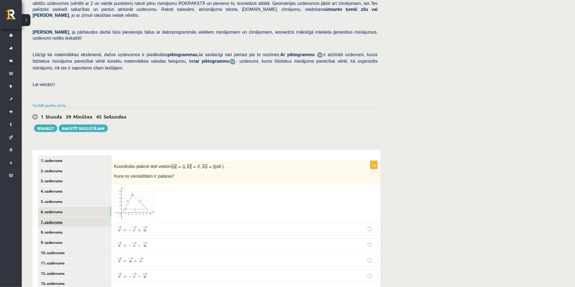
click at [69, 217] on link "7. uzdevums" at bounding box center [74, 222] width 73 height 10
click at [64, 217] on link "7. uzdevums" at bounding box center [74, 222] width 73 height 10
click at [72, 207] on link "6. uzdevums" at bounding box center [74, 212] width 73 height 10
click at [81, 217] on link "7. uzdevums" at bounding box center [74, 222] width 73 height 10
click at [77, 207] on link "6. uzdevums" at bounding box center [74, 212] width 73 height 10
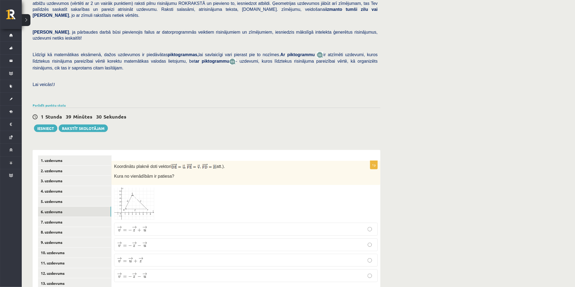
click at [132, 190] on img at bounding box center [134, 204] width 41 height 33
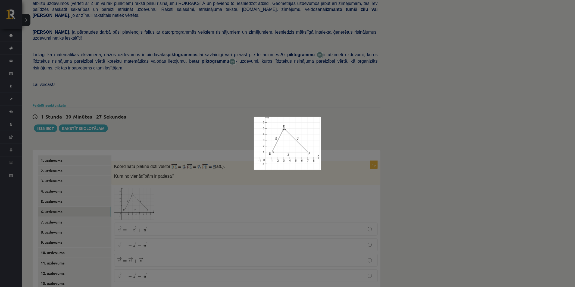
click at [233, 199] on div at bounding box center [287, 143] width 575 height 287
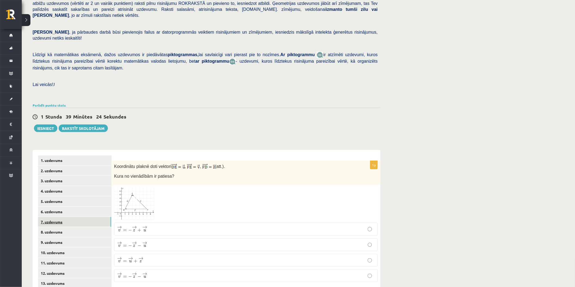
click at [82, 217] on link "7. uzdevums" at bounding box center [74, 222] width 73 height 10
click at [139, 189] on img at bounding box center [134, 205] width 41 height 33
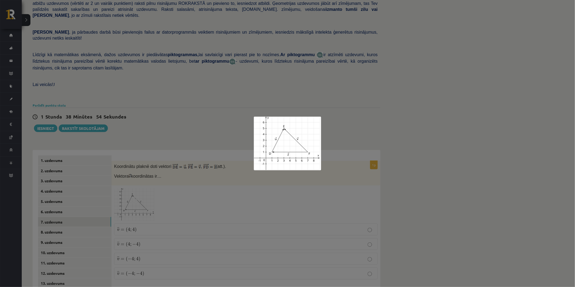
click at [207, 186] on div at bounding box center [287, 143] width 575 height 287
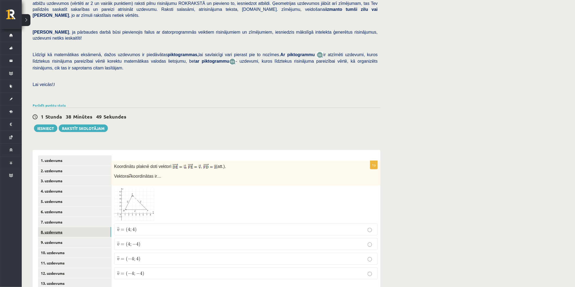
click at [65, 227] on link "8. uzdevums" at bounding box center [74, 232] width 73 height 10
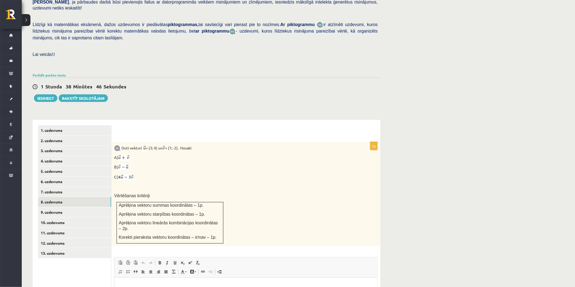
scroll to position [176, 0]
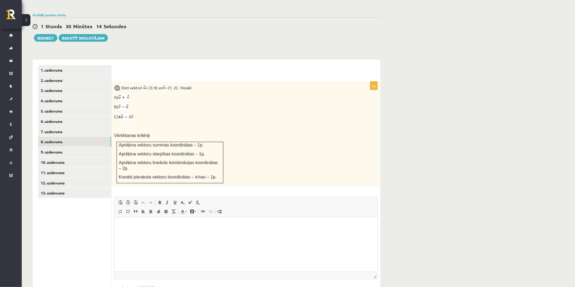
type input "**********"
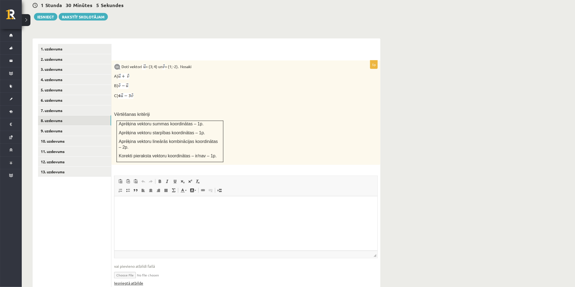
click at [133, 281] on link "Iesniegtā atbilde" at bounding box center [128, 284] width 29 height 6
click at [140, 281] on link "Iesniegtā atbilde" at bounding box center [128, 284] width 29 height 6
click at [142, 281] on link "Iesniegtā atbilde" at bounding box center [128, 284] width 29 height 6
click at [87, 126] on link "9. uzdevums" at bounding box center [74, 131] width 73 height 10
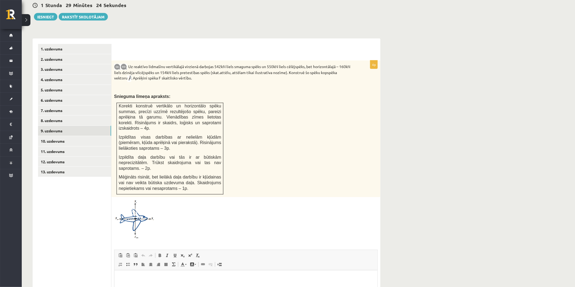
scroll to position [137, 0]
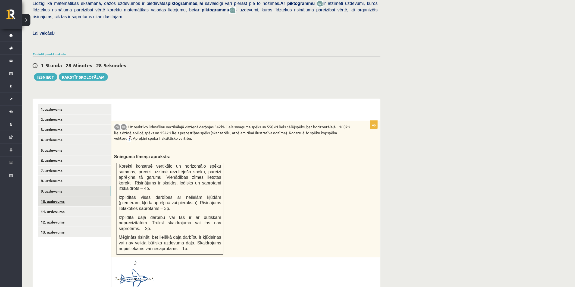
click at [76, 197] on link "10. uzdevums" at bounding box center [74, 202] width 73 height 10
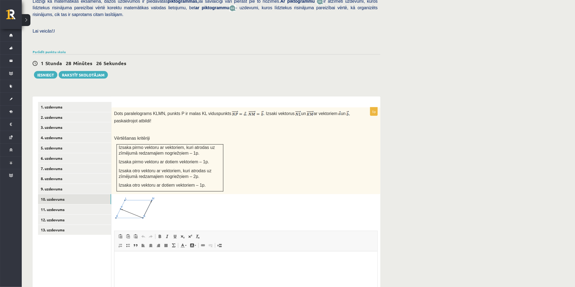
scroll to position [0, 0]
click at [232, 111] on img at bounding box center [239, 114] width 14 height 7
drag, startPoint x: 285, startPoint y: 67, endPoint x: 276, endPoint y: 67, distance: 9.0
drag, startPoint x: 276, startPoint y: 67, endPoint x: 252, endPoint y: 113, distance: 52.1
click at [253, 114] on div "Dots paralelograms KLMN, punkts P ir malas KL viduspunkts , . Izsaki vektorus u…" at bounding box center [245, 151] width 269 height 87
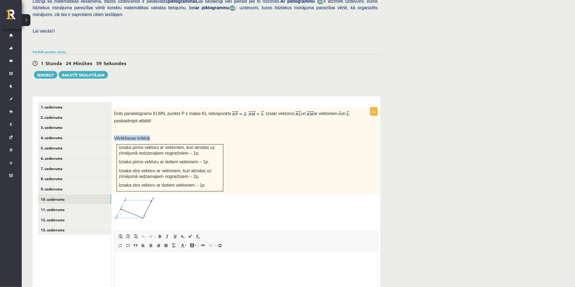
drag, startPoint x: 231, startPoint y: 93, endPoint x: 230, endPoint y: 95, distance: 2.9
click at [246, 111] on span "," at bounding box center [246, 113] width 1 height 5
click at [232, 111] on img at bounding box center [239, 114] width 14 height 7
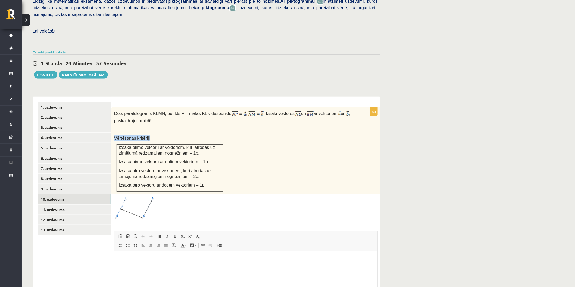
click at [246, 111] on span "," at bounding box center [246, 113] width 1 height 5
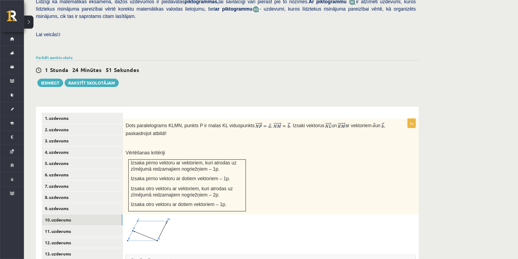
scroll to position [139, 0]
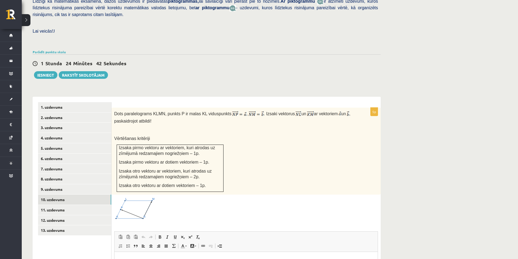
click at [371, 133] on div "Dots paralelograms KLMN, punkts P ir malas KL viduspunkts , . Izsaki vektorus u…" at bounding box center [245, 151] width 269 height 87
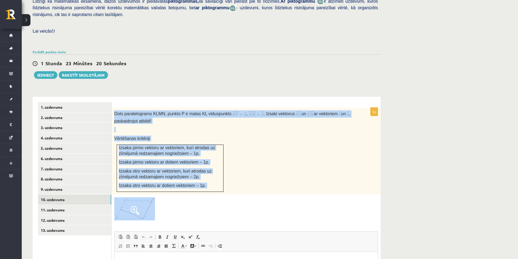
drag, startPoint x: 113, startPoint y: 100, endPoint x: 145, endPoint y: 193, distance: 98.5
click at [145, 193] on div "5p Dots paralelograms KLMN, punkts P ir malas KL viduspunkts , . Izsaki vektoru…" at bounding box center [245, 226] width 269 height 237
copy div "Dots paralelograms KLMN, punkts P ir malas KL viduspunkts , . Izsaki vektorus u…"
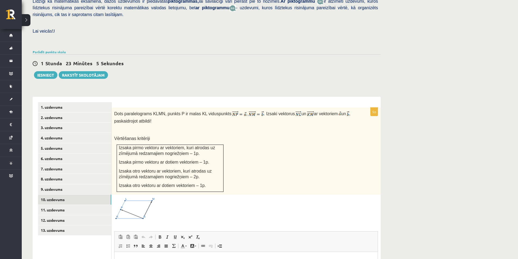
drag, startPoint x: 156, startPoint y: 193, endPoint x: 136, endPoint y: 197, distance: 20.3
click at [136, 206] on span at bounding box center [134, 210] width 9 height 9
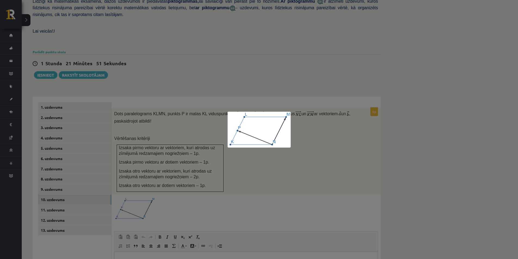
click at [313, 129] on div at bounding box center [259, 129] width 518 height 259
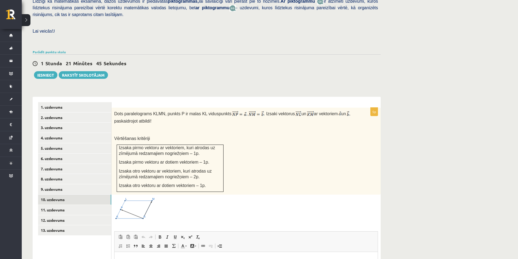
drag, startPoint x: 145, startPoint y: 191, endPoint x: 267, endPoint y: 143, distance: 131.4
click at [277, 153] on div "Dots paralelograms KLMN, punkts P ir malas KL viduspunkts , . Izsaki vektorus u…" at bounding box center [245, 151] width 269 height 87
click at [232, 111] on img at bounding box center [239, 114] width 14 height 7
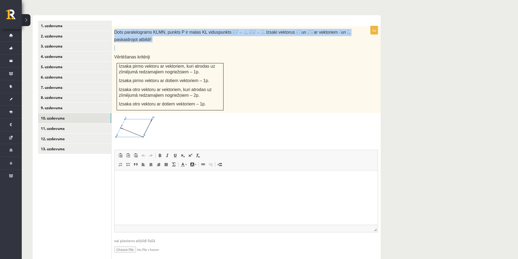
drag, startPoint x: 114, startPoint y: 20, endPoint x: 164, endPoint y: 33, distance: 51.5
click at [164, 33] on div "Dots paralelograms KLMN, punkts P ir malas KL viduspunkts , . Izsaki vektorus u…" at bounding box center [245, 69] width 269 height 87
copy div "Dots paralelograms KLMN, punkts P ir malas KL viduspunkts , . Izsaki vektorus u…"
click at [254, 45] on p at bounding box center [232, 47] width 236 height 5
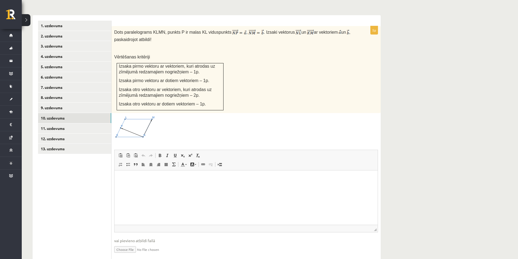
drag, startPoint x: 23, startPoint y: 98, endPoint x: 184, endPoint y: 120, distance: 162.6
click at [184, 120] on div at bounding box center [246, 127] width 264 height 23
click at [127, 243] on input "file" at bounding box center [246, 248] width 264 height 11
type input "**********"
click at [62, 123] on link "11. uzdevums" at bounding box center [74, 128] width 73 height 10
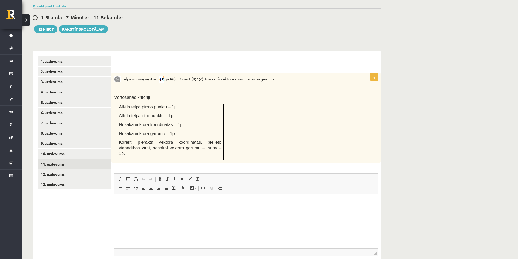
scroll to position [158, 0]
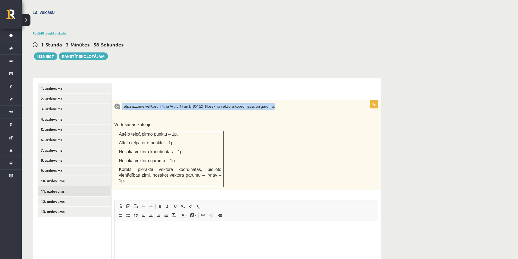
drag, startPoint x: 122, startPoint y: 93, endPoint x: 297, endPoint y: 93, distance: 174.7
click at [297, 103] on p "Telpā uzzīmē vektoru , ja A(0;3;1) un B(8;-1;2). Nosaki šī vektora koordinātas …" at bounding box center [232, 106] width 236 height 7
copy p "Telpā uzzīmē vektoru , ja A(0;3;1) un B(8;-1;2). Nosaki šī vektora koordinātas …"
click at [266, 122] on p "Vērtēšanas kritēriji" at bounding box center [232, 125] width 236 height 6
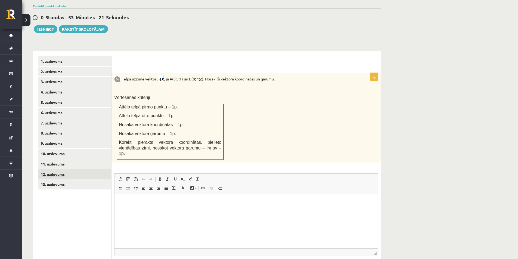
click at [57, 169] on link "12. uzdevums" at bounding box center [74, 174] width 73 height 10
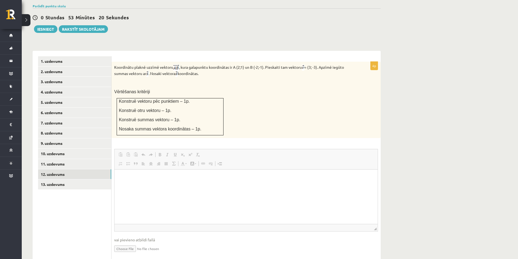
scroll to position [0, 0]
click at [54, 179] on link "13. uzdevums" at bounding box center [74, 184] width 73 height 10
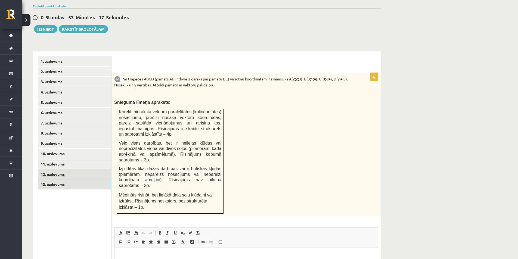
click at [60, 169] on link "12. uzdevums" at bounding box center [74, 174] width 73 height 10
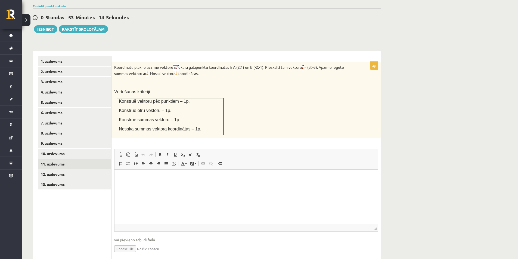
click at [65, 159] on link "11. uzdevums" at bounding box center [74, 164] width 73 height 10
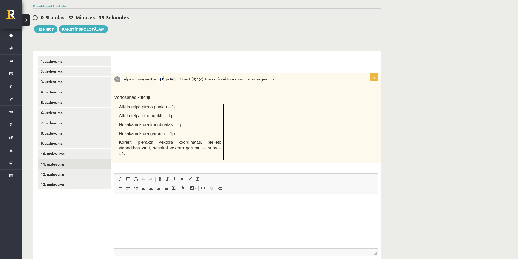
type input "**********"
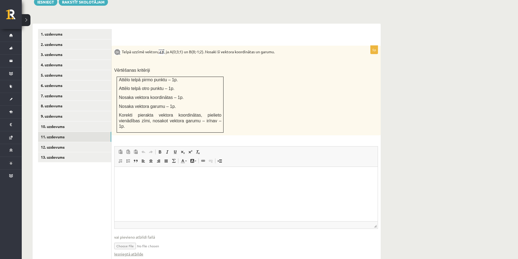
scroll to position [218, 0]
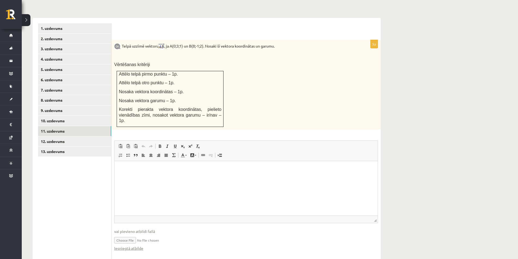
click at [156, 234] on input "file" at bounding box center [246, 239] width 264 height 11
click at [137, 245] on link "Iesniegtā atbilde" at bounding box center [128, 248] width 29 height 6
click at [135, 234] on input "file" at bounding box center [246, 239] width 264 height 11
click at [136, 245] on link "Iesniegtā atbilde" at bounding box center [128, 248] width 29 height 6
click at [132, 234] on input "file" at bounding box center [246, 239] width 264 height 11
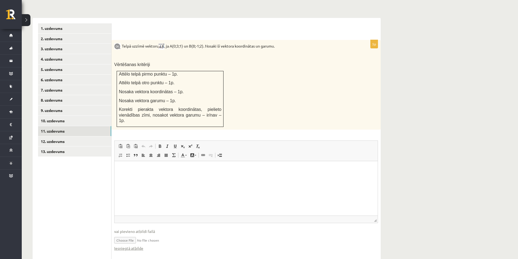
type input "**********"
click at [55, 136] on link "12. uzdevums" at bounding box center [74, 141] width 73 height 10
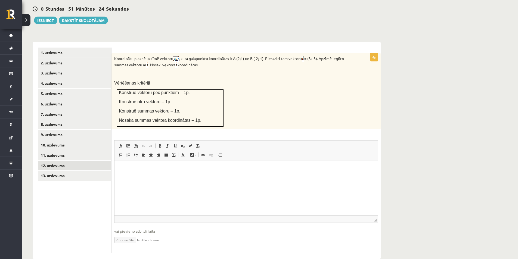
scroll to position [0, 0]
click at [48, 99] on link "6. uzdevums" at bounding box center [74, 104] width 73 height 10
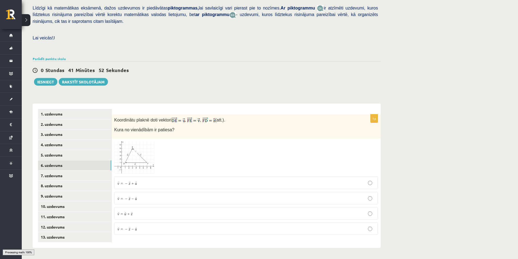
scroll to position [121, 0]
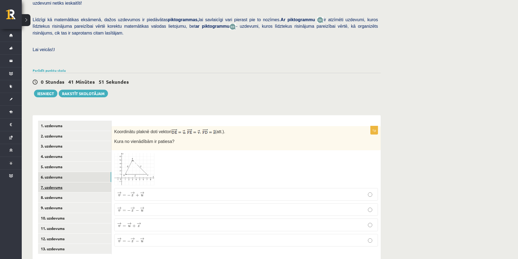
click at [61, 182] on link "7. uzdevums" at bounding box center [74, 187] width 73 height 10
click at [55, 192] on link "8. uzdevums" at bounding box center [74, 197] width 73 height 10
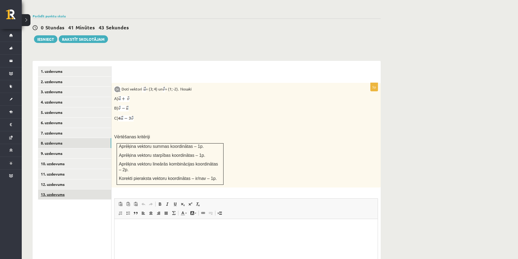
scroll to position [233, 0]
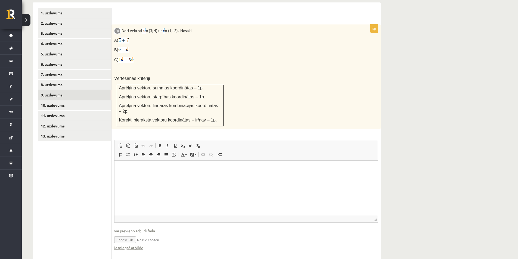
click at [67, 90] on link "9. uzdevums" at bounding box center [74, 95] width 73 height 10
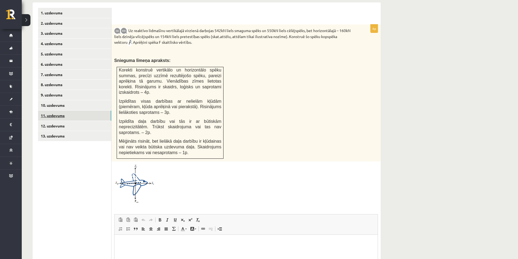
click at [53, 111] on link "11. uzdevums" at bounding box center [74, 116] width 73 height 10
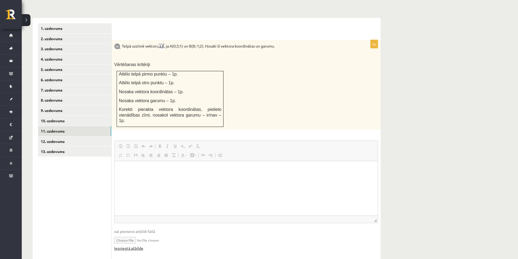
scroll to position [0, 0]
click at [71, 136] on link "12. uzdevums" at bounding box center [74, 141] width 73 height 10
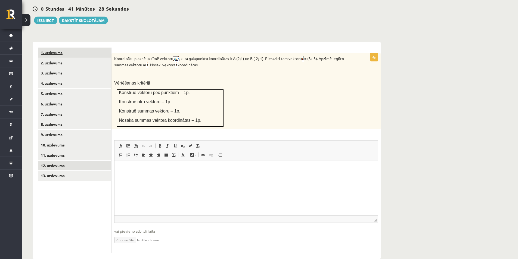
click at [53, 48] on link "1. uzdevums" at bounding box center [74, 53] width 73 height 10
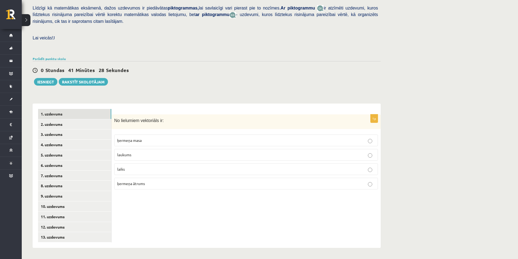
scroll to position [121, 0]
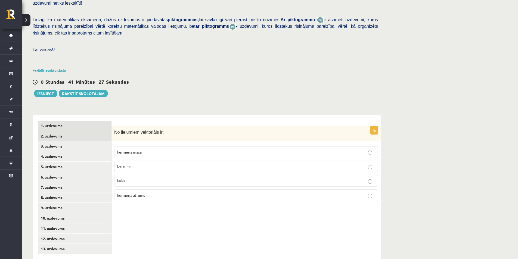
click at [69, 131] on link "2. uzdevums" at bounding box center [74, 136] width 73 height 10
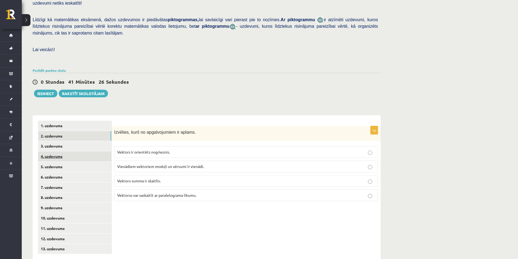
click at [72, 151] on link "4. uzdevums" at bounding box center [74, 156] width 73 height 10
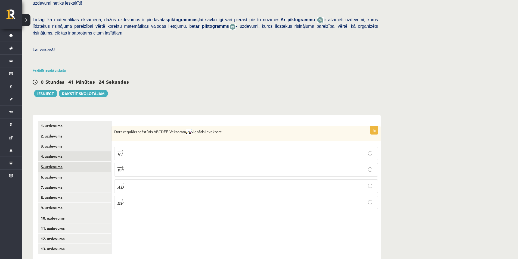
click at [67, 162] on link "5. uzdevums" at bounding box center [74, 167] width 73 height 10
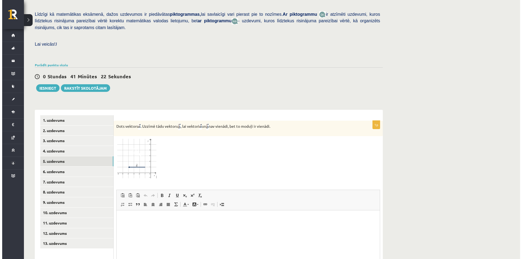
scroll to position [181, 0]
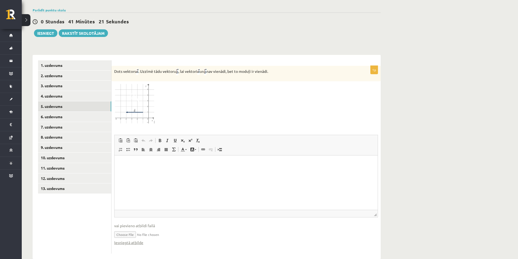
click at [144, 229] on input "file" at bounding box center [246, 234] width 264 height 11
click at [178, 167] on html at bounding box center [245, 163] width 263 height 17
click at [202, 147] on span at bounding box center [203, 149] width 4 height 4
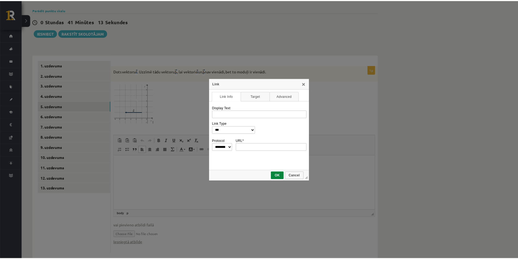
scroll to position [0, 0]
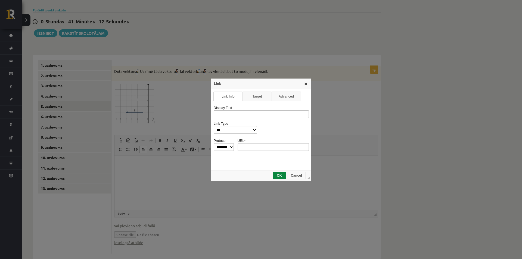
click at [306, 85] on link "X" at bounding box center [306, 84] width 4 height 4
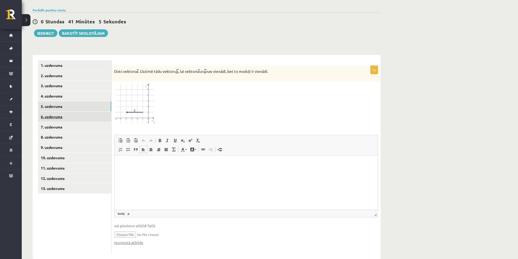
click at [68, 112] on link "6. uzdevums" at bounding box center [74, 117] width 73 height 10
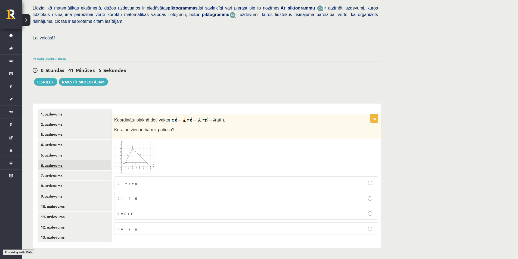
scroll to position [121, 0]
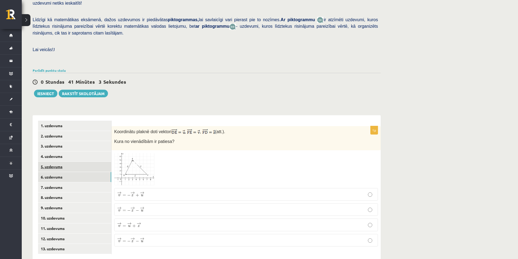
click at [61, 162] on link "5. uzdevums" at bounding box center [74, 167] width 73 height 10
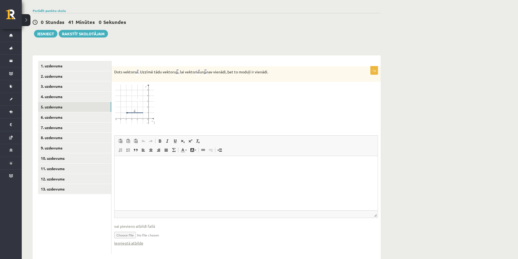
scroll to position [181, 0]
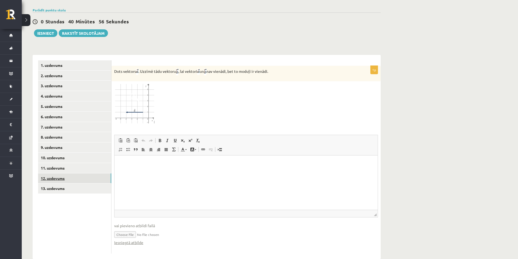
click at [51, 173] on link "12. uzdevums" at bounding box center [74, 178] width 73 height 10
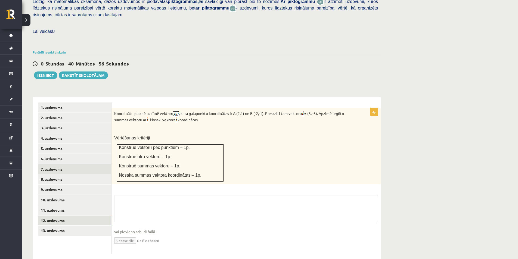
click at [55, 164] on link "7. uzdevums" at bounding box center [74, 169] width 73 height 10
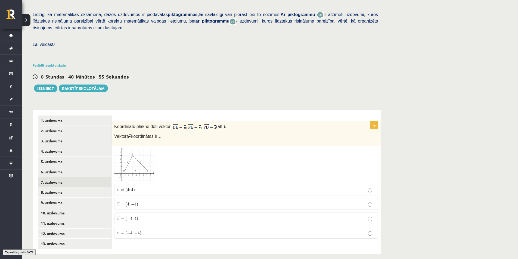
scroll to position [121, 0]
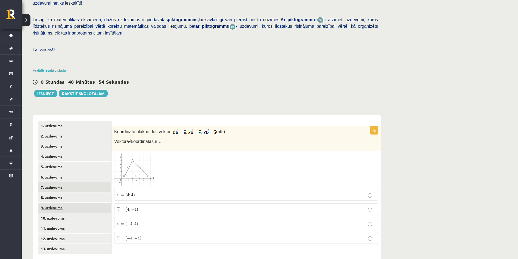
click at [56, 203] on link "9. uzdevums" at bounding box center [74, 208] width 73 height 10
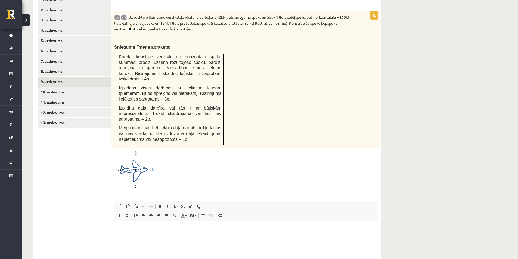
scroll to position [0, 0]
click at [72, 87] on link "10. uzdevums" at bounding box center [74, 92] width 73 height 10
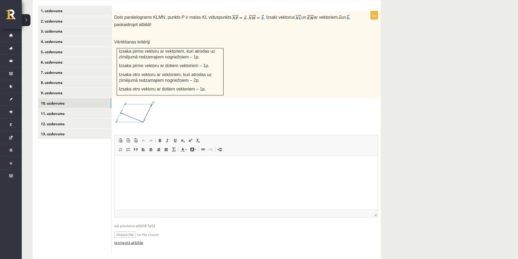
click at [137, 240] on link "Iesniegtā atbilde" at bounding box center [128, 243] width 29 height 6
click at [190, 172] on html at bounding box center [245, 163] width 263 height 17
drag, startPoint x: 164, startPoint y: 218, endPoint x: 164, endPoint y: 211, distance: 7.3
click at [164, 211] on fieldset "Rich Text Editor, wiswyg-editor-user-answer-47433804937040 Editor toolbars Past…" at bounding box center [246, 193] width 264 height 116
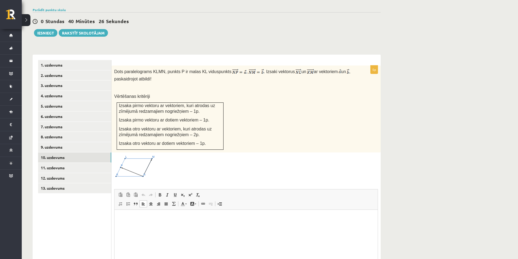
scroll to position [154, 0]
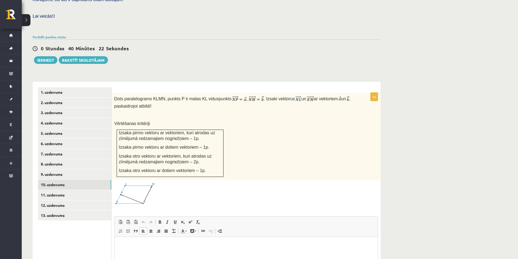
click at [47, 82] on div "1. uzdevums 2. uzdevums 3. uzdevums 4. uzdevums 5. uzdevums 6. uzdevums 7. uzde…" at bounding box center [72, 211] width 79 height 259
click at [52, 87] on link "1. uzdevums" at bounding box center [74, 92] width 73 height 10
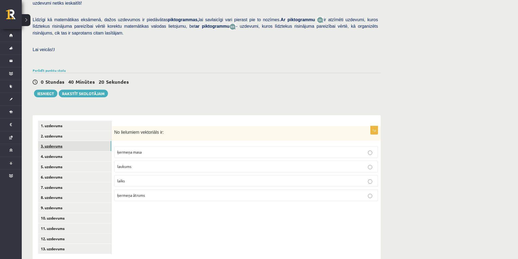
click at [74, 141] on link "3. uzdevums" at bounding box center [74, 146] width 73 height 10
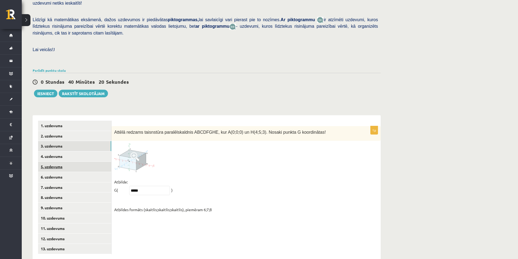
click at [63, 162] on link "5. uzdevums" at bounding box center [74, 167] width 73 height 10
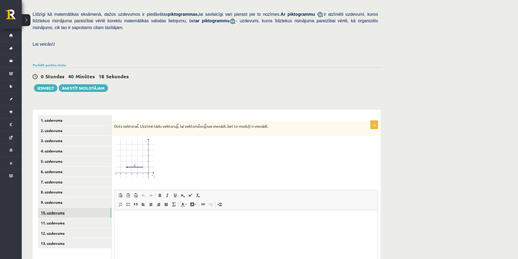
scroll to position [0, 0]
click at [71, 208] on link "10. uzdevums" at bounding box center [74, 213] width 73 height 10
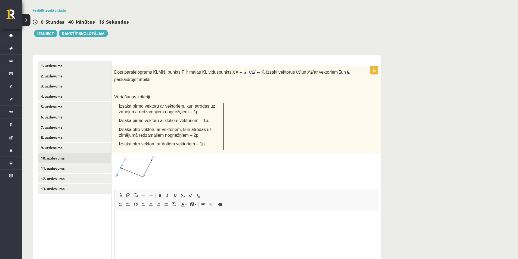
scroll to position [236, 0]
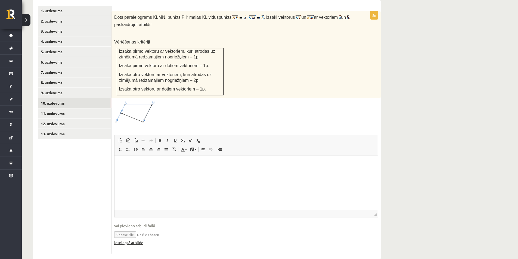
click at [132, 240] on link "Iesniegtā atbilde" at bounding box center [128, 243] width 29 height 6
click at [397, 163] on div "Matemātika 1. ieskaite 10.b2 klase , Artis Meļķis (10.b2 klase) Pārbaudes darbā…" at bounding box center [270, 27] width 496 height 484
click at [71, 119] on link "12. uzdevums" at bounding box center [74, 124] width 73 height 10
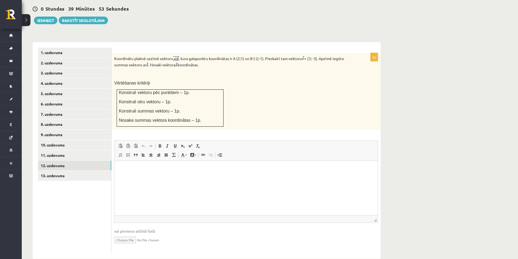
scroll to position [0, 0]
click at [73, 140] on link "10. uzdevums" at bounding box center [74, 145] width 73 height 10
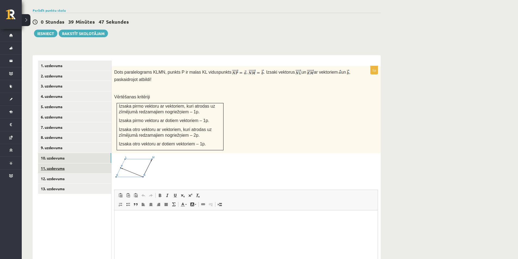
click at [52, 163] on link "11. uzdevums" at bounding box center [74, 168] width 73 height 10
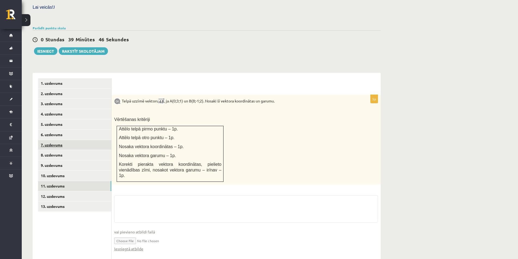
click at [50, 140] on link "7. uzdevums" at bounding box center [74, 145] width 73 height 10
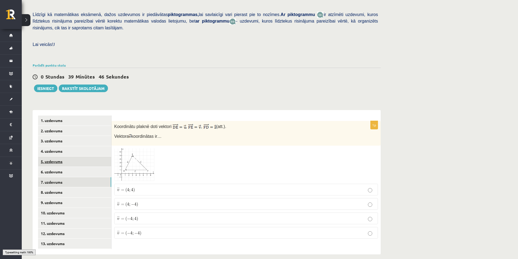
scroll to position [121, 0]
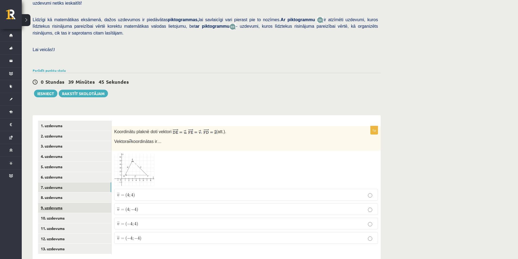
click at [63, 203] on link "9. uzdevums" at bounding box center [74, 208] width 73 height 10
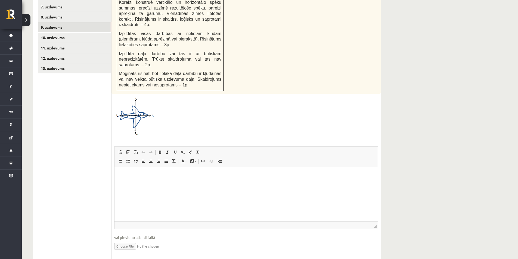
scroll to position [302, 0]
click at [70, 53] on link "12. uzdevums" at bounding box center [74, 58] width 73 height 10
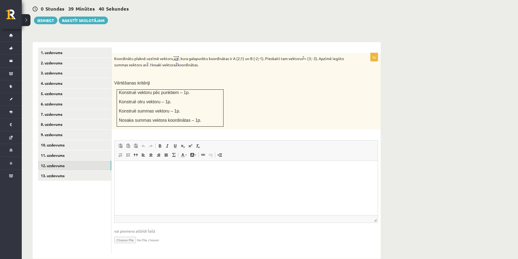
scroll to position [0, 0]
click at [127, 234] on input "file" at bounding box center [246, 239] width 264 height 11
type input "**********"
click at [62, 171] on link "13. uzdevums" at bounding box center [74, 176] width 73 height 10
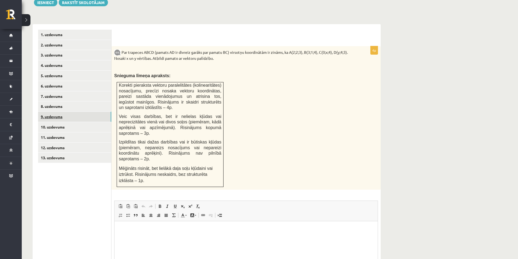
click at [62, 112] on link "9. uzdevums" at bounding box center [74, 117] width 73 height 10
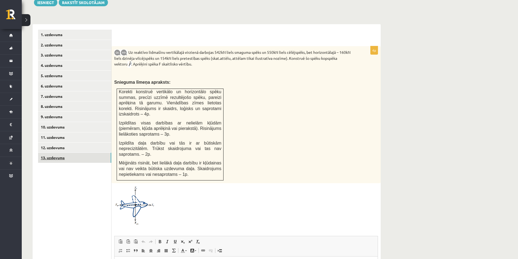
click at [58, 153] on link "13. uzdevums" at bounding box center [74, 158] width 73 height 10
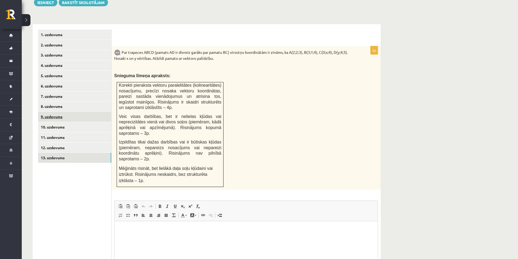
click at [48, 112] on link "9. uzdevums" at bounding box center [74, 117] width 73 height 10
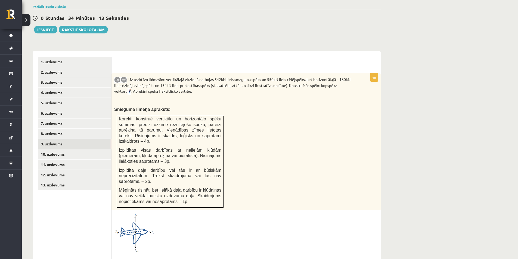
scroll to position [239, 0]
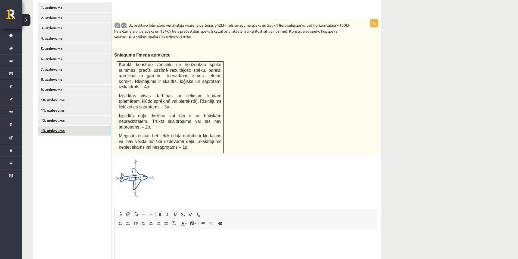
click at [51, 126] on link "13. uzdevums" at bounding box center [74, 131] width 73 height 10
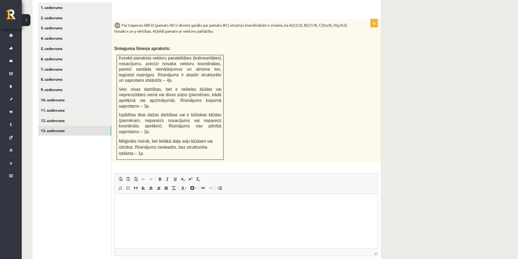
scroll to position [0, 0]
click at [67, 115] on link "12. uzdevums" at bounding box center [74, 120] width 73 height 10
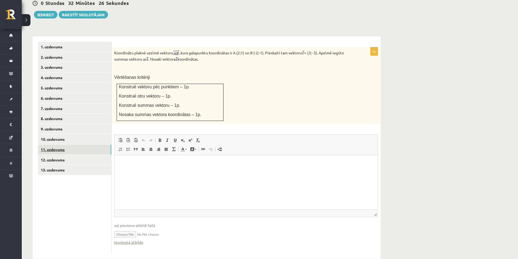
click at [68, 145] on link "11. uzdevums" at bounding box center [74, 150] width 73 height 10
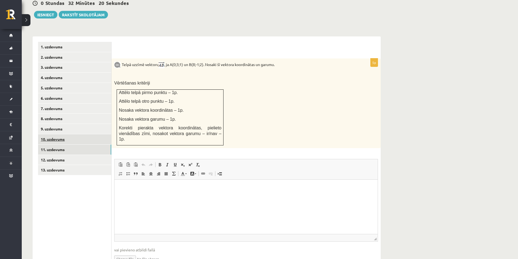
click at [72, 134] on link "10. uzdevums" at bounding box center [74, 139] width 73 height 10
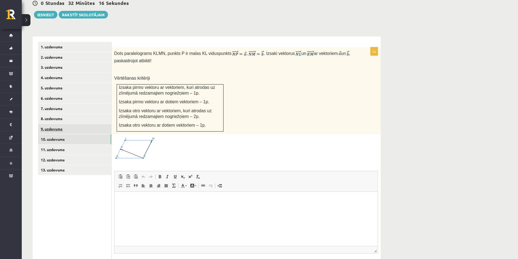
click at [102, 124] on link "9. uzdevums" at bounding box center [74, 129] width 73 height 10
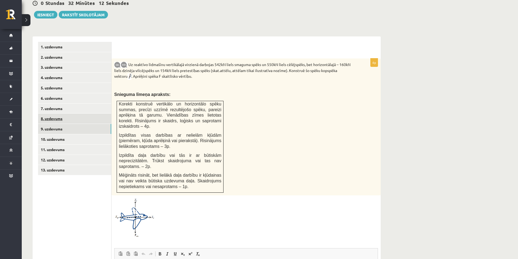
click at [73, 114] on link "8. uzdevums" at bounding box center [74, 119] width 73 height 10
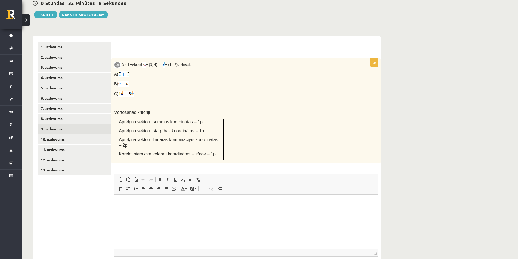
click at [74, 124] on link "9. uzdevums" at bounding box center [74, 129] width 73 height 10
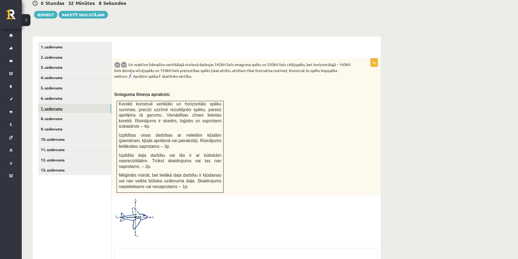
click at [71, 104] on link "7. uzdevums" at bounding box center [74, 109] width 73 height 10
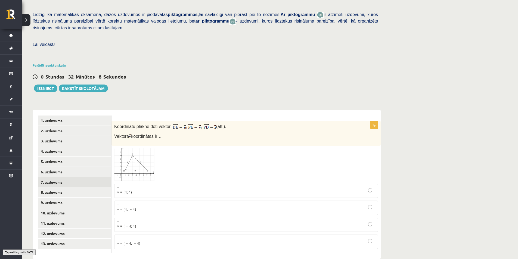
scroll to position [121, 0]
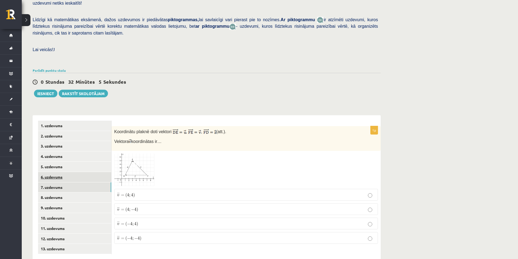
click at [65, 172] on link "6. uzdevums" at bounding box center [74, 177] width 73 height 10
click at [69, 162] on link "5. uzdevums" at bounding box center [74, 167] width 73 height 10
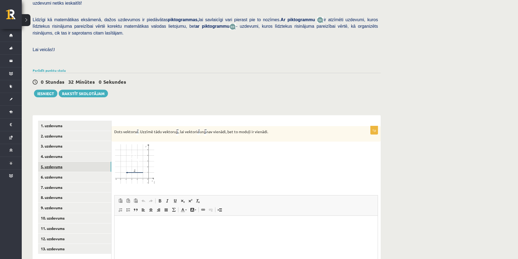
scroll to position [0, 0]
click at [68, 151] on link "4. uzdevums" at bounding box center [74, 156] width 73 height 10
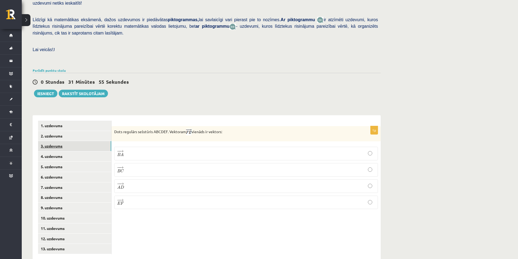
click at [69, 141] on link "3. uzdevums" at bounding box center [74, 146] width 73 height 10
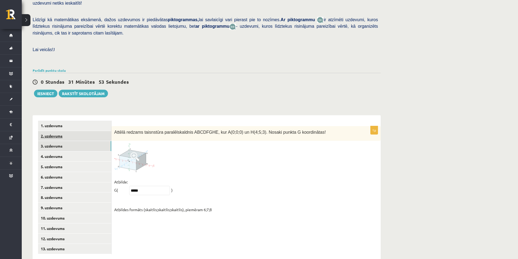
click at [66, 131] on link "2. uzdevums" at bounding box center [74, 136] width 73 height 10
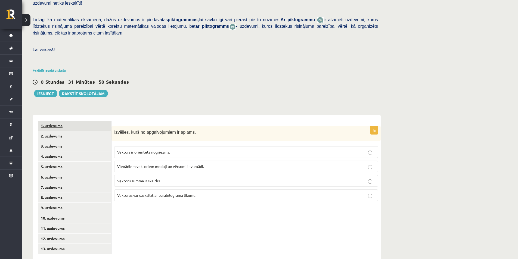
click at [53, 121] on link "1. uzdevums" at bounding box center [74, 126] width 73 height 10
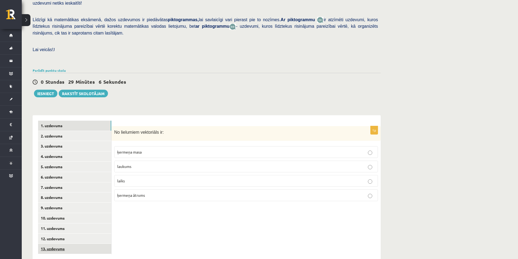
click at [43, 244] on link "13. uzdevums" at bounding box center [74, 249] width 73 height 10
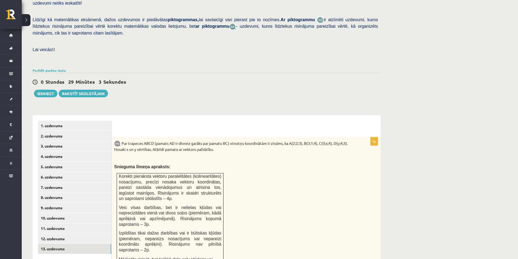
scroll to position [148, 0]
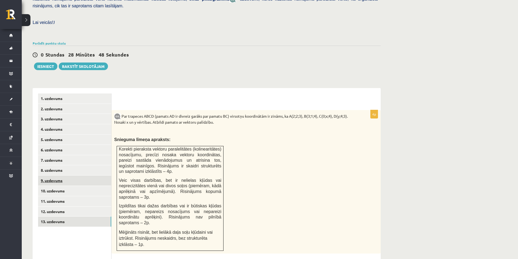
click at [56, 176] on link "9. uzdevums" at bounding box center [74, 181] width 73 height 10
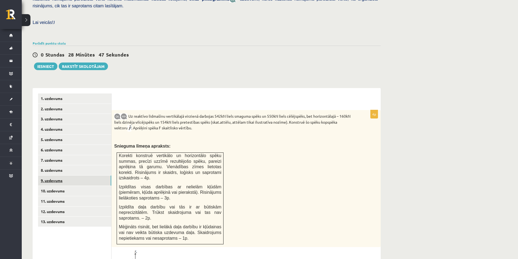
scroll to position [0, 0]
click at [64, 217] on link "13. uzdevums" at bounding box center [74, 222] width 73 height 10
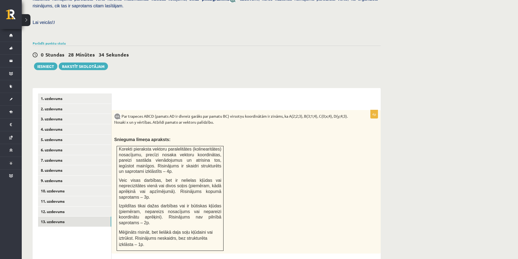
drag, startPoint x: 32, startPoint y: 214, endPoint x: 27, endPoint y: 215, distance: 5.2
drag, startPoint x: 27, startPoint y: 215, endPoint x: 220, endPoint y: 166, distance: 199.5
click at [220, 165] on td "Korekti pieraksta vektoru paralelitātes (kolinearitātes) nosacījumu, precīzi no…" at bounding box center [170, 198] width 107 height 105
click at [292, 180] on div "Par trapeces ABCD (pamats AD ir divreiz garāks par pamatu BC) virsotņu koordinā…" at bounding box center [245, 182] width 269 height 144
click at [51, 62] on button "Iesniegt" at bounding box center [45, 66] width 23 height 8
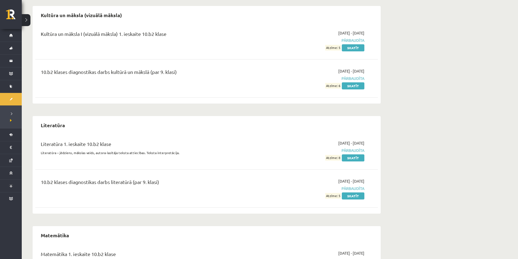
scroll to position [625, 0]
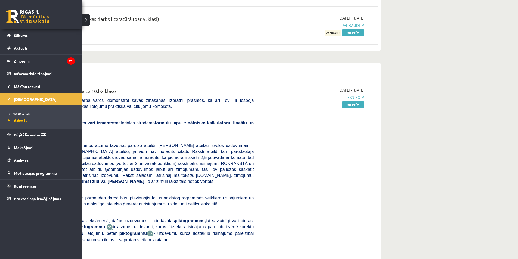
click at [27, 97] on span "[DEMOGRAPHIC_DATA]" at bounding box center [35, 99] width 43 height 5
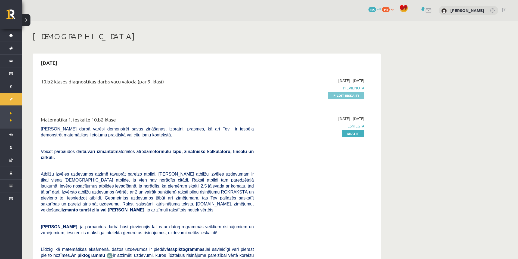
click at [347, 97] on link "Pildīt ieskaiti" at bounding box center [346, 95] width 36 height 7
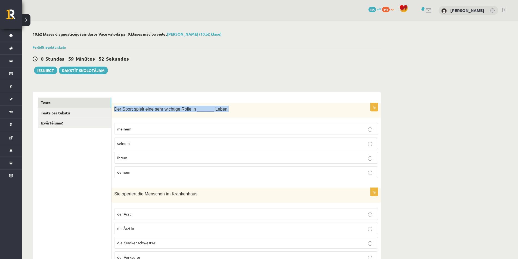
drag, startPoint x: 114, startPoint y: 109, endPoint x: 234, endPoint y: 108, distance: 120.7
click at [234, 108] on div "Der Sport spielt eine sehr wichtige Rolle in _______ Leben." at bounding box center [245, 110] width 269 height 15
copy span "Der Sport spielt eine sehr wichtige Rolle in _______ Leben."
click at [245, 132] on p "meinem" at bounding box center [246, 129] width 258 height 6
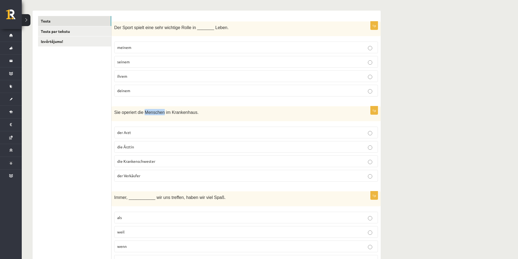
drag, startPoint x: 142, startPoint y: 112, endPoint x: 160, endPoint y: 114, distance: 17.7
click at [160, 114] on span "Sie operiert die Menschen im Krankenhaus." at bounding box center [156, 112] width 84 height 5
copy span "Menschen"
click at [367, 146] on p "die Ärztin" at bounding box center [246, 147] width 258 height 6
drag, startPoint x: 154, startPoint y: 160, endPoint x: 124, endPoint y: 158, distance: 30.2
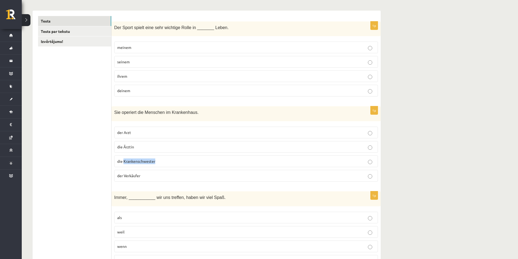
click at [124, 159] on span "die Krankenschwester" at bounding box center [136, 161] width 38 height 5
click at [190, 156] on label "die Krankenschwester" at bounding box center [246, 161] width 264 height 12
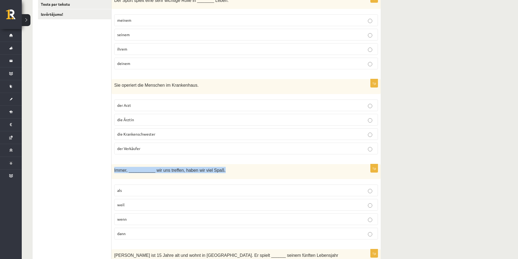
drag, startPoint x: 115, startPoint y: 169, endPoint x: 217, endPoint y: 167, distance: 102.2
click at [217, 167] on p "Immer, ___________ wir uns treffen, haben wir viel Spaß." at bounding box center [232, 170] width 236 height 6
drag, startPoint x: 209, startPoint y: 166, endPoint x: 199, endPoint y: 166, distance: 9.5
copy span "Immer, ___________ wir uns treffen, haben wir viel Spaß."
click at [281, 166] on div "Immer, ___________ wir uns treffen, haben wir viel Spaß." at bounding box center [245, 171] width 269 height 15
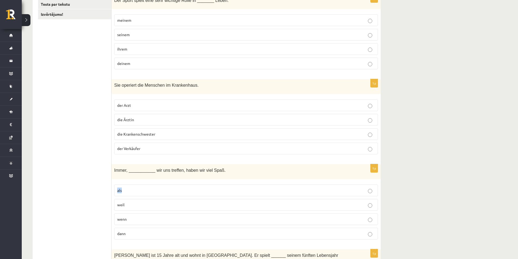
drag, startPoint x: 116, startPoint y: 188, endPoint x: 125, endPoint y: 191, distance: 9.5
click at [125, 191] on label "als" at bounding box center [246, 191] width 264 height 12
copy span "als"
drag, startPoint x: 417, startPoint y: 178, endPoint x: 403, endPoint y: 182, distance: 14.0
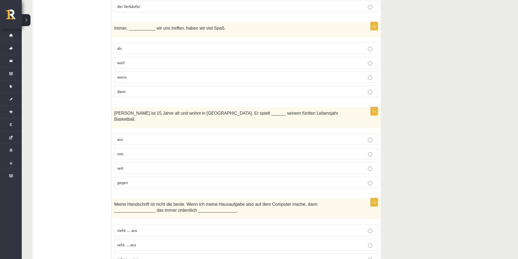
scroll to position [278, 0]
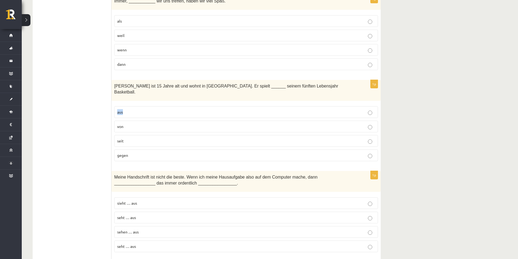
drag, startPoint x: 118, startPoint y: 105, endPoint x: 122, endPoint y: 105, distance: 4.4
click at [122, 110] on span "aus" at bounding box center [120, 112] width 6 height 5
click at [134, 109] on p "aus" at bounding box center [246, 112] width 258 height 6
drag, startPoint x: 225, startPoint y: 86, endPoint x: 302, endPoint y: 85, distance: 76.6
click at [302, 85] on p "[PERSON_NAME] ist 15 Jahre alt und wohnt in [GEOGRAPHIC_DATA]. Er spielt ______…" at bounding box center [232, 89] width 236 height 12
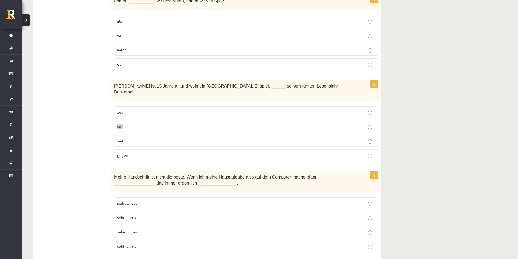
drag, startPoint x: 130, startPoint y: 120, endPoint x: 115, endPoint y: 120, distance: 14.9
click at [115, 121] on label "von" at bounding box center [246, 127] width 264 height 12
copy span "von"
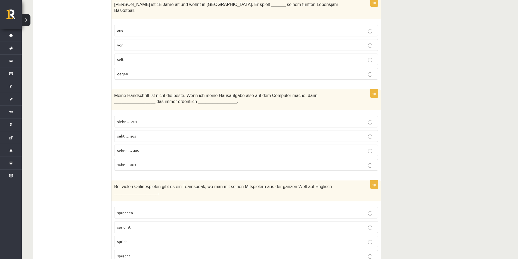
click at [372, 133] on p "seht … aus" at bounding box center [246, 136] width 258 height 6
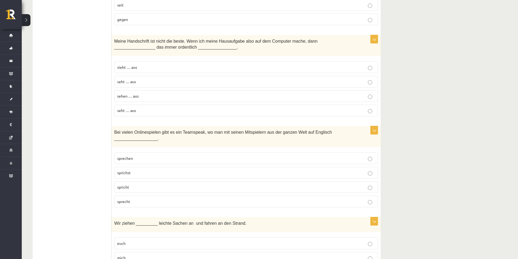
scroll to position [495, 0]
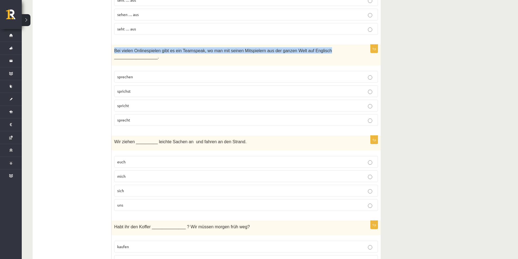
drag, startPoint x: 115, startPoint y: 43, endPoint x: 323, endPoint y: 44, distance: 207.9
click at [323, 47] on p "Bei vielen Onlinespielen gibt es ein Teamspeak, wo man mit seinen Mitspielern a…" at bounding box center [232, 53] width 236 height 12
copy span "Bei vielen Onlinespielen gibt es ein Teamspeak, wo man mit seinen Mitspielern a…"
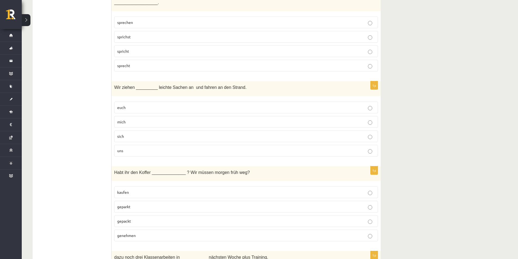
drag, startPoint x: 109, startPoint y: 80, endPoint x: 234, endPoint y: 84, distance: 125.3
click at [237, 85] on div "Wir ziehen _________ leichte Sachen an und fahren an den Strand." at bounding box center [245, 88] width 269 height 15
drag, startPoint x: 86, startPoint y: 77, endPoint x: 99, endPoint y: 76, distance: 12.5
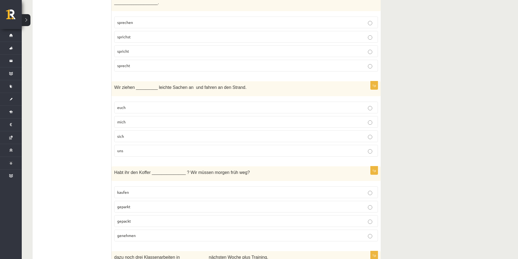
click at [117, 85] on span "Wir ziehen _________ leichte Sachen an und fahren an den Strand." at bounding box center [180, 87] width 132 height 5
click at [125, 67] on div "1p Bei vielen Onlinespielen gibt es ein Teamspeak, wo man mit seinen Mitspieler…" at bounding box center [245, 33] width 269 height 86
drag, startPoint x: 114, startPoint y: 82, endPoint x: 245, endPoint y: 79, distance: 130.5
click at [246, 84] on p "Wir ziehen _________ leichte Sachen an und fahren an den Strand." at bounding box center [232, 87] width 236 height 6
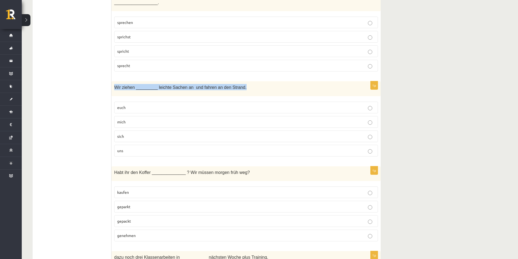
copy span "Wir ziehen _________ leichte Sachen an und fahren an den Strand."
drag, startPoint x: 419, startPoint y: 132, endPoint x: 393, endPoint y: 134, distance: 25.6
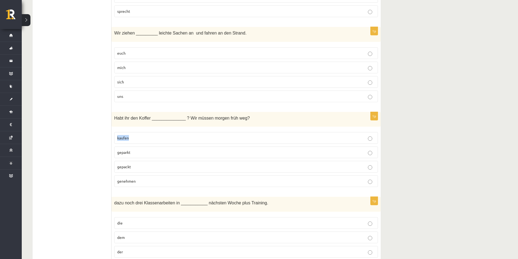
drag, startPoint x: 118, startPoint y: 130, endPoint x: 133, endPoint y: 132, distance: 15.1
click at [133, 135] on p "kaufen" at bounding box center [246, 138] width 258 height 6
click at [115, 116] on span "Habt ihr den Koffer ______________ ? Wir müssen morgen früh weg?" at bounding box center [182, 118] width 136 height 5
drag, startPoint x: 112, startPoint y: 111, endPoint x: 239, endPoint y: 117, distance: 126.5
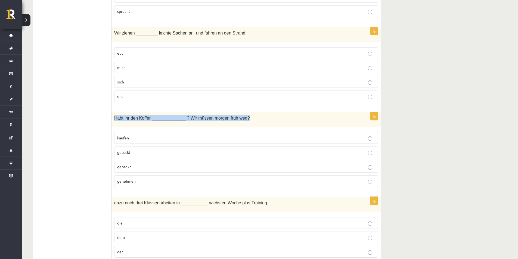
click at [239, 117] on div "Habt ihr den Koffer ______________ ? Wir müssen morgen früh weg?" at bounding box center [245, 119] width 269 height 15
copy span "Habt ihr den Koffer ______________ ? Wir müssen morgen früh weg?"
drag, startPoint x: 117, startPoint y: 132, endPoint x: 130, endPoint y: 132, distance: 13.1
click at [130, 135] on p "kaufen" at bounding box center [246, 138] width 258 height 6
copy span "kaufen"
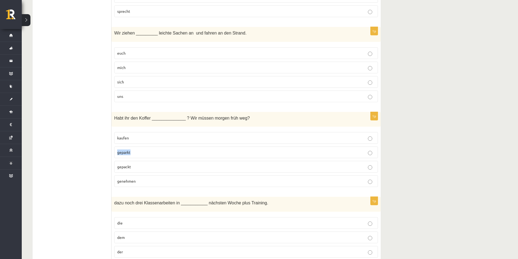
drag, startPoint x: 126, startPoint y: 145, endPoint x: 112, endPoint y: 143, distance: 14.0
click at [112, 143] on div "1p Habt ihr den Koffer ______________ ? Wir müssen morgen früh weg? kaufen gepa…" at bounding box center [245, 152] width 269 height 80
copy span "geparkt"
drag, startPoint x: 133, startPoint y: 159, endPoint x: 105, endPoint y: 157, distance: 27.5
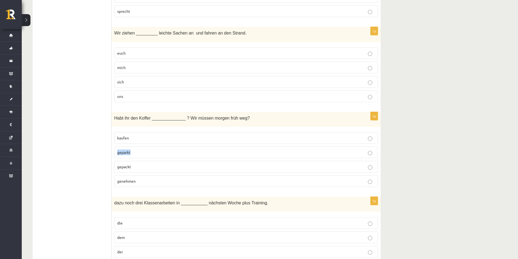
drag, startPoint x: 139, startPoint y: 160, endPoint x: 123, endPoint y: 160, distance: 16.3
click at [139, 164] on p "gepackt" at bounding box center [246, 167] width 258 height 6
click at [144, 116] on span "Habt ihr den Koffer ______________ ? Wir müssen morgen früh weg?" at bounding box center [182, 118] width 136 height 5
drag, startPoint x: 132, startPoint y: 160, endPoint x: 114, endPoint y: 161, distance: 18.2
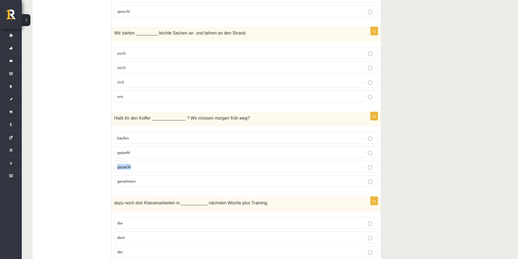
click at [114, 161] on div "1p Habt ihr den Koffer ______________ ? Wir müssen morgen früh weg? kaufen gepa…" at bounding box center [245, 152] width 269 height 80
drag, startPoint x: 236, startPoint y: 113, endPoint x: 209, endPoint y: 114, distance: 26.9
click at [209, 116] on span "Habt ihr den Koffer ______________ ? Wir müssen morgen früh weg?" at bounding box center [182, 118] width 136 height 5
click at [210, 118] on div "Habt ihr den Koffer ______________ ? Wir müssen morgen früh weg?" at bounding box center [245, 119] width 269 height 15
drag, startPoint x: 183, startPoint y: 112, endPoint x: 234, endPoint y: 113, distance: 51.6
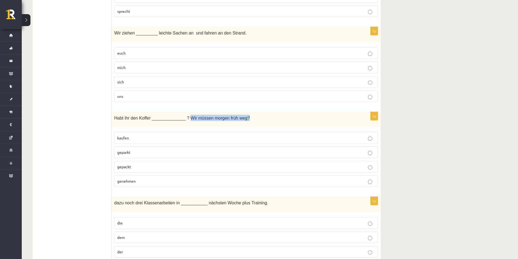
click at [236, 116] on span "Habt ihr den Koffer ______________ ? Wir müssen morgen früh weg?" at bounding box center [182, 118] width 136 height 5
click at [117, 116] on span "Habt ihr den Koffer ______________ ? Wir müssen morgen früh weg?" at bounding box center [182, 118] width 136 height 5
drag, startPoint x: 118, startPoint y: 111, endPoint x: 158, endPoint y: 116, distance: 40.3
click at [157, 116] on div "Habt ihr den Koffer ______________ ? Wir müssen morgen früh weg?" at bounding box center [245, 119] width 269 height 15
drag, startPoint x: 127, startPoint y: 114, endPoint x: 121, endPoint y: 114, distance: 5.2
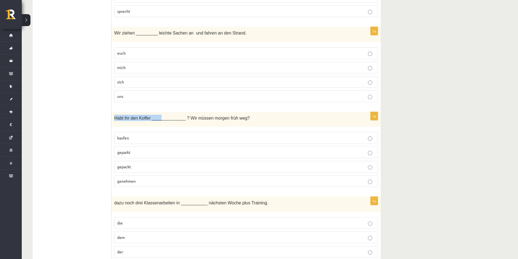
click at [126, 116] on span "Habt ihr den Koffer ______________ ? Wir müssen morgen früh weg?" at bounding box center [182, 118] width 136 height 5
drag, startPoint x: 112, startPoint y: 111, endPoint x: 147, endPoint y: 112, distance: 35.1
click at [147, 112] on div "Habt ihr den Koffer ______________ ? Wir müssen morgen früh weg?" at bounding box center [245, 119] width 269 height 15
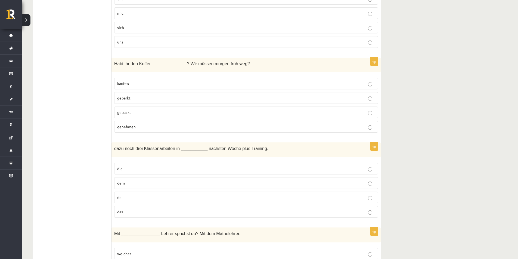
drag, startPoint x: 444, startPoint y: 84, endPoint x: 439, endPoint y: 87, distance: 5.9
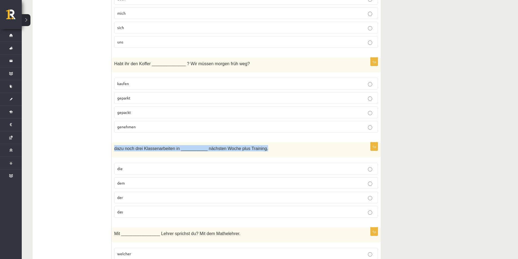
drag, startPoint x: 115, startPoint y: 142, endPoint x: 262, endPoint y: 139, distance: 147.6
click at [262, 145] on p "dazu noch drei Klassenarbeiten in ___________ nächsten Woche plus Training." at bounding box center [232, 148] width 236 height 6
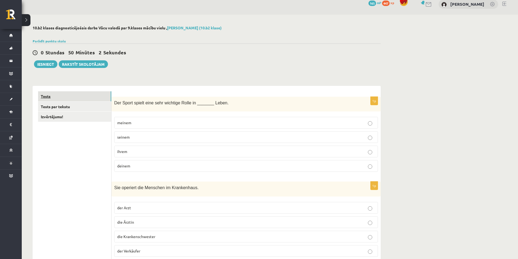
scroll to position [0, 0]
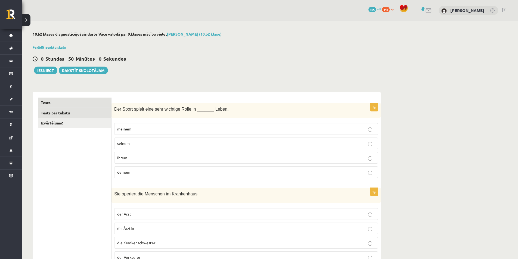
click at [93, 114] on link "Tests par tekstu" at bounding box center [74, 113] width 73 height 10
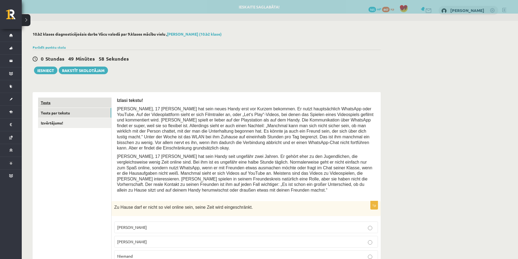
click at [56, 104] on link "Tests" at bounding box center [74, 103] width 73 height 10
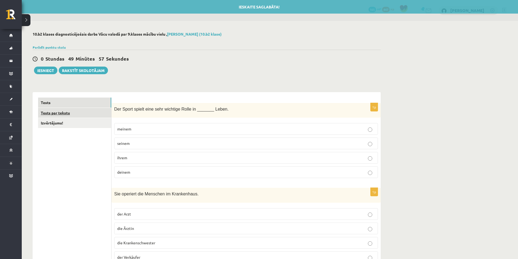
click at [74, 114] on link "Tests par tekstu" at bounding box center [74, 113] width 73 height 10
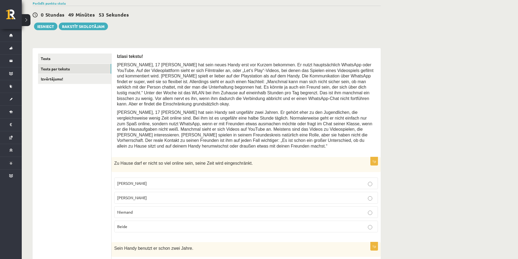
scroll to position [17, 0]
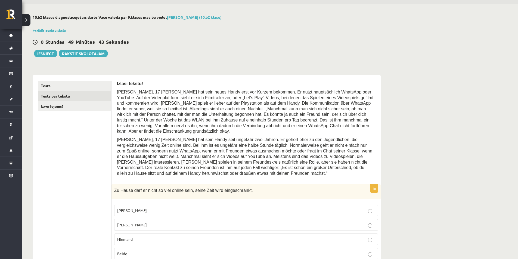
drag, startPoint x: 62, startPoint y: 151, endPoint x: 86, endPoint y: 170, distance: 30.2
click at [60, 105] on link "Izvērtējums!" at bounding box center [74, 106] width 73 height 10
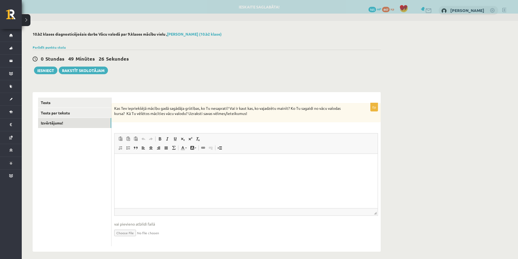
scroll to position [0, 0]
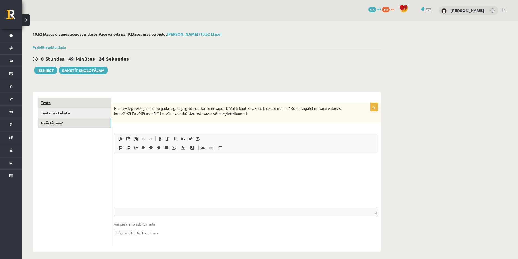
click at [46, 104] on link "Tests" at bounding box center [74, 103] width 73 height 10
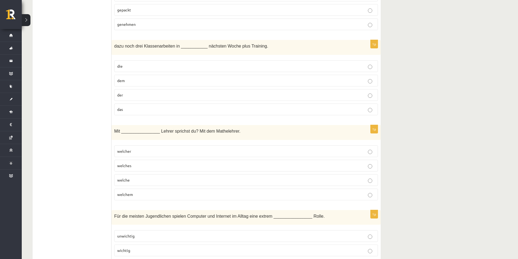
scroll to position [788, 0]
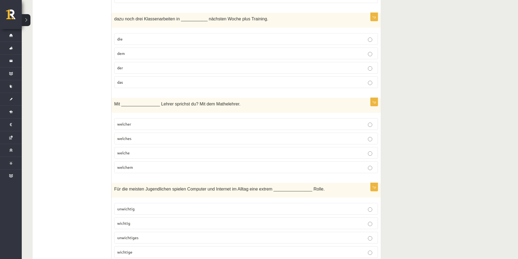
click at [367, 149] on label "welche" at bounding box center [246, 153] width 264 height 12
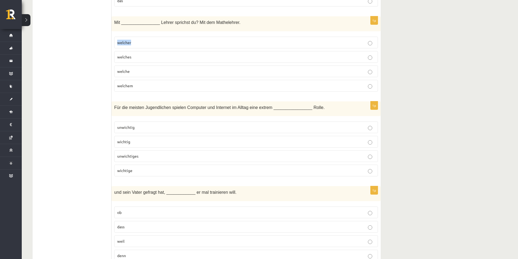
drag, startPoint x: 116, startPoint y: 34, endPoint x: 132, endPoint y: 42, distance: 17.6
click at [131, 40] on label "welcher" at bounding box center [246, 43] width 264 height 12
drag, startPoint x: 117, startPoint y: 49, endPoint x: 135, endPoint y: 49, distance: 17.4
click at [135, 54] on p "welches" at bounding box center [246, 57] width 258 height 6
drag, startPoint x: 139, startPoint y: 77, endPoint x: 117, endPoint y: 85, distance: 23.4
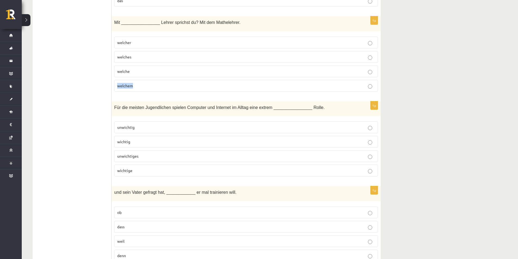
click at [117, 85] on label "welchem" at bounding box center [246, 86] width 264 height 12
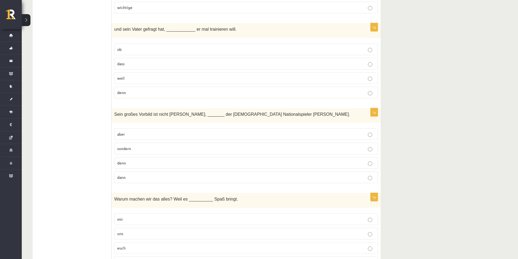
scroll to position [1087, 0]
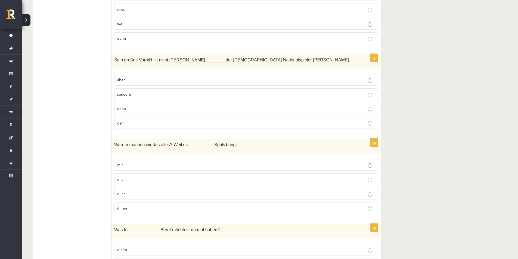
drag, startPoint x: 333, startPoint y: 90, endPoint x: 66, endPoint y: 114, distance: 268.4
click at [66, 114] on ul "Tests Tests par tekstu Izvērtējums!" at bounding box center [74, 0] width 73 height 1978
click at [366, 74] on label "aber" at bounding box center [246, 80] width 264 height 12
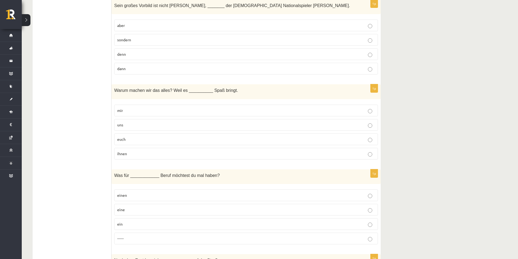
drag, startPoint x: 267, startPoint y: 135, endPoint x: 261, endPoint y: 133, distance: 6.6
drag, startPoint x: 261, startPoint y: 133, endPoint x: 78, endPoint y: 140, distance: 183.0
click at [367, 108] on p "mir" at bounding box center [246, 111] width 258 height 6
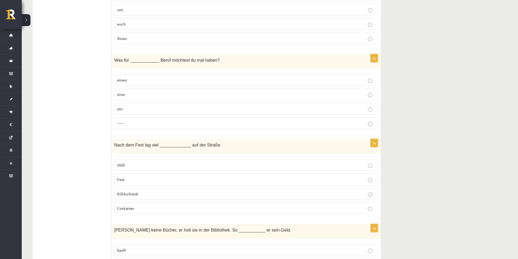
scroll to position [1311, 0]
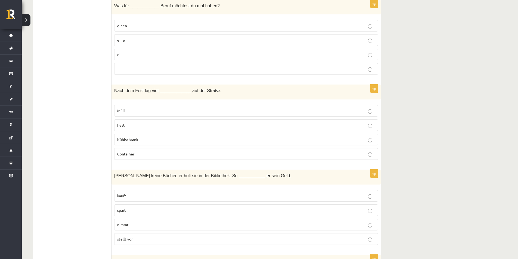
drag, startPoint x: 363, startPoint y: 105, endPoint x: 366, endPoint y: 105, distance: 2.8
click at [365, 108] on p "Müll" at bounding box center [246, 111] width 258 height 6
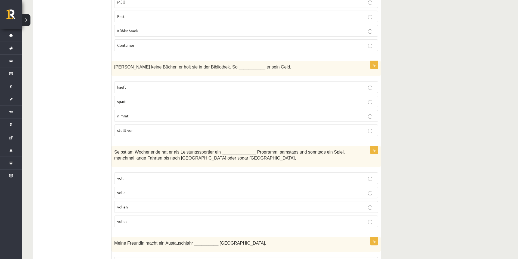
drag, startPoint x: 225, startPoint y: 149, endPoint x: 84, endPoint y: 137, distance: 142.1
drag, startPoint x: 323, startPoint y: 118, endPoint x: 76, endPoint y: 139, distance: 247.3
click at [366, 113] on p "nimmt" at bounding box center [246, 116] width 258 height 6
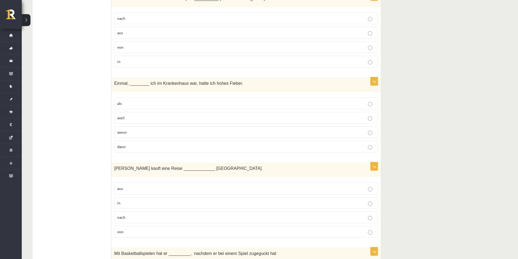
scroll to position [1637, 0]
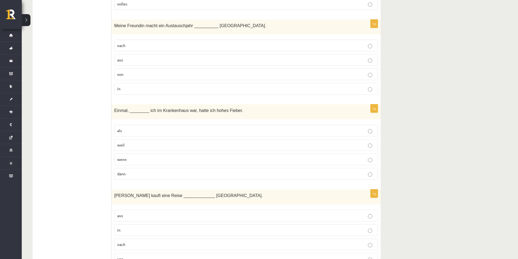
drag, startPoint x: 343, startPoint y: 92, endPoint x: 389, endPoint y: 82, distance: 47.1
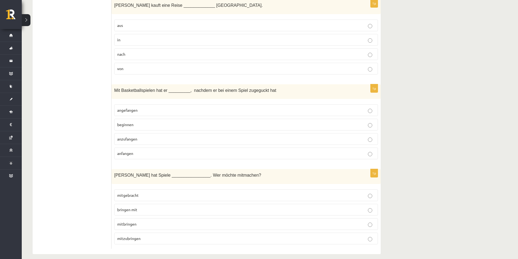
scroll to position [1800, 0]
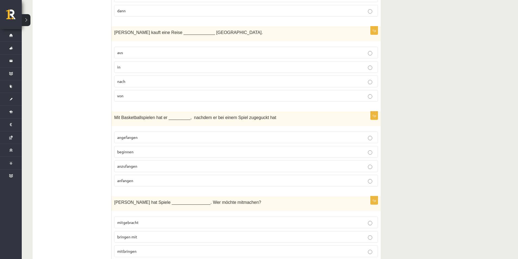
click at [372, 93] on p "von" at bounding box center [246, 96] width 258 height 6
drag, startPoint x: 115, startPoint y: 27, endPoint x: 207, endPoint y: 31, distance: 92.2
click at [207, 31] on div "Frau Müller kauft eine Reise _____________ Chile." at bounding box center [245, 33] width 269 height 15
click at [367, 148] on label "beginnen" at bounding box center [246, 152] width 264 height 12
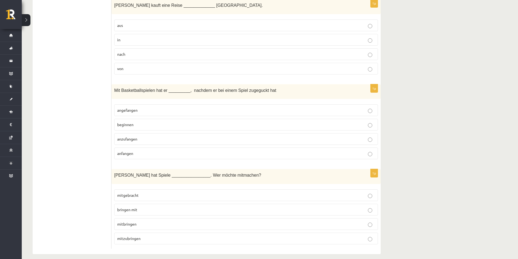
click at [367, 192] on p "mitgebracht" at bounding box center [246, 195] width 258 height 6
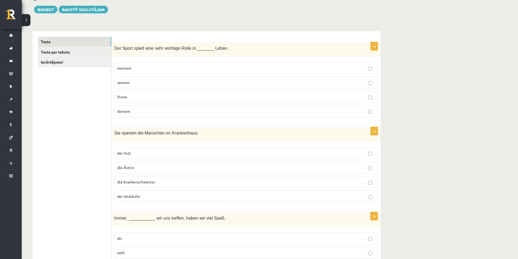
scroll to position [0, 0]
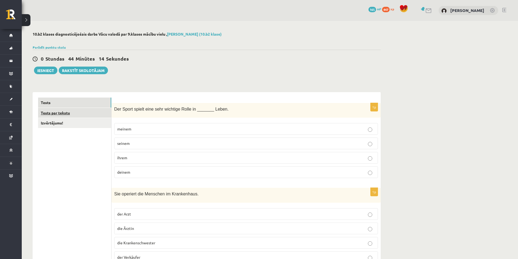
click at [80, 110] on link "Tests par tekstu" at bounding box center [74, 113] width 73 height 10
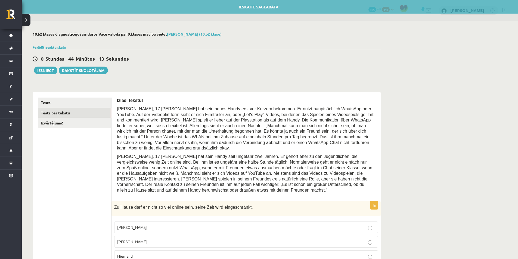
scroll to position [27, 0]
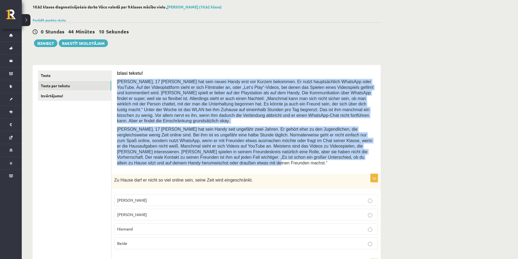
drag, startPoint x: 115, startPoint y: 81, endPoint x: 334, endPoint y: 149, distance: 229.1
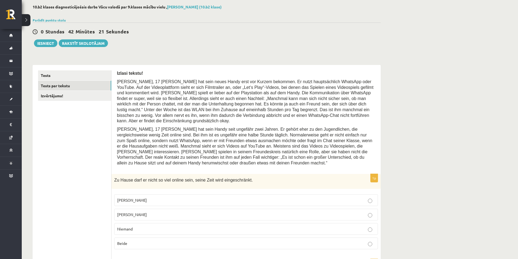
drag, startPoint x: 113, startPoint y: 165, endPoint x: 252, endPoint y: 165, distance: 138.9
click at [252, 174] on div "Zu Hause darf er nicht so viel online sein, seine Zeit wird eingeschränkt." at bounding box center [245, 181] width 269 height 15
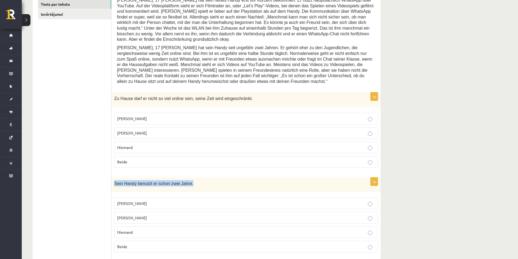
drag, startPoint x: 114, startPoint y: 173, endPoint x: 192, endPoint y: 180, distance: 78.2
click at [192, 180] on div "Sein Handy benutzt er schon zwei Jahre." at bounding box center [245, 184] width 269 height 15
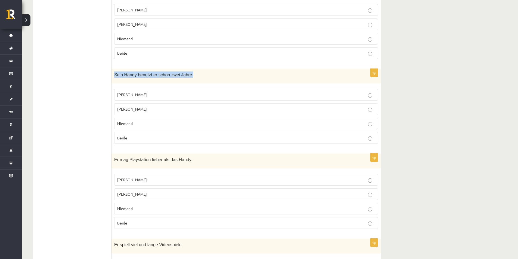
scroll to position [245, 0]
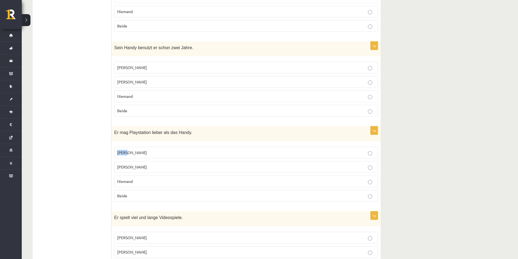
click at [370, 147] on label "Jacob" at bounding box center [246, 153] width 264 height 12
click at [427, 149] on div "**********" at bounding box center [270, 126] width 496 height 701
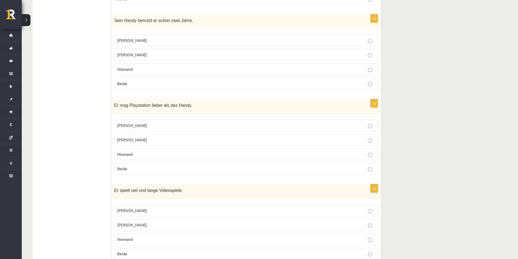
scroll to position [299, 0]
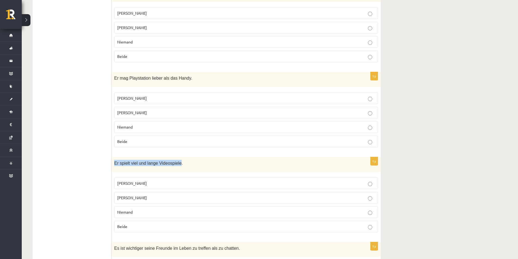
drag, startPoint x: 156, startPoint y: 152, endPoint x: 113, endPoint y: 151, distance: 42.4
click at [115, 161] on span "Er spielt viel und lange Videospiele." at bounding box center [148, 163] width 68 height 5
click at [418, 184] on div "**********" at bounding box center [270, 72] width 496 height 701
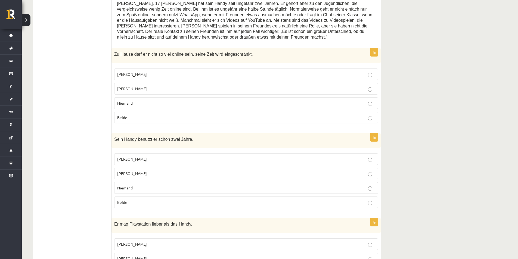
scroll to position [17, 0]
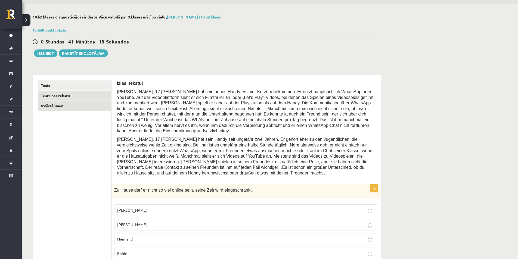
click at [72, 106] on link "Izvērtējums!" at bounding box center [74, 106] width 73 height 10
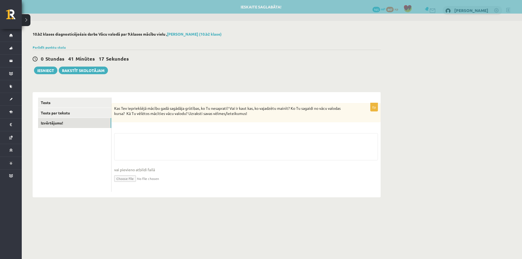
click at [182, 129] on div "0p Kas Tev iepriekšējā mācību gadā sagādāja grūtības, ko Tu nesaprati? Vai ir k…" at bounding box center [245, 147] width 269 height 89
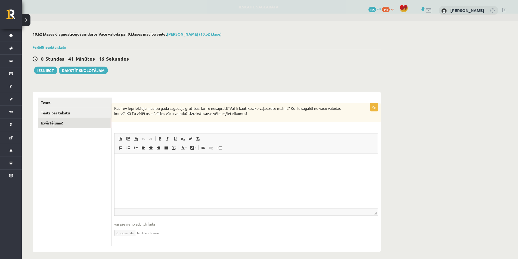
click at [173, 166] on html at bounding box center [245, 162] width 263 height 17
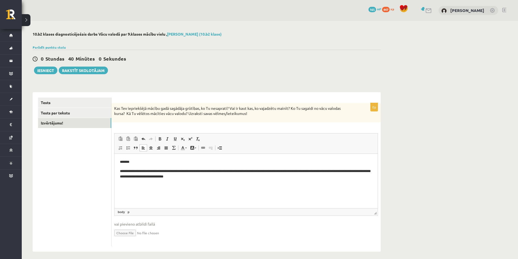
scroll to position [4, 0]
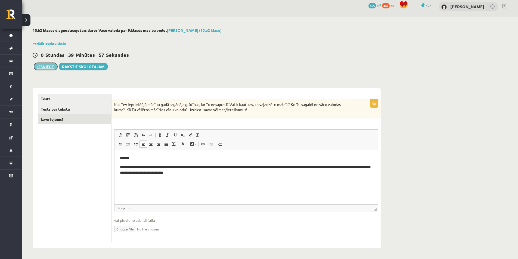
click at [48, 68] on button "Iesniegt" at bounding box center [45, 67] width 23 height 8
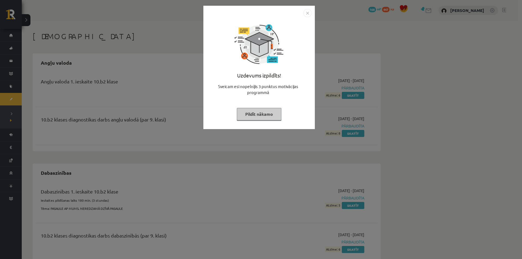
click at [265, 115] on button "Pildīt nākamo" at bounding box center [259, 114] width 45 height 12
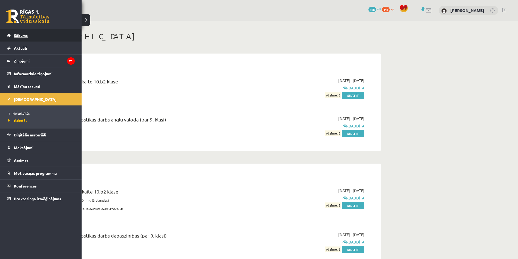
click at [26, 38] on link "Sākums" at bounding box center [41, 35] width 68 height 12
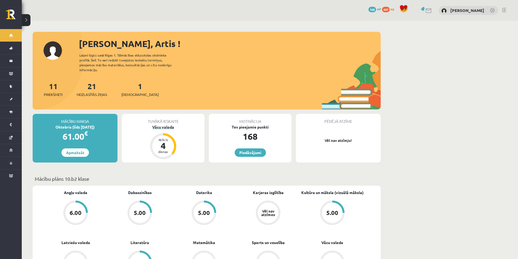
click at [167, 127] on div "Vācu valoda" at bounding box center [163, 127] width 83 height 6
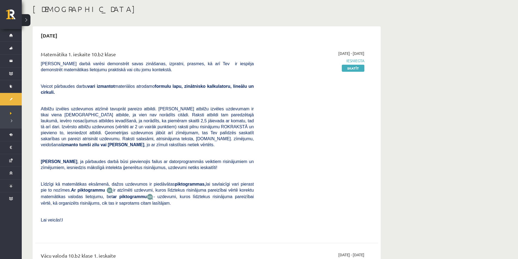
scroll to position [136, 0]
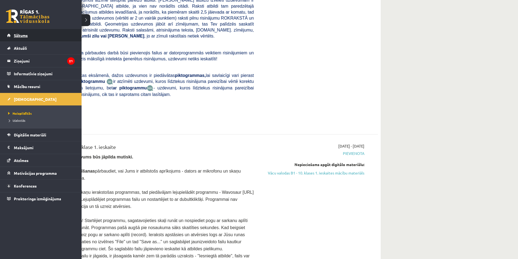
click at [9, 36] on link "Sākums" at bounding box center [41, 35] width 68 height 12
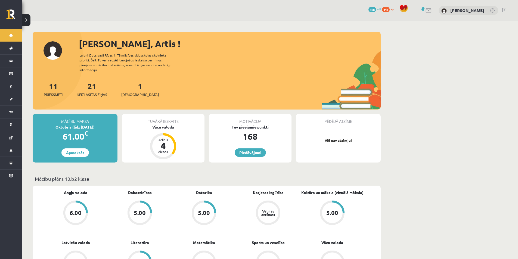
click at [87, 86] on div "21 Neizlasītās ziņas" at bounding box center [92, 88] width 30 height 17
click at [89, 88] on link "21 Neizlasītās ziņas" at bounding box center [92, 89] width 30 height 16
